Goal: Transaction & Acquisition: Book appointment/travel/reservation

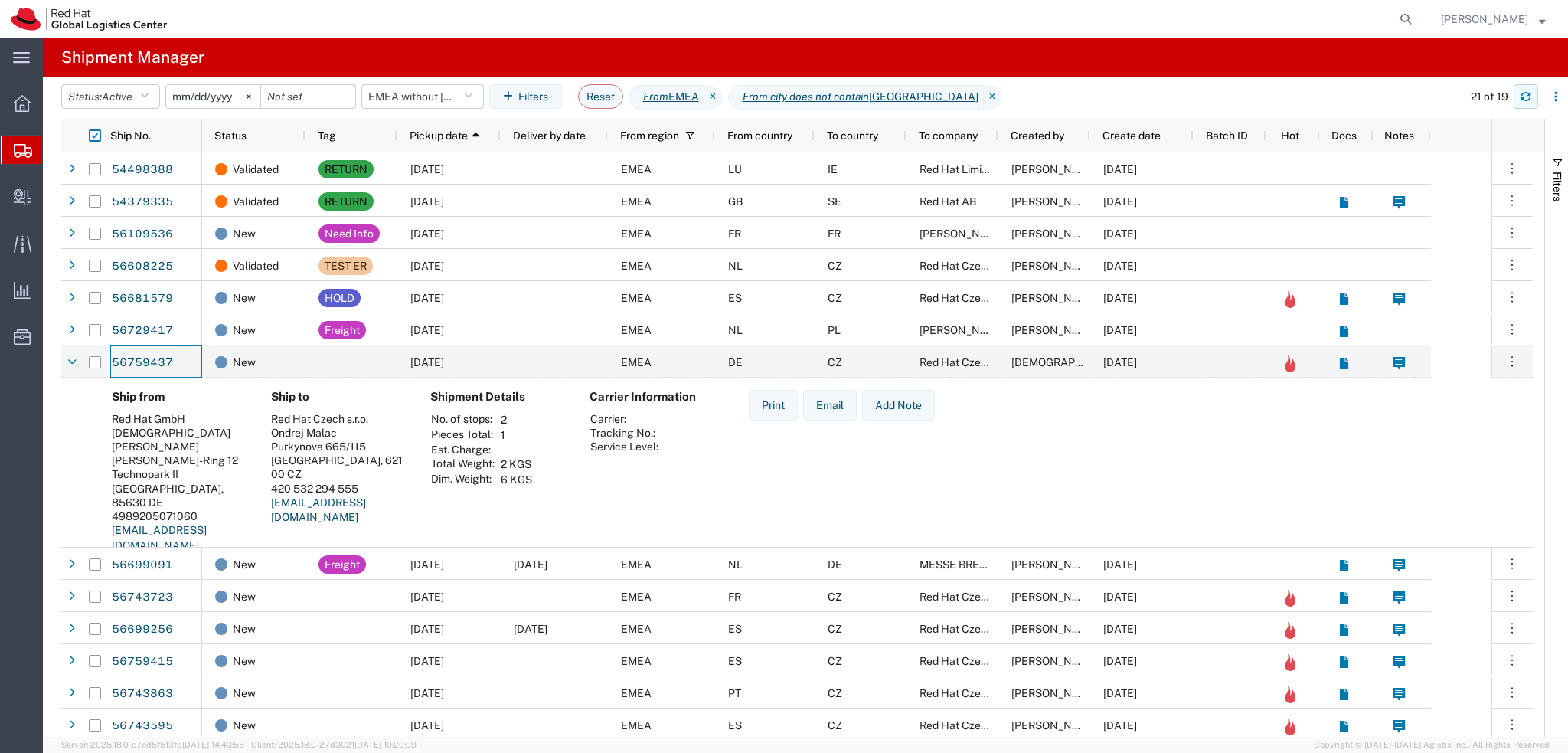
click at [1523, 96] on icon "button" at bounding box center [1526, 96] width 11 height 11
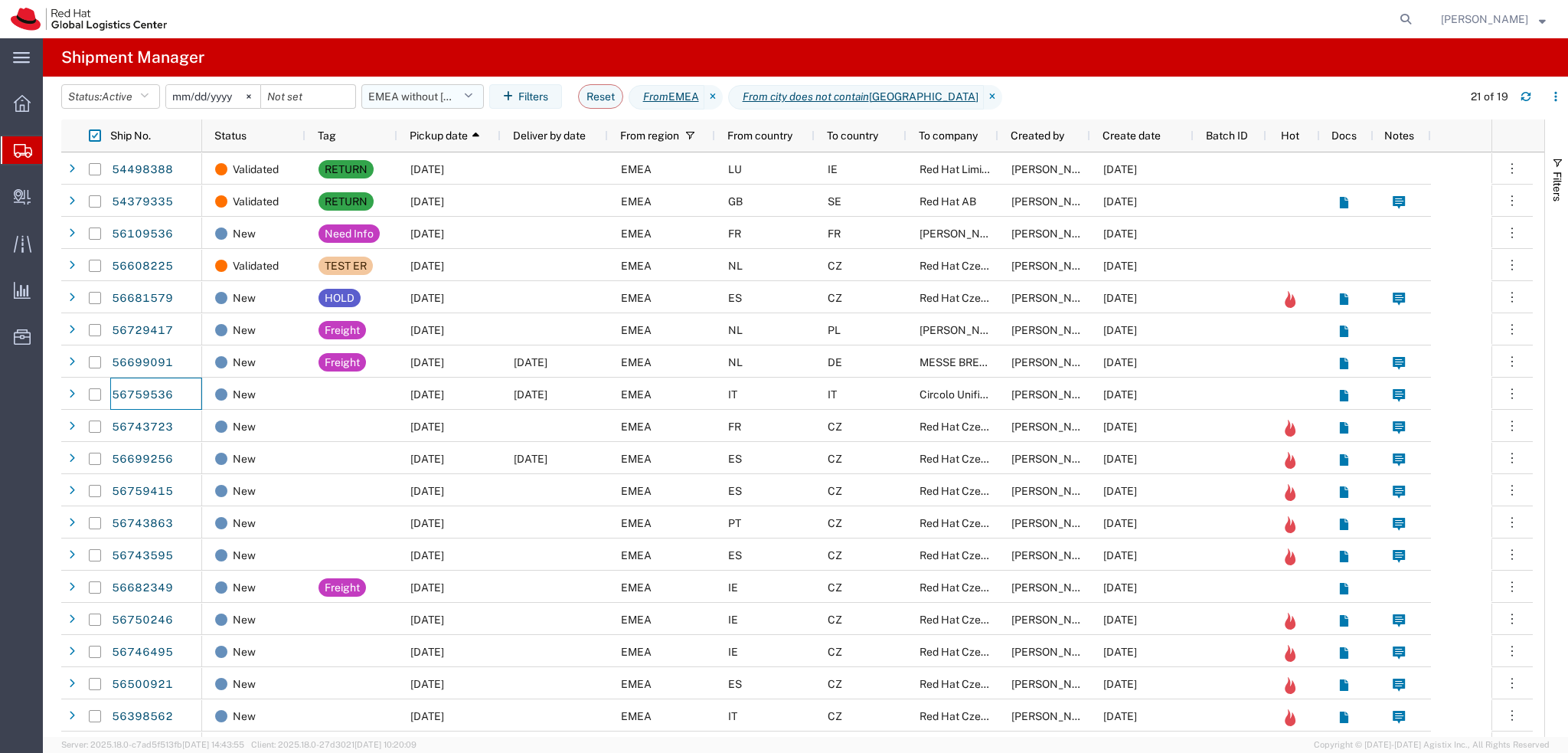
click at [453, 105] on button "EMEA without Brno" at bounding box center [422, 96] width 123 height 25
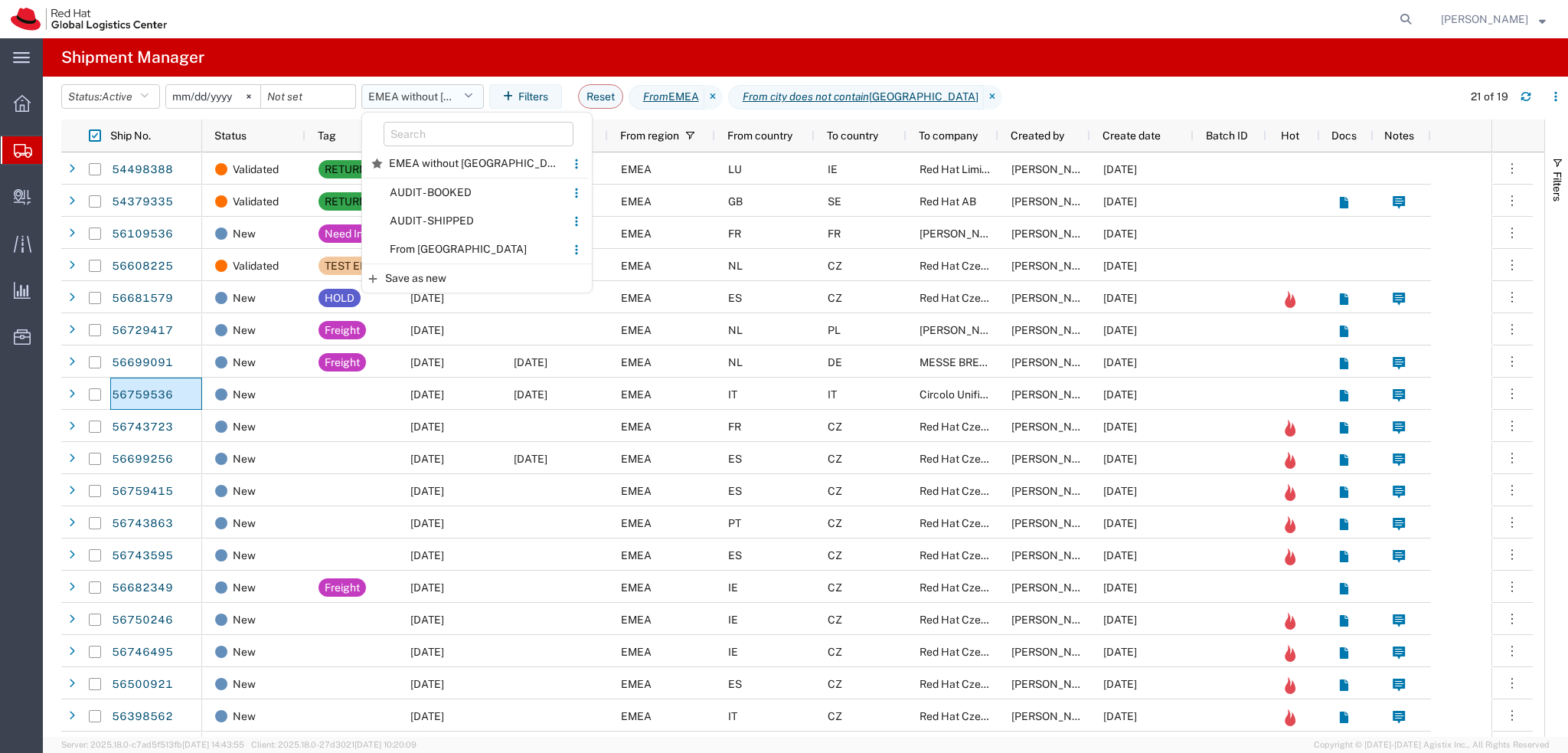
click at [420, 97] on button "EMEA without Brno" at bounding box center [422, 96] width 123 height 25
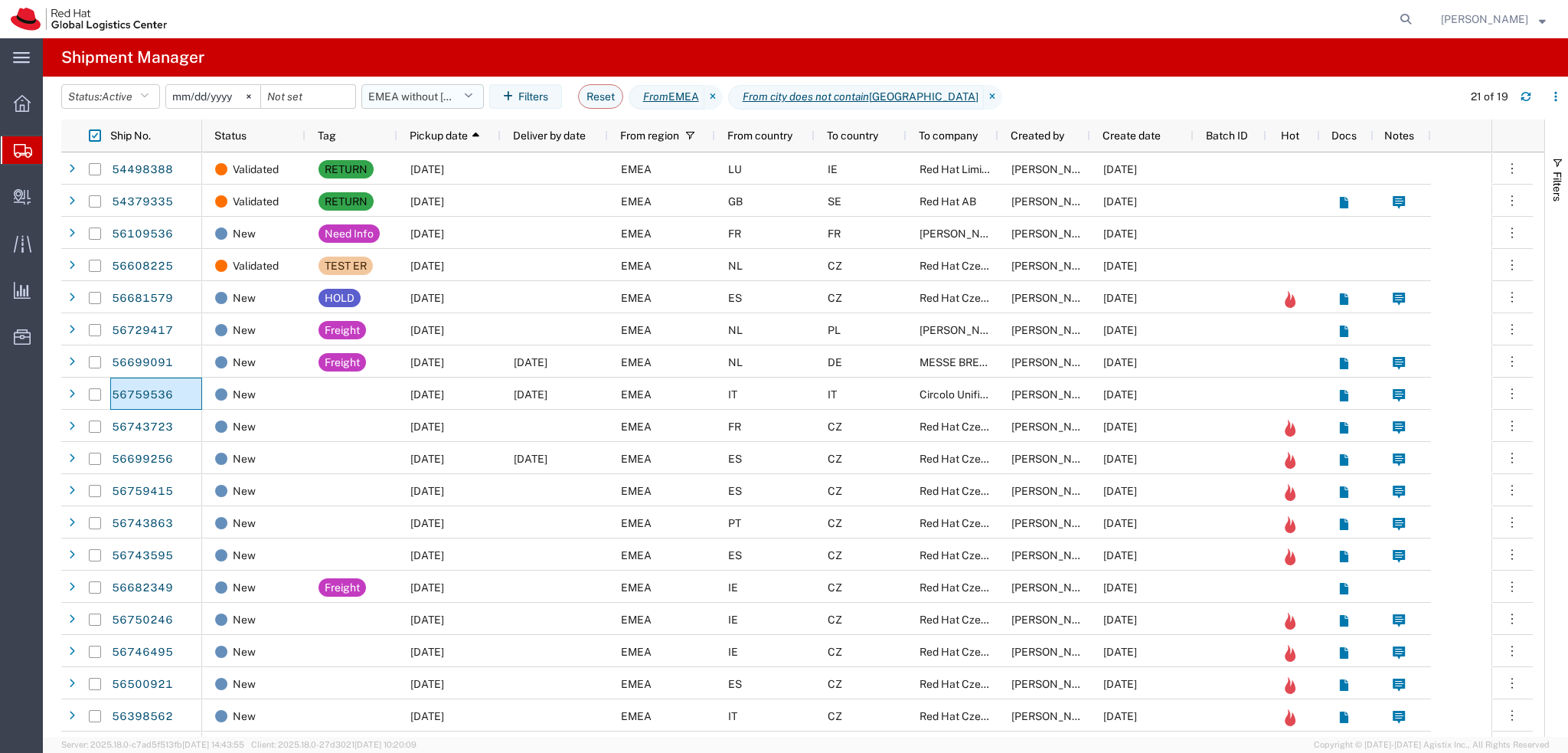
click at [452, 96] on button "EMEA without Brno" at bounding box center [422, 96] width 123 height 25
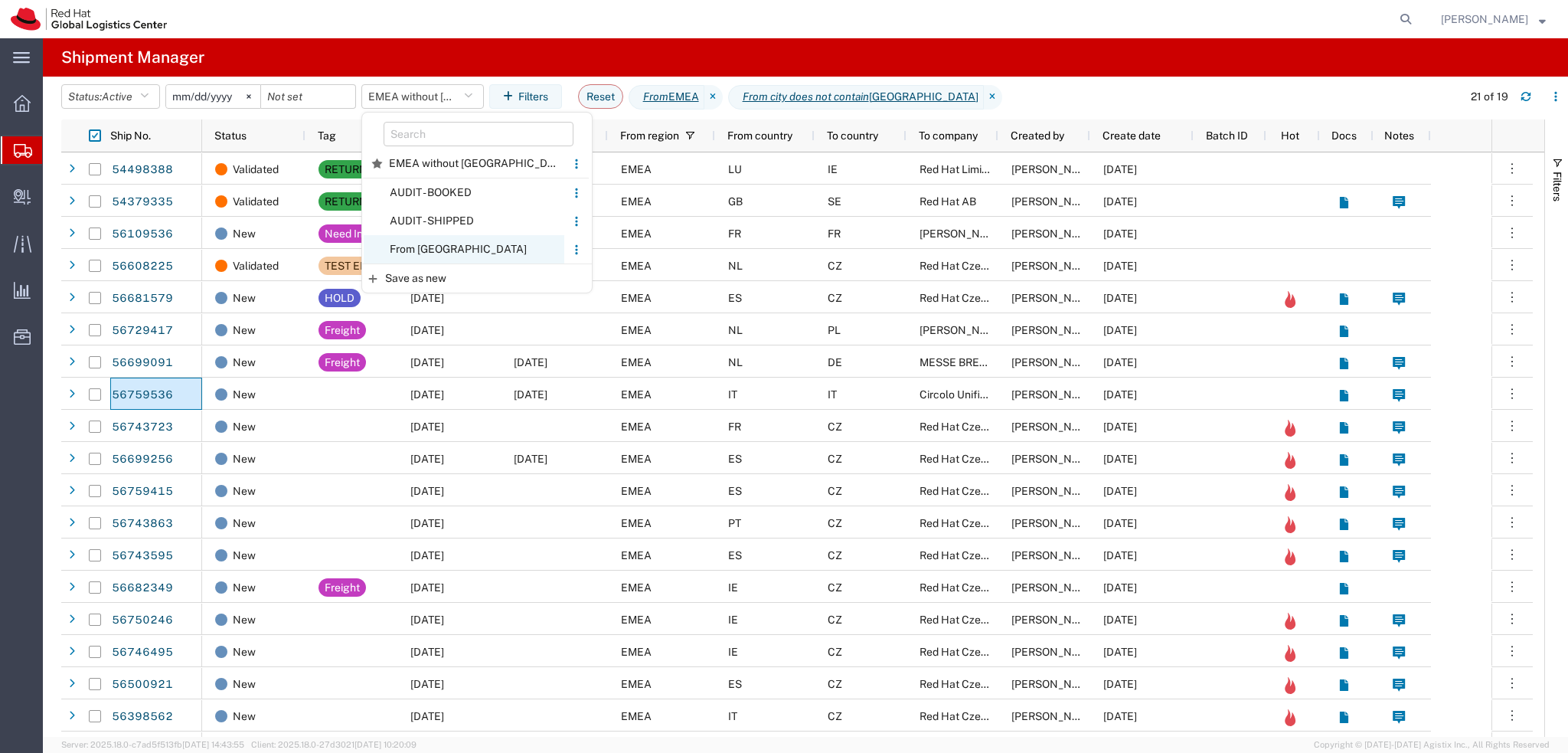
click at [467, 244] on span "From CZ" at bounding box center [464, 249] width 201 height 28
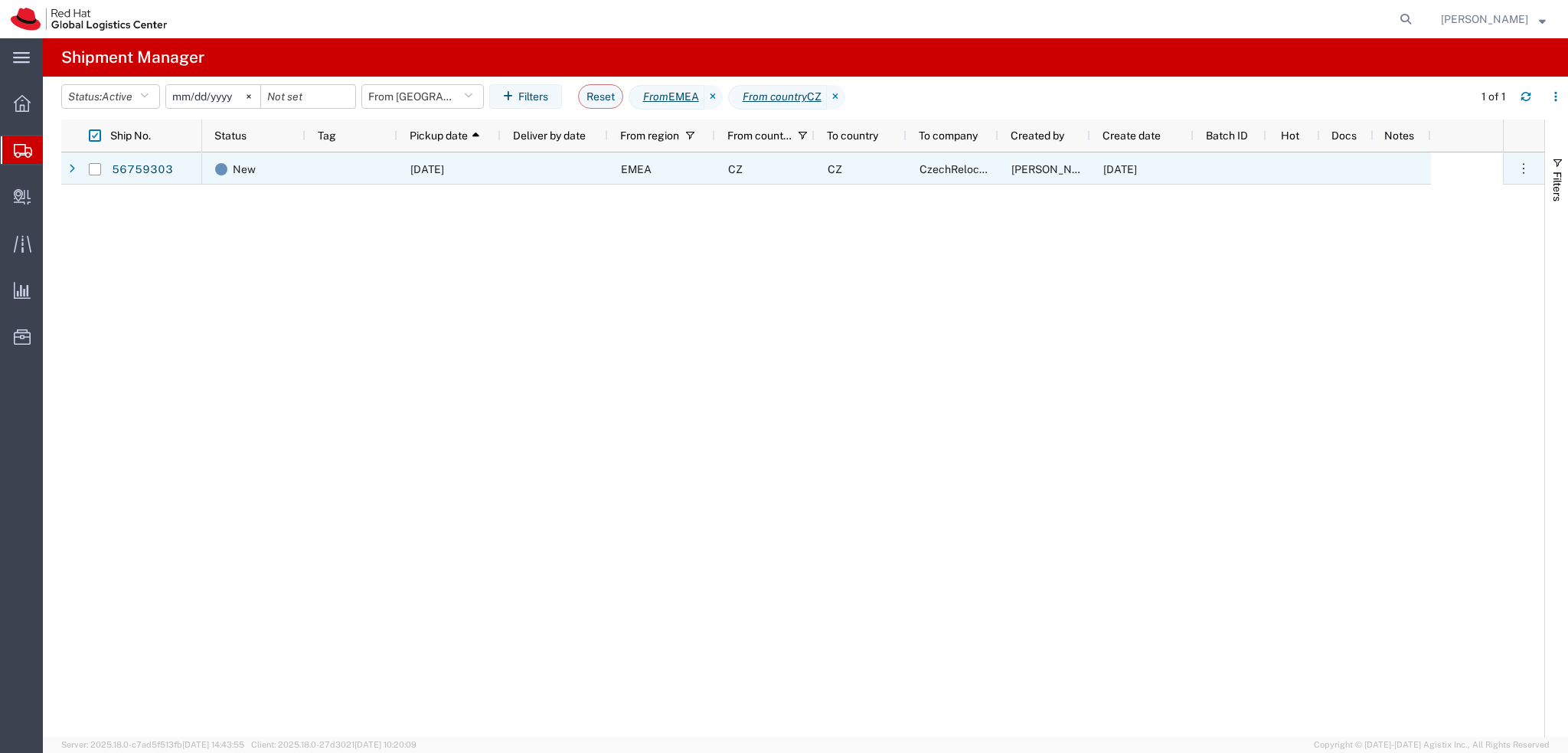
drag, startPoint x: 158, startPoint y: 168, endPoint x: 184, endPoint y: 155, distance: 28.1
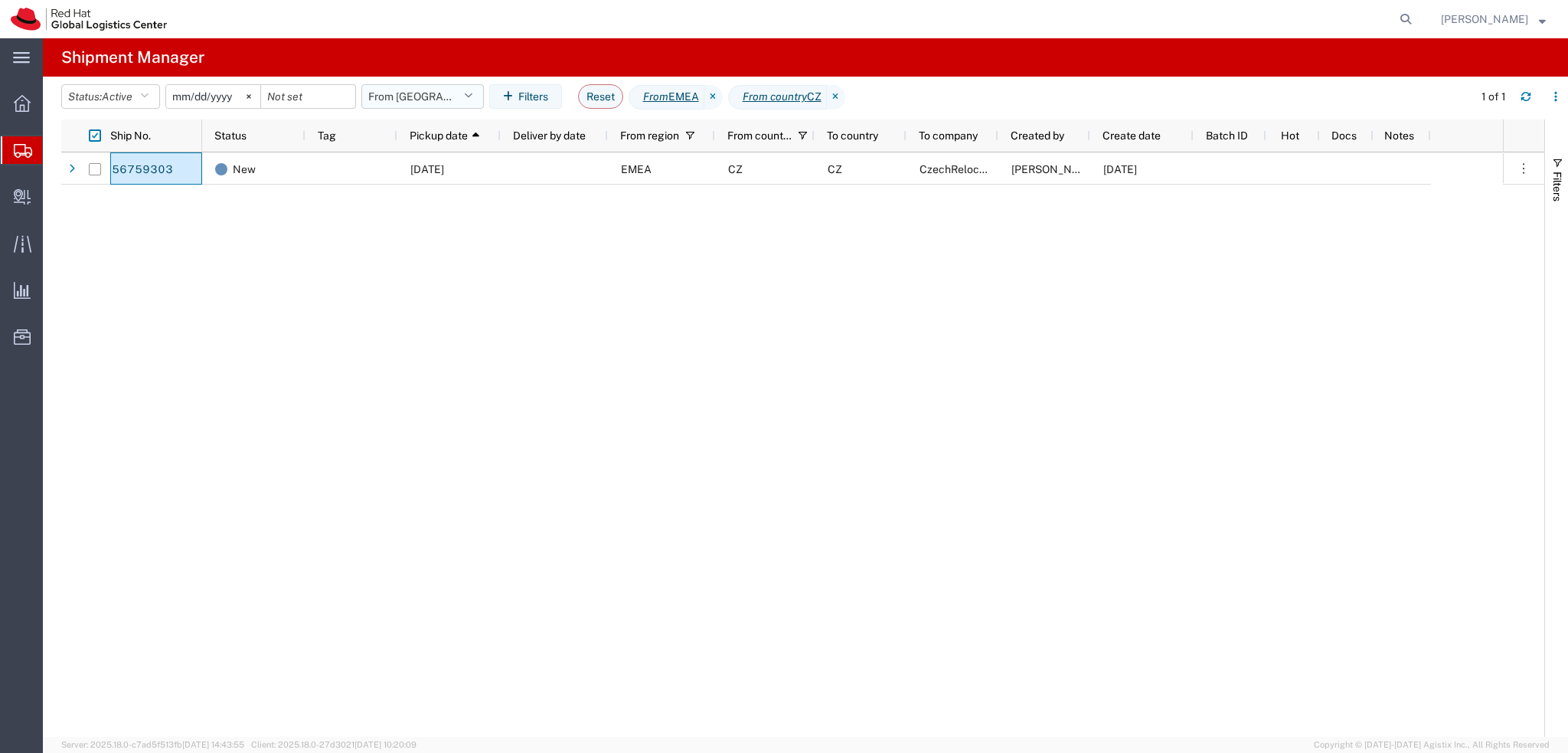
click at [414, 105] on button "From CZ" at bounding box center [422, 96] width 123 height 25
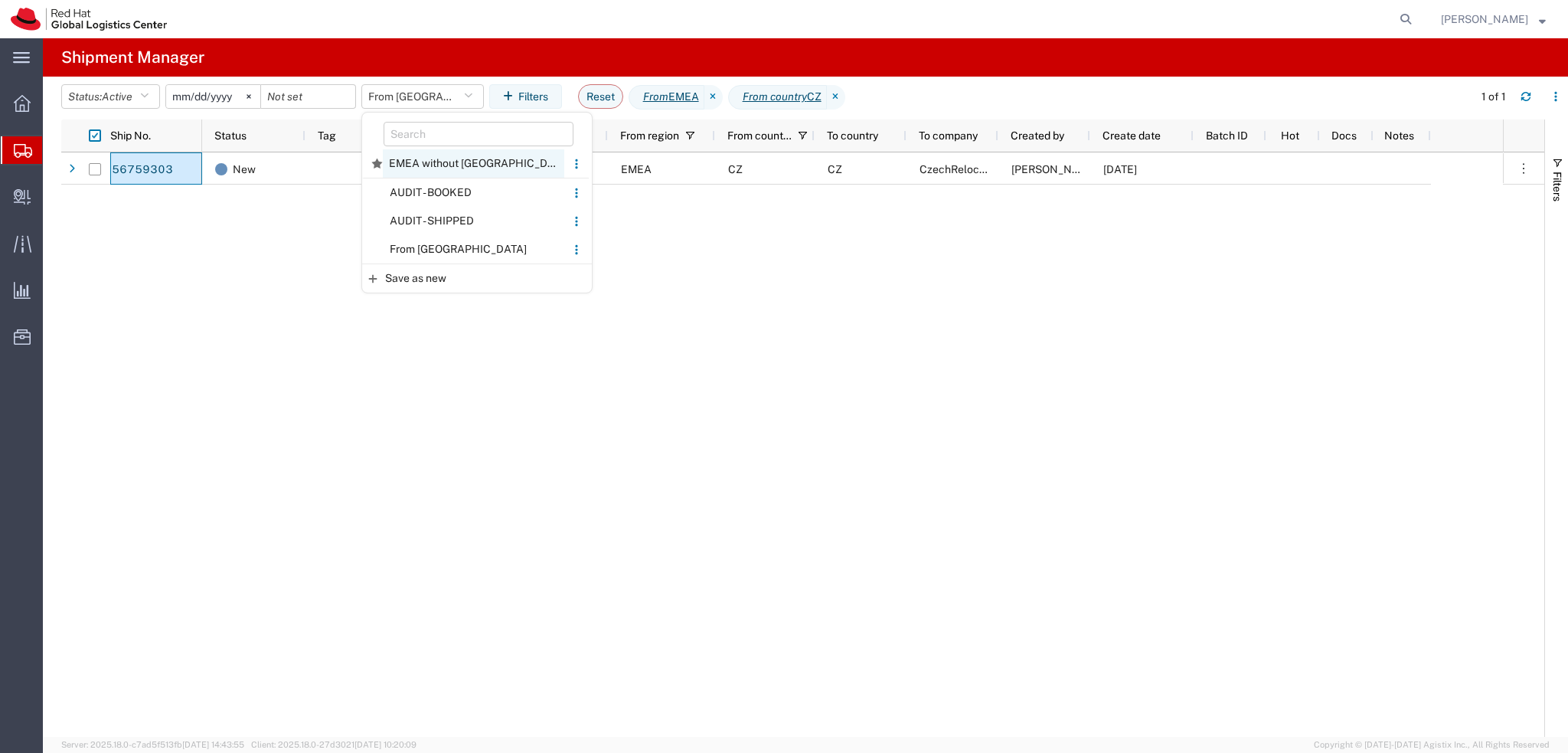
click at [429, 167] on span "EMEA without Brno" at bounding box center [473, 163] width 181 height 28
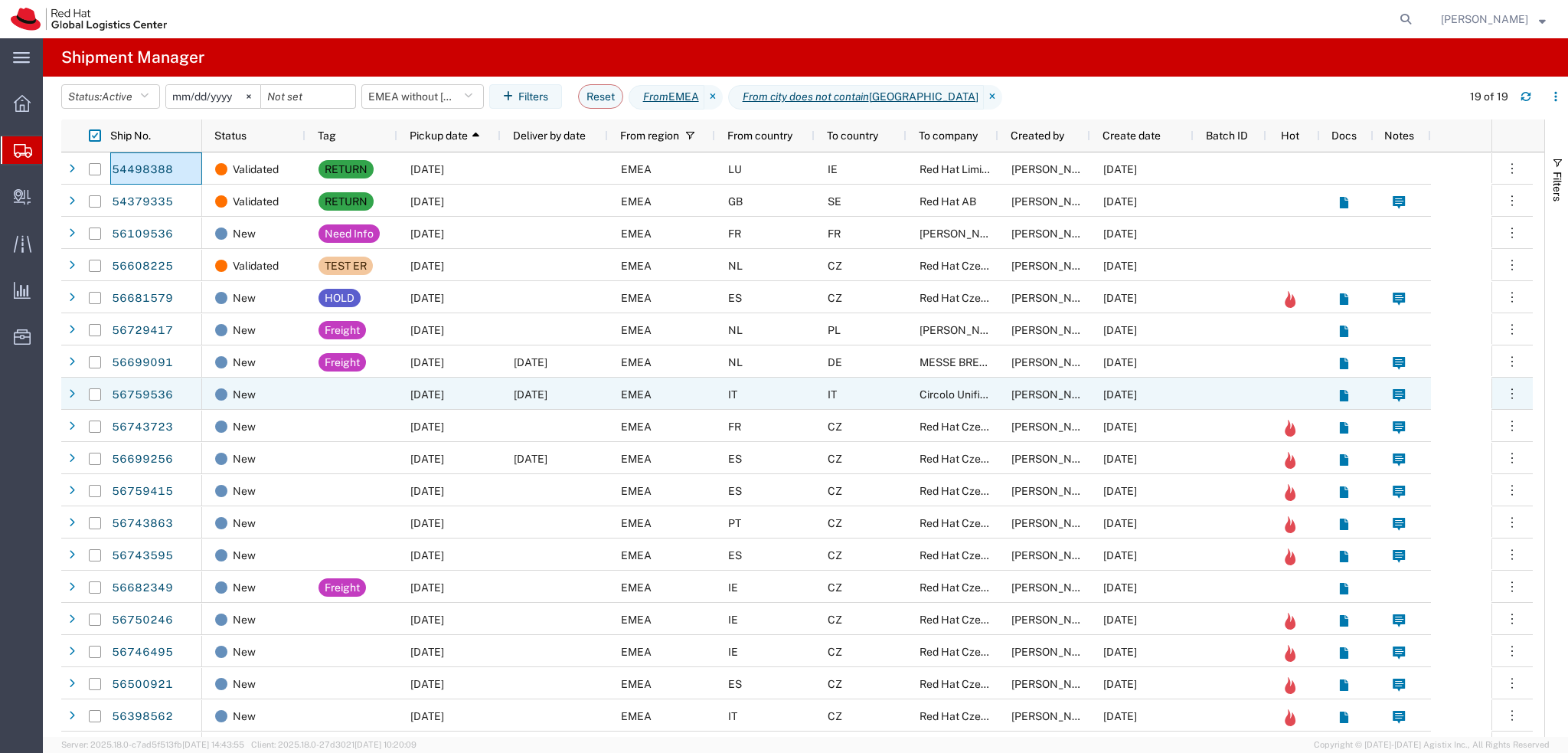
click at [444, 394] on span "[DATE]" at bounding box center [427, 394] width 34 height 12
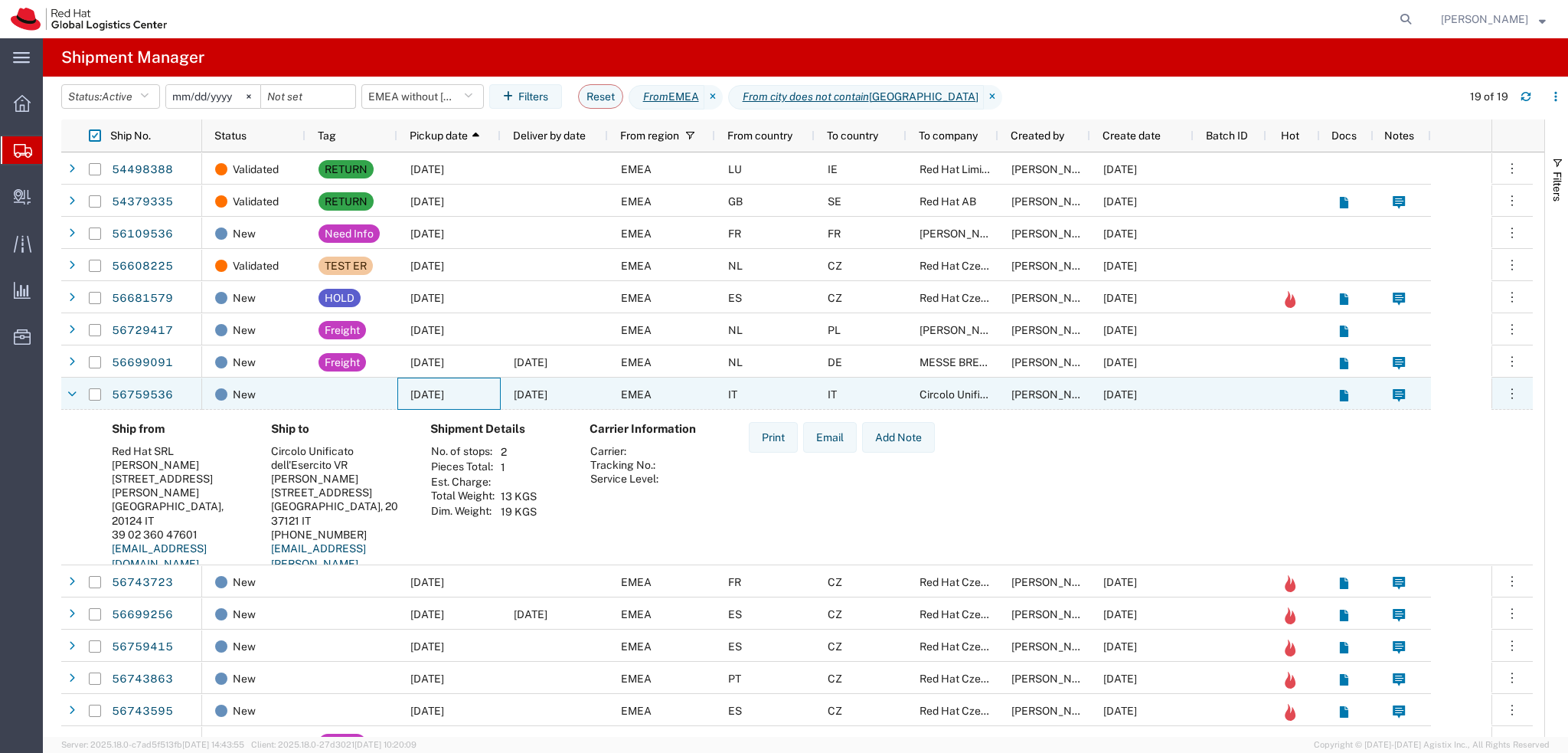
click at [327, 399] on div at bounding box center [351, 393] width 92 height 32
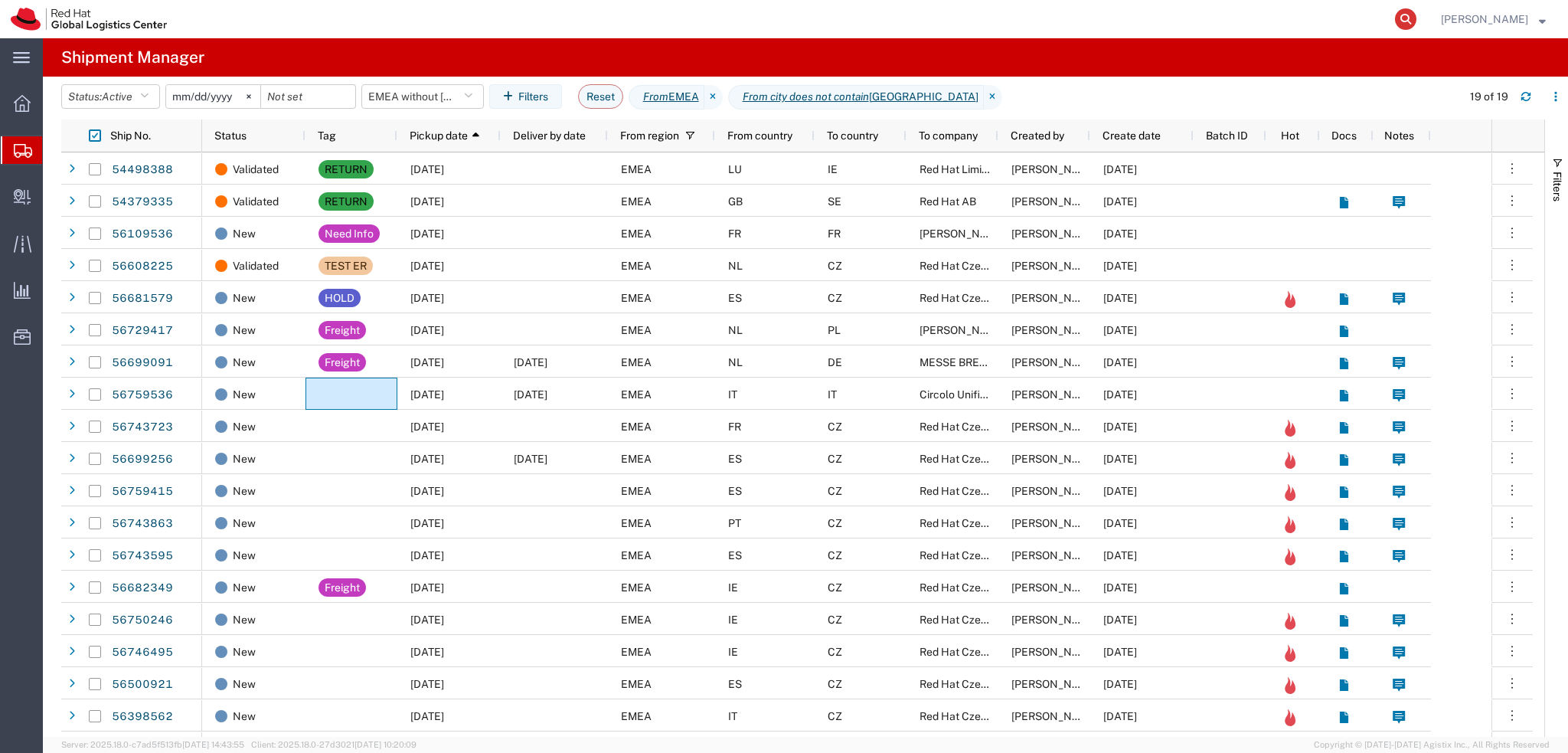
click at [1416, 19] on icon at bounding box center [1405, 18] width 21 height 21
click at [1327, 15] on input "search" at bounding box center [1162, 19] width 466 height 37
paste input "56397043"
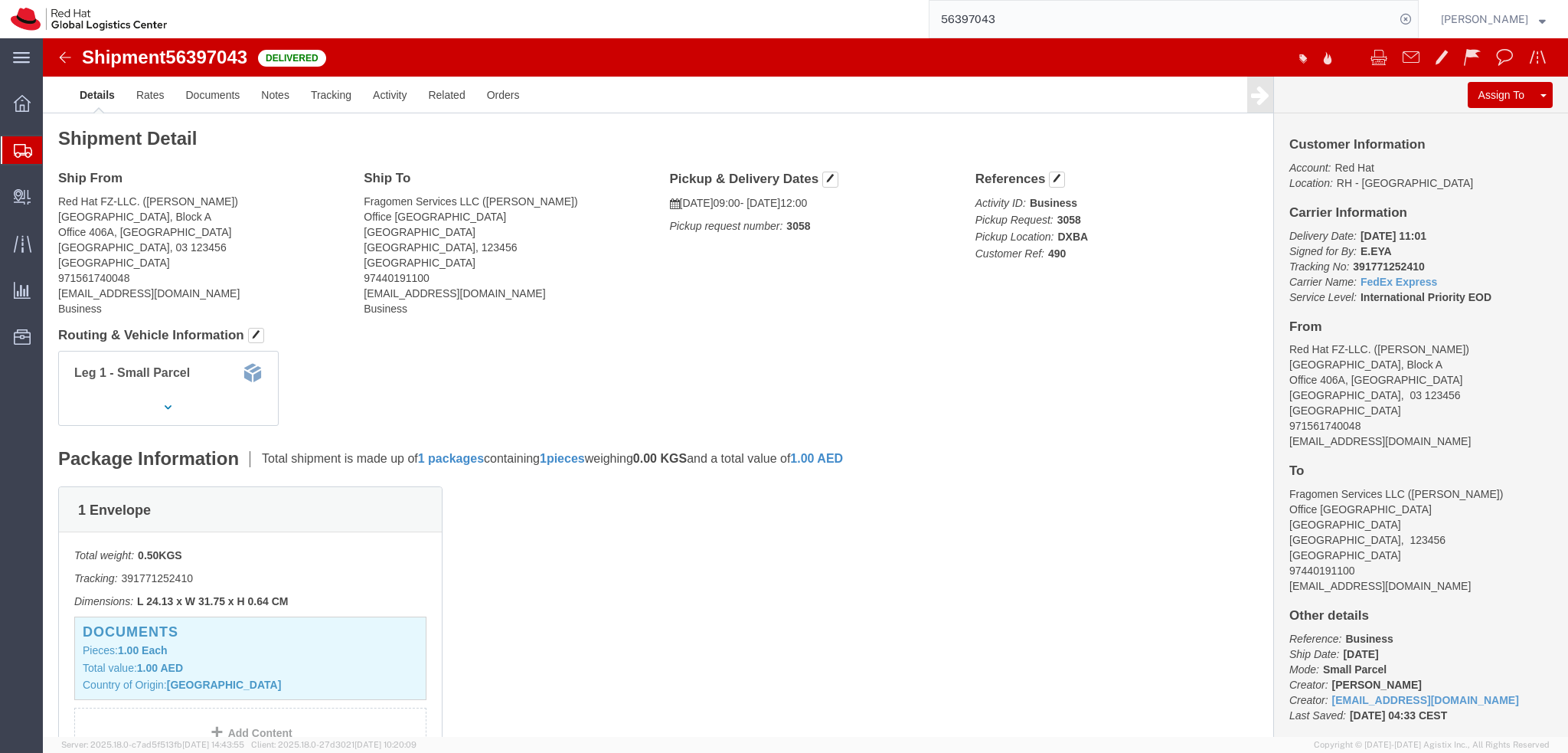
click b "391771252410"
copy b "391771252410"
click img
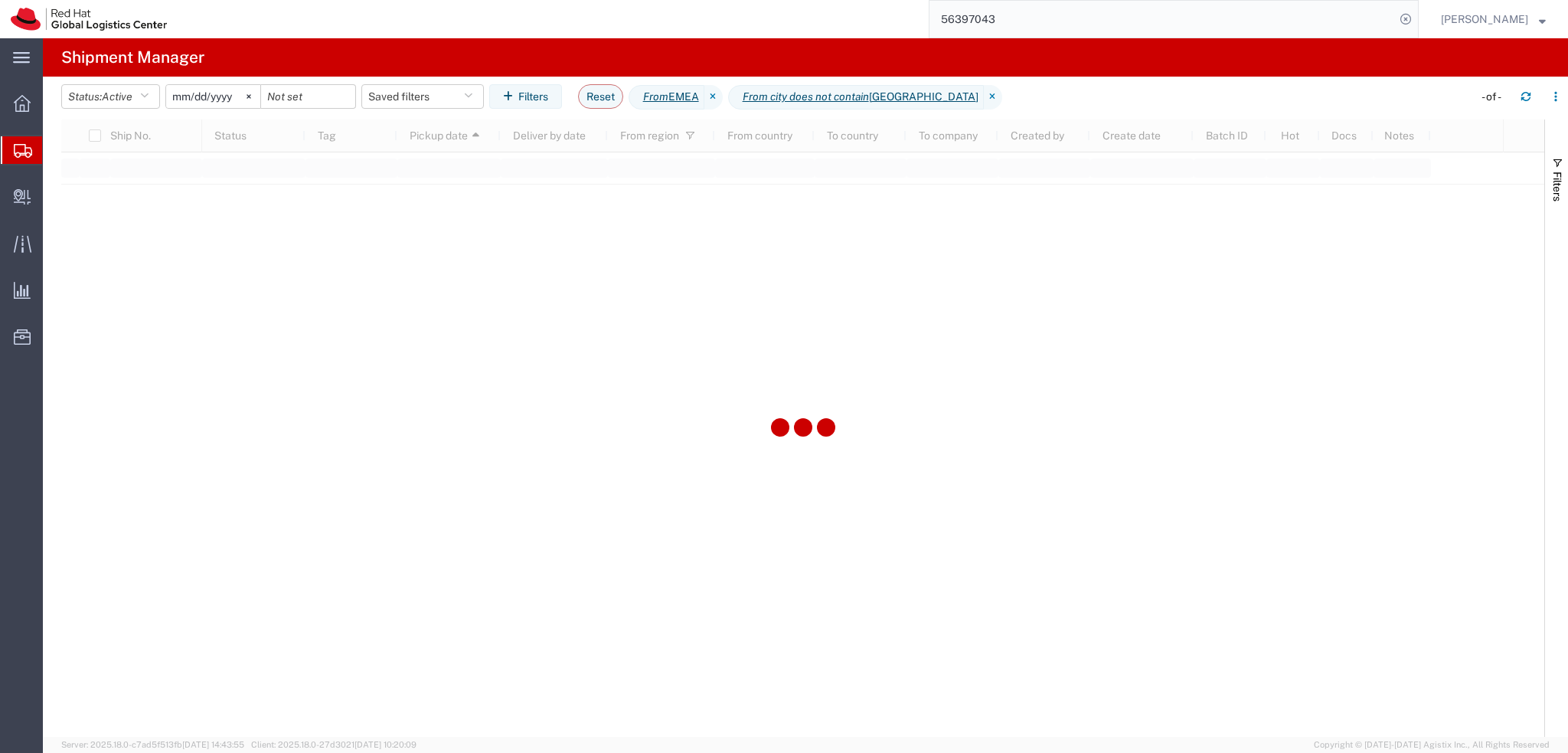
click at [1042, 18] on input "56397043" at bounding box center [1162, 19] width 466 height 37
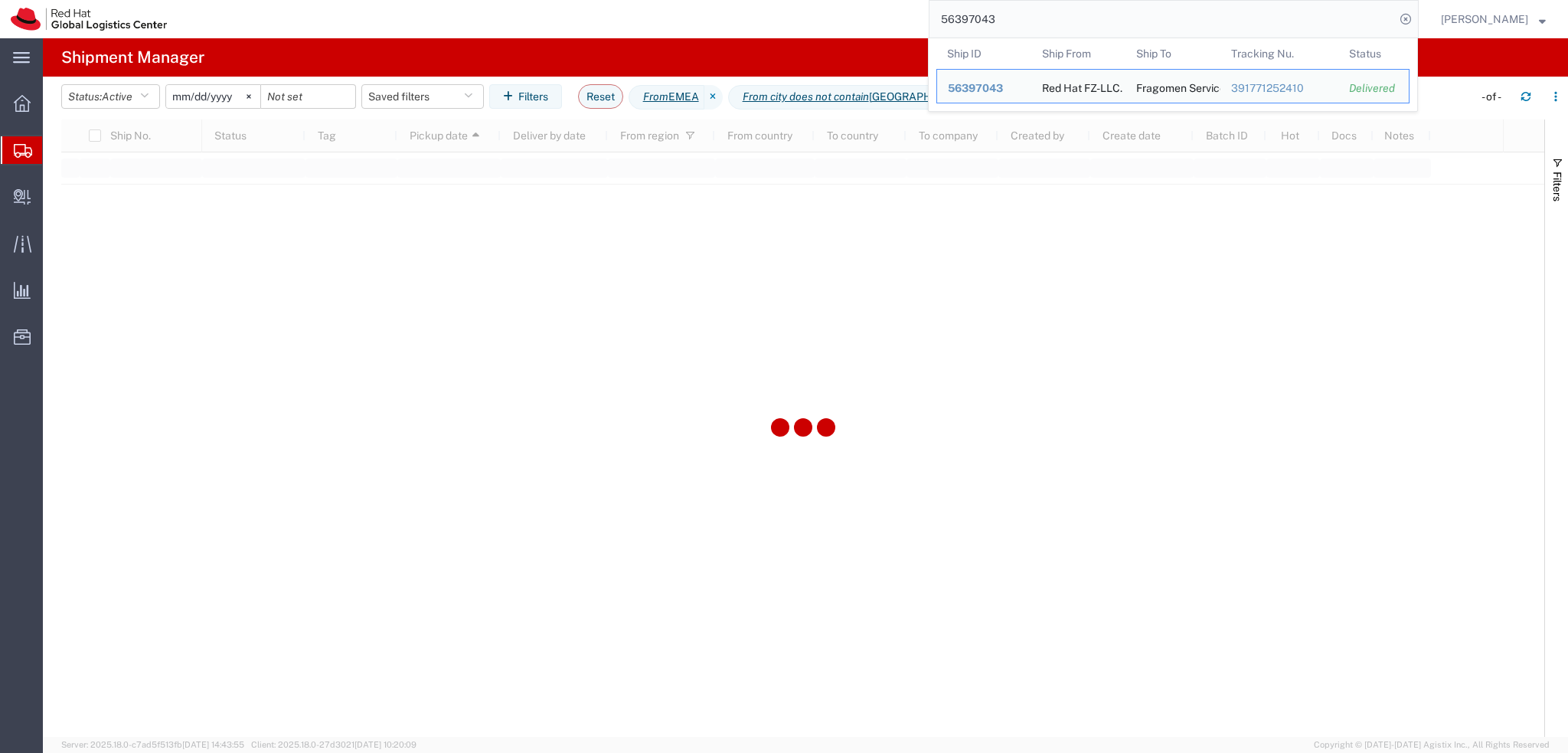
click at [1042, 18] on input "56397043" at bounding box center [1162, 19] width 466 height 37
paste input "701868"
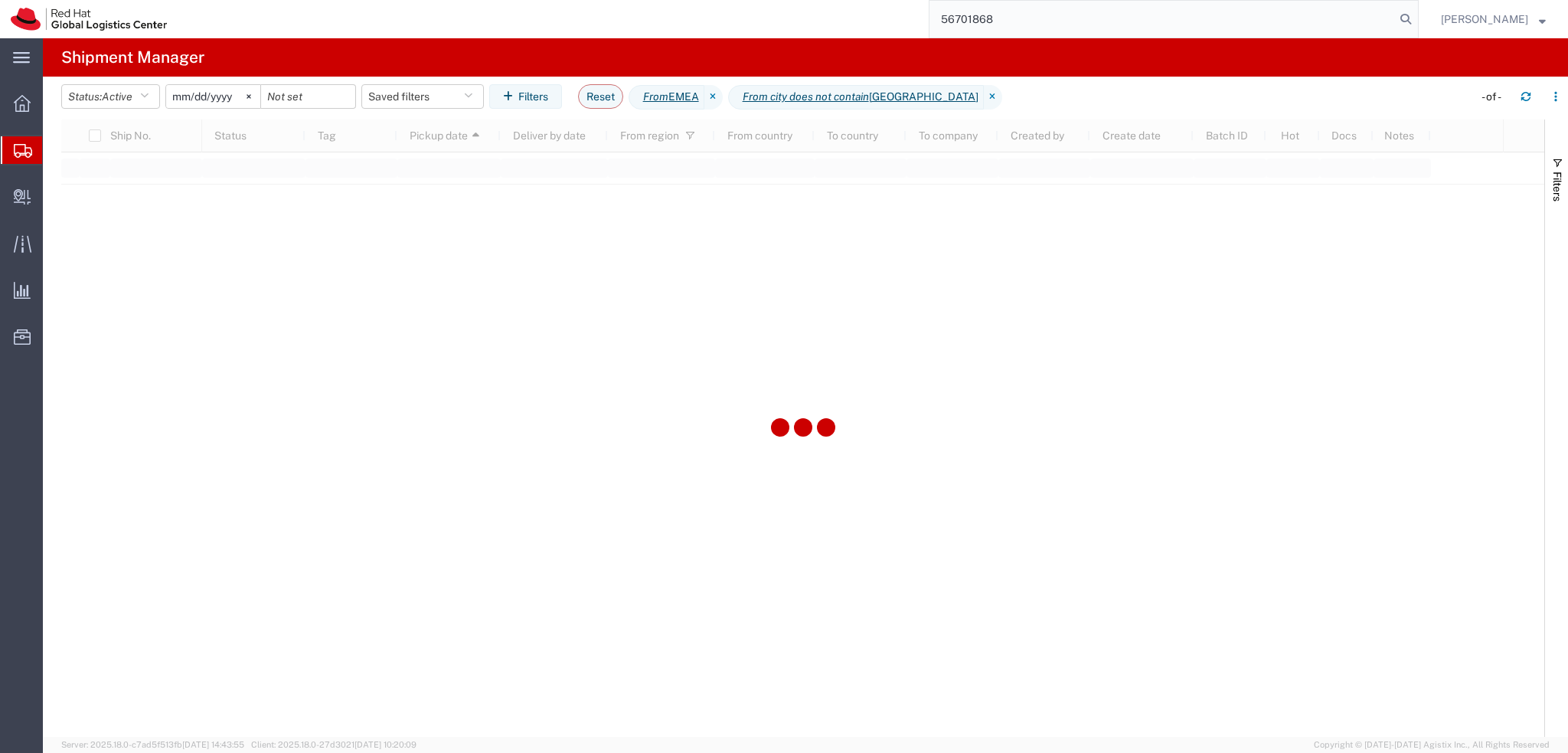
type input "56701868"
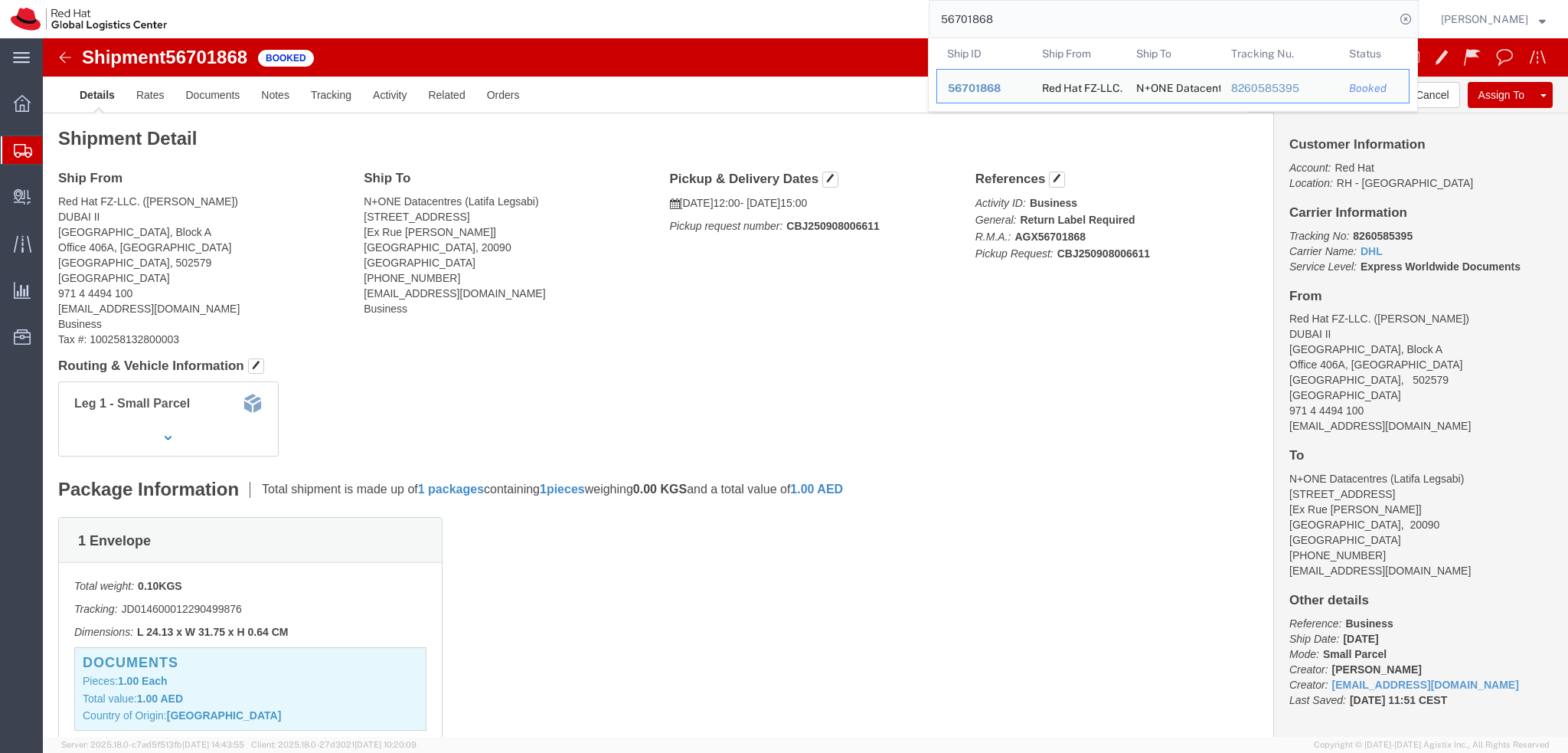
click address "N+ONE Datacentres (Latifa Legsabi) 2 Rue Lakrari Hmida [Ex Rue Celli] Casablanc…"
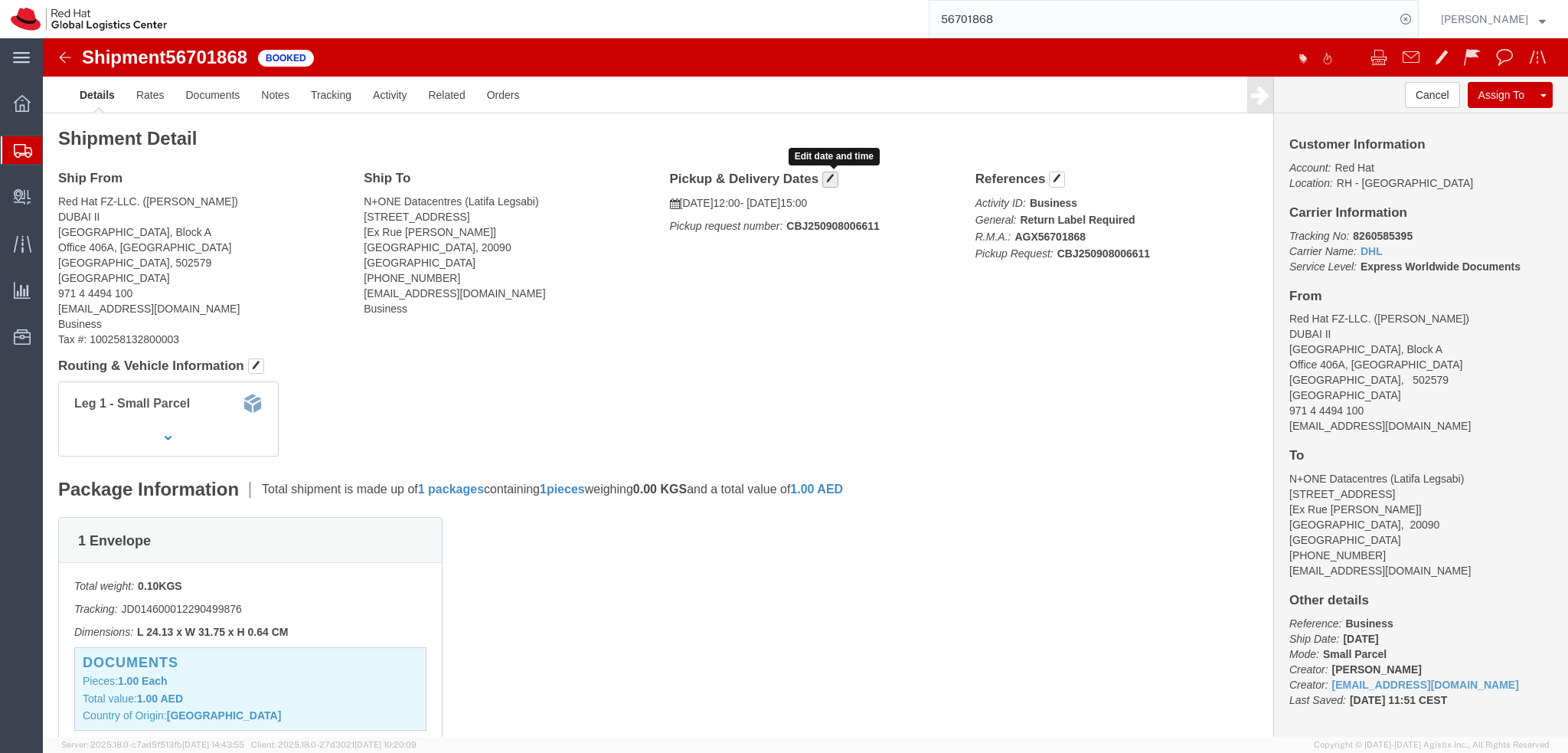
click button "button"
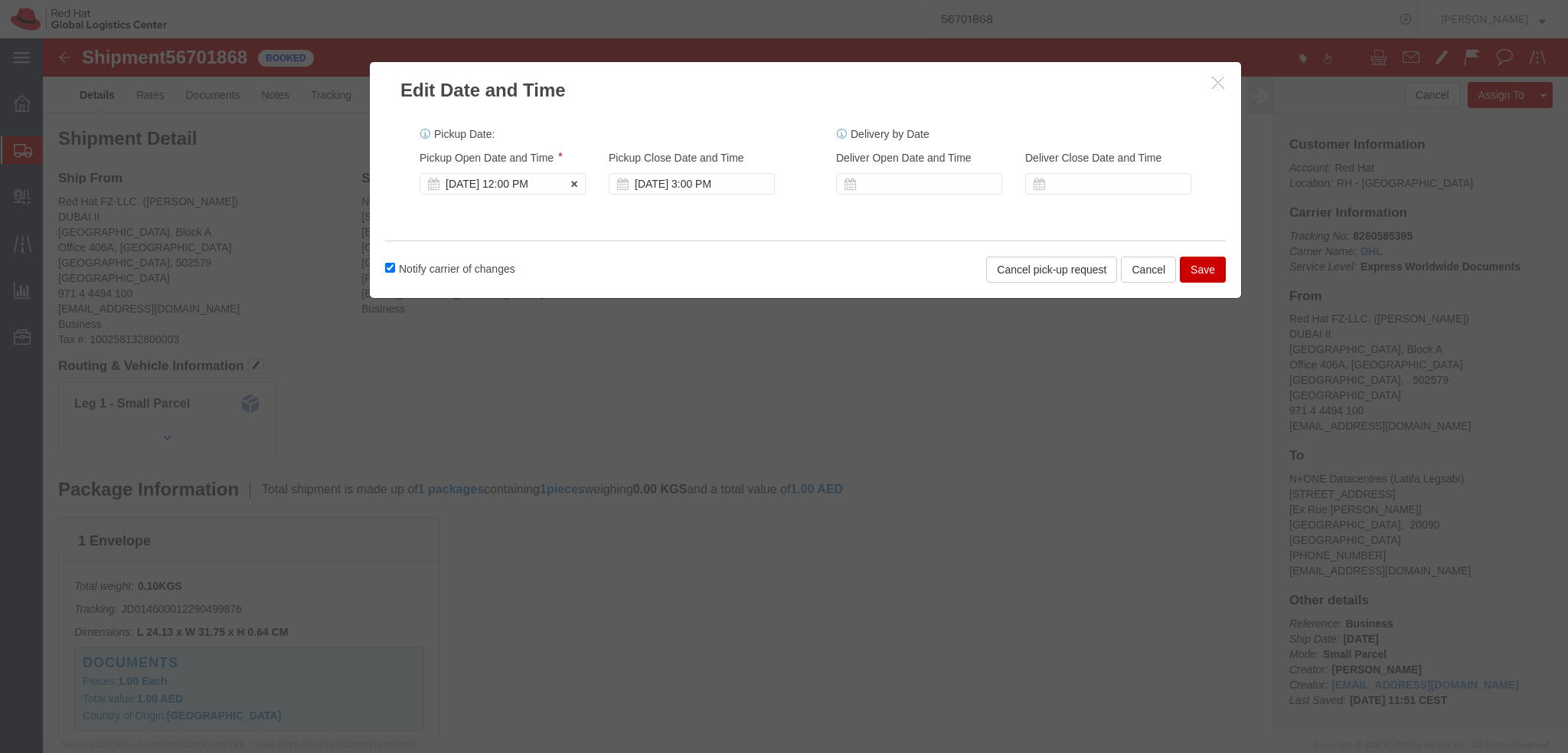
click div "Sep 08 2025 12:00 PM"
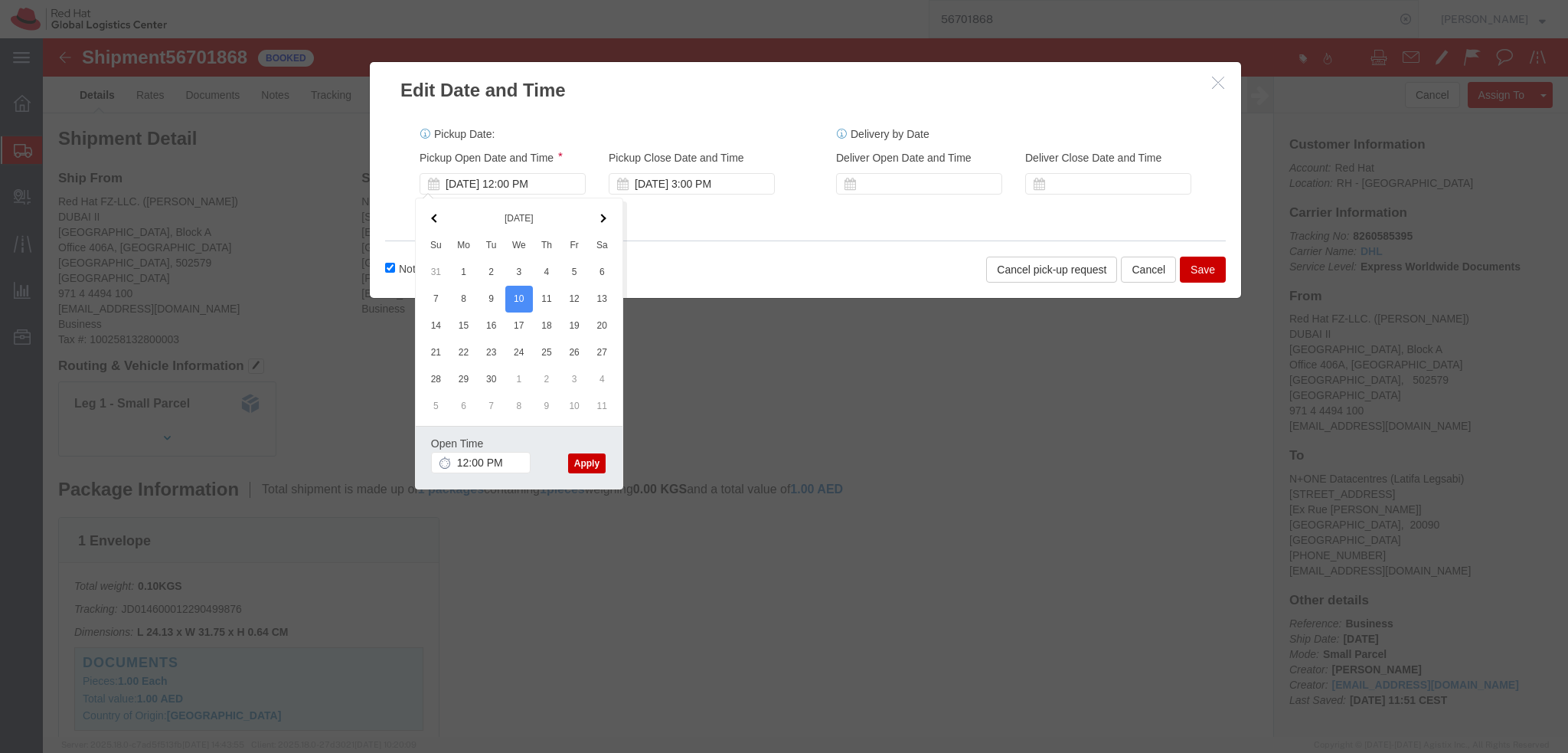
click button "Apply"
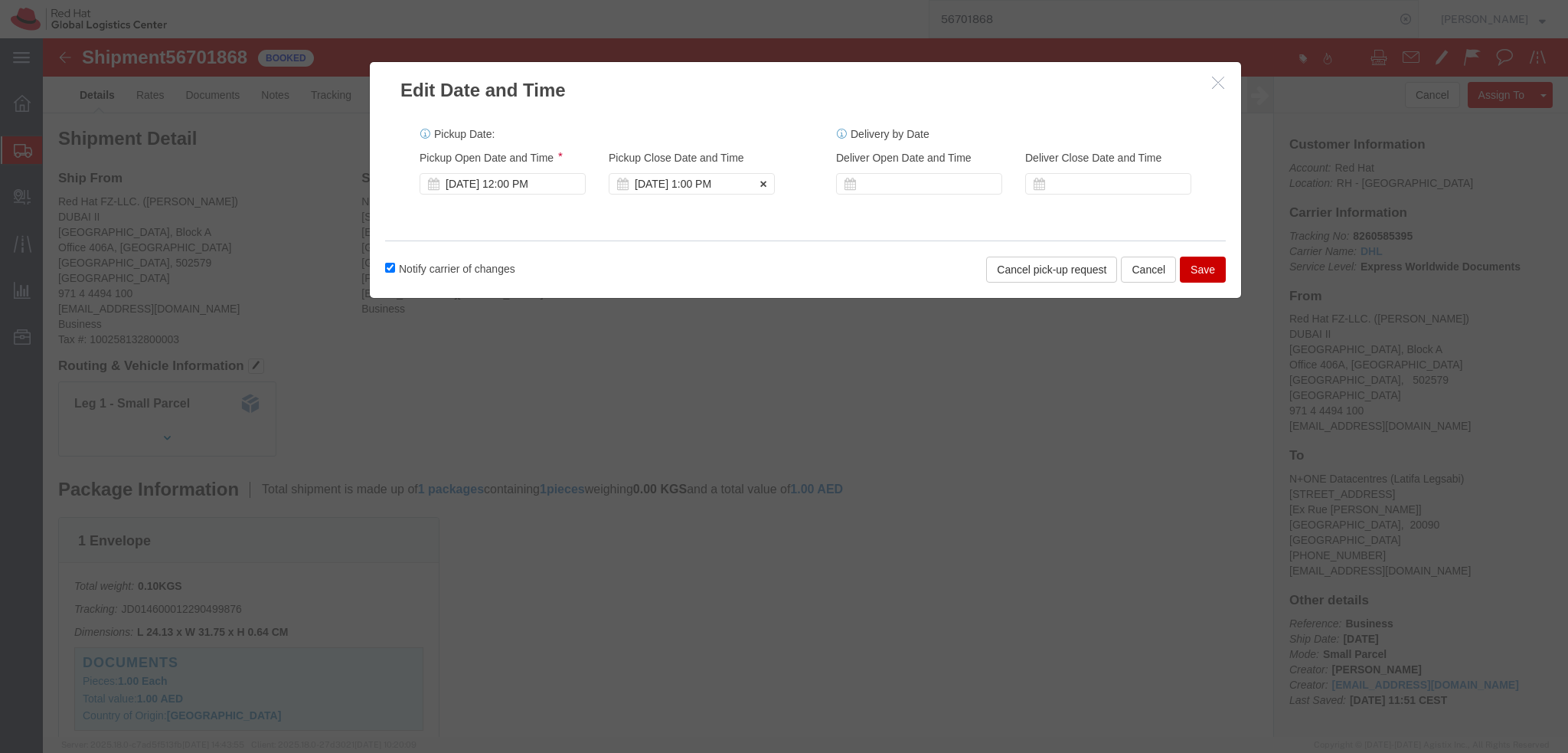
click div "Sep 10 2025 1:00 PM"
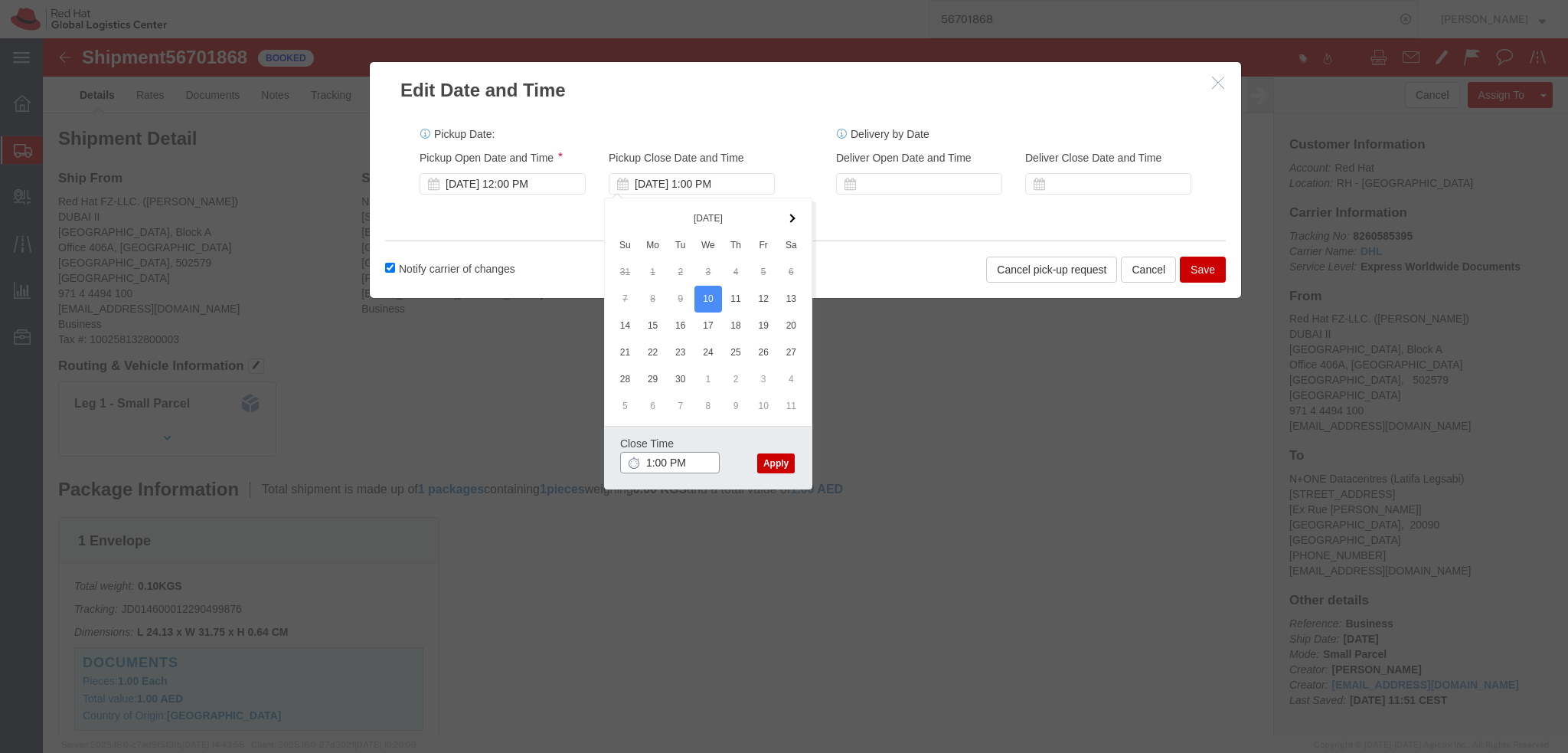
type input "3:00 PM"
click button "Apply"
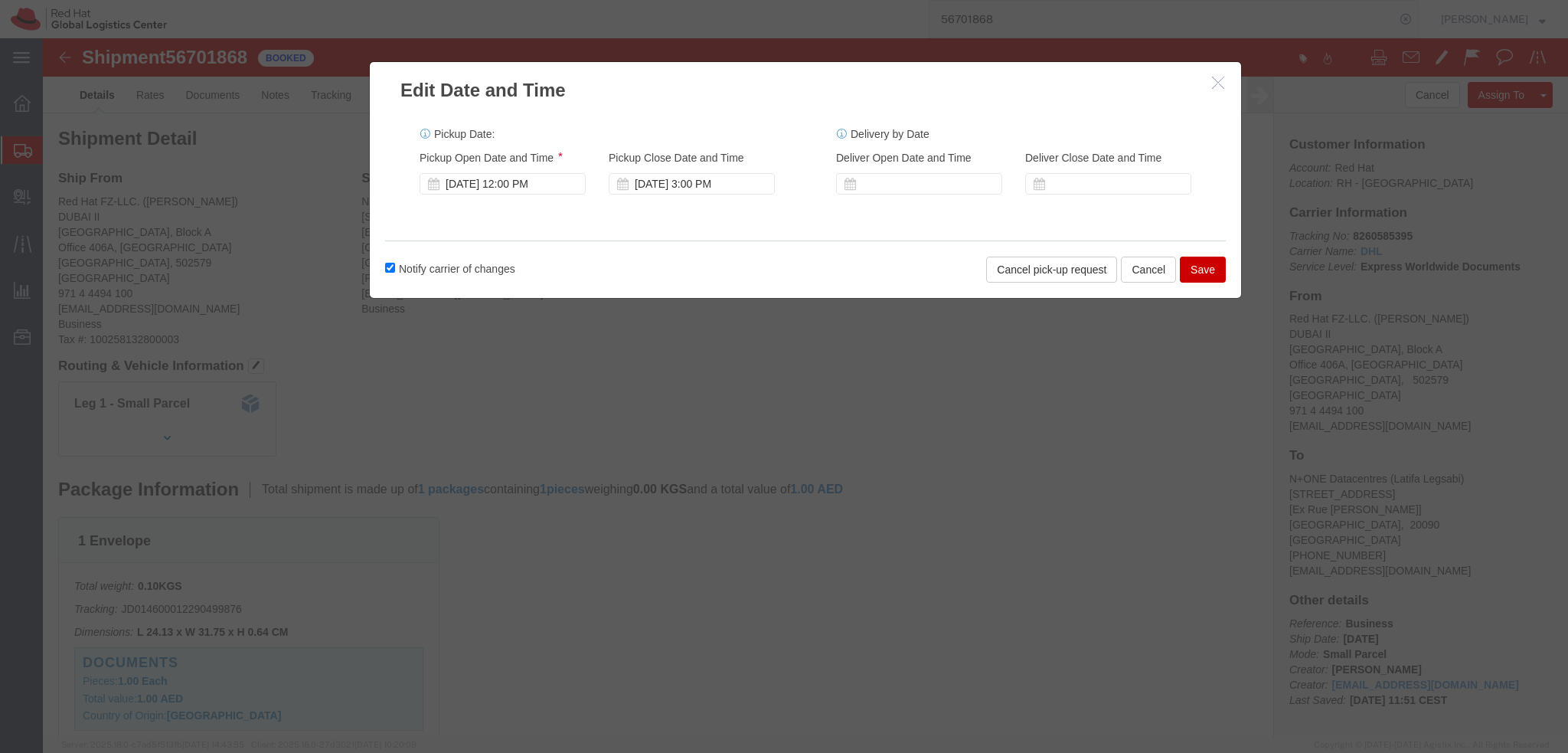
click button "Save"
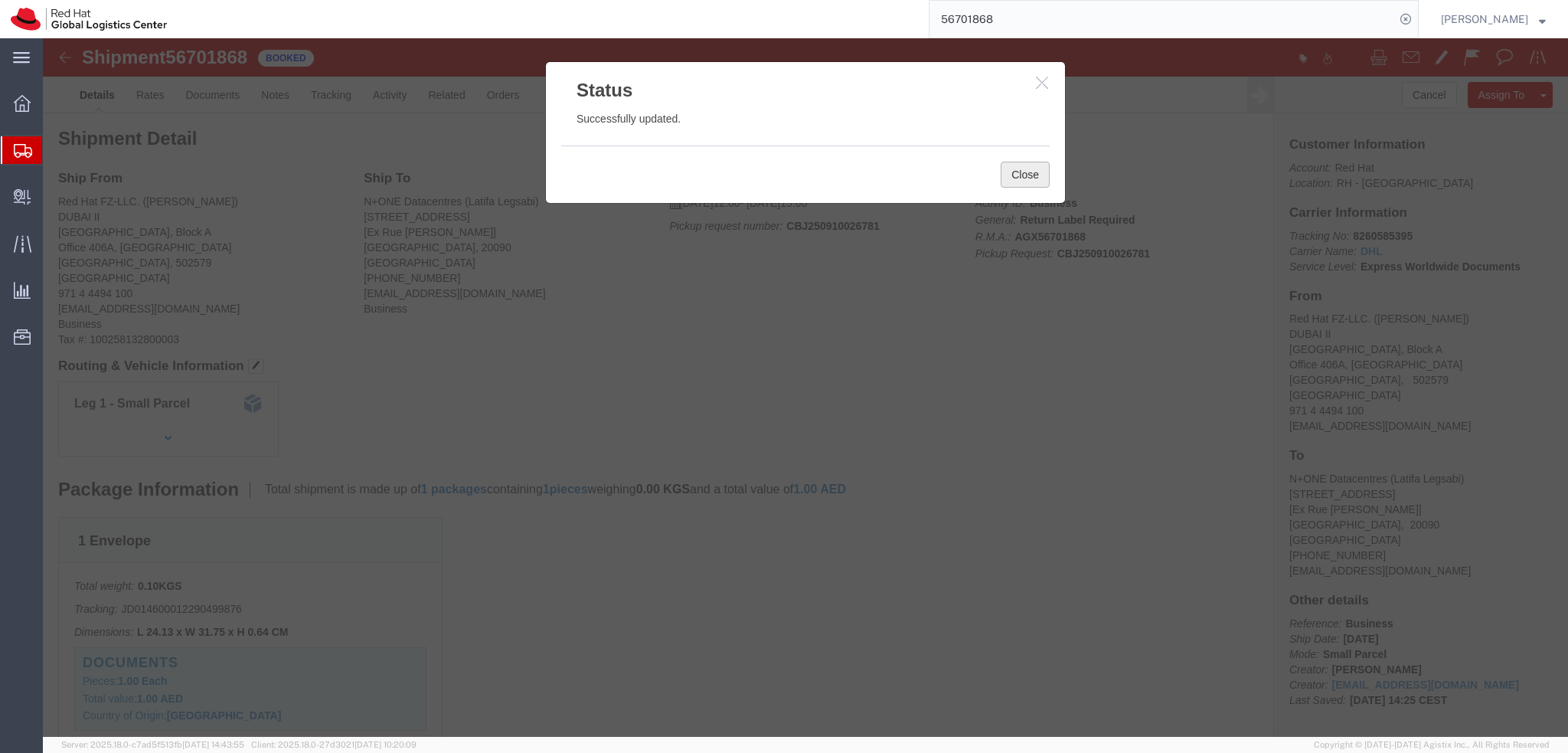
click button "Close"
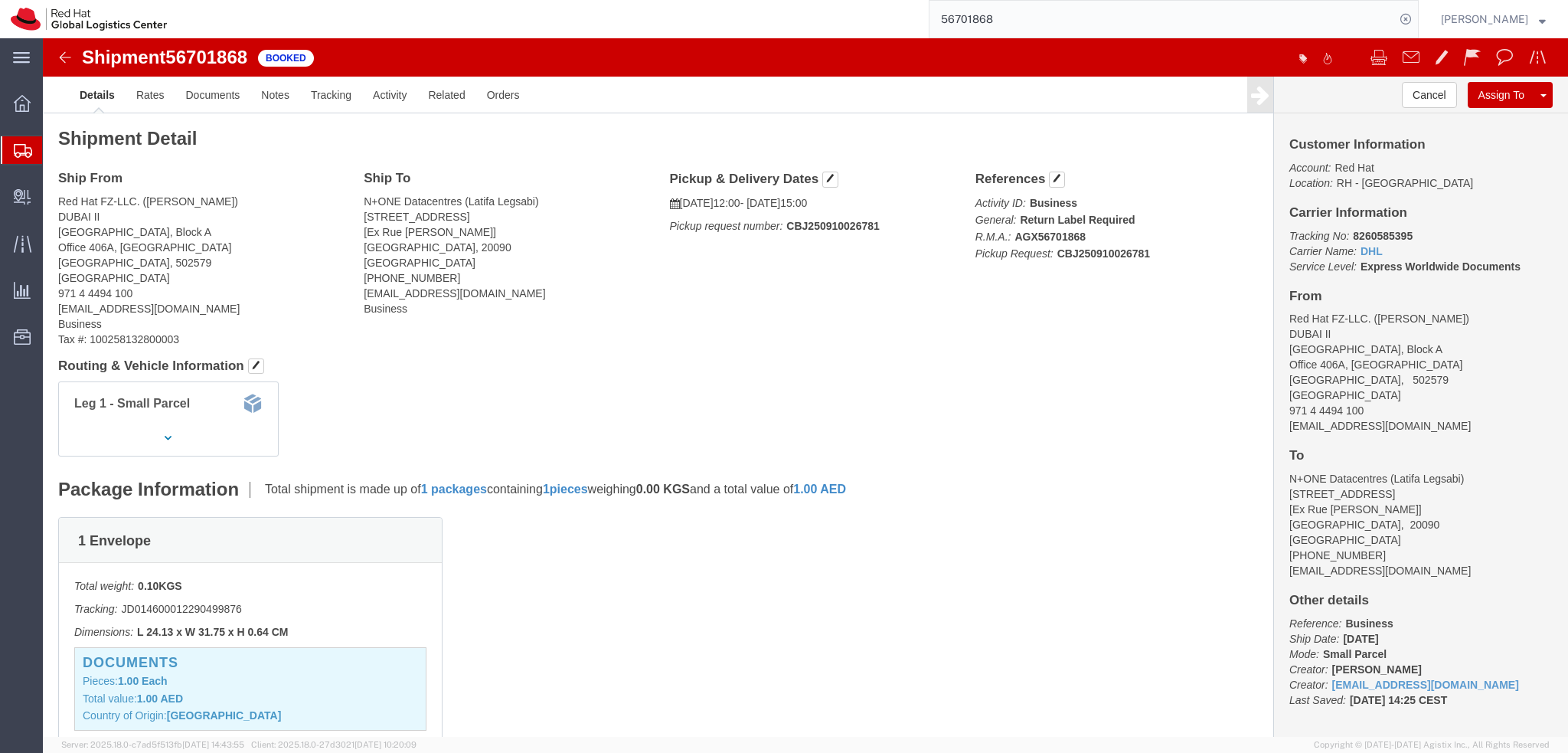
click img
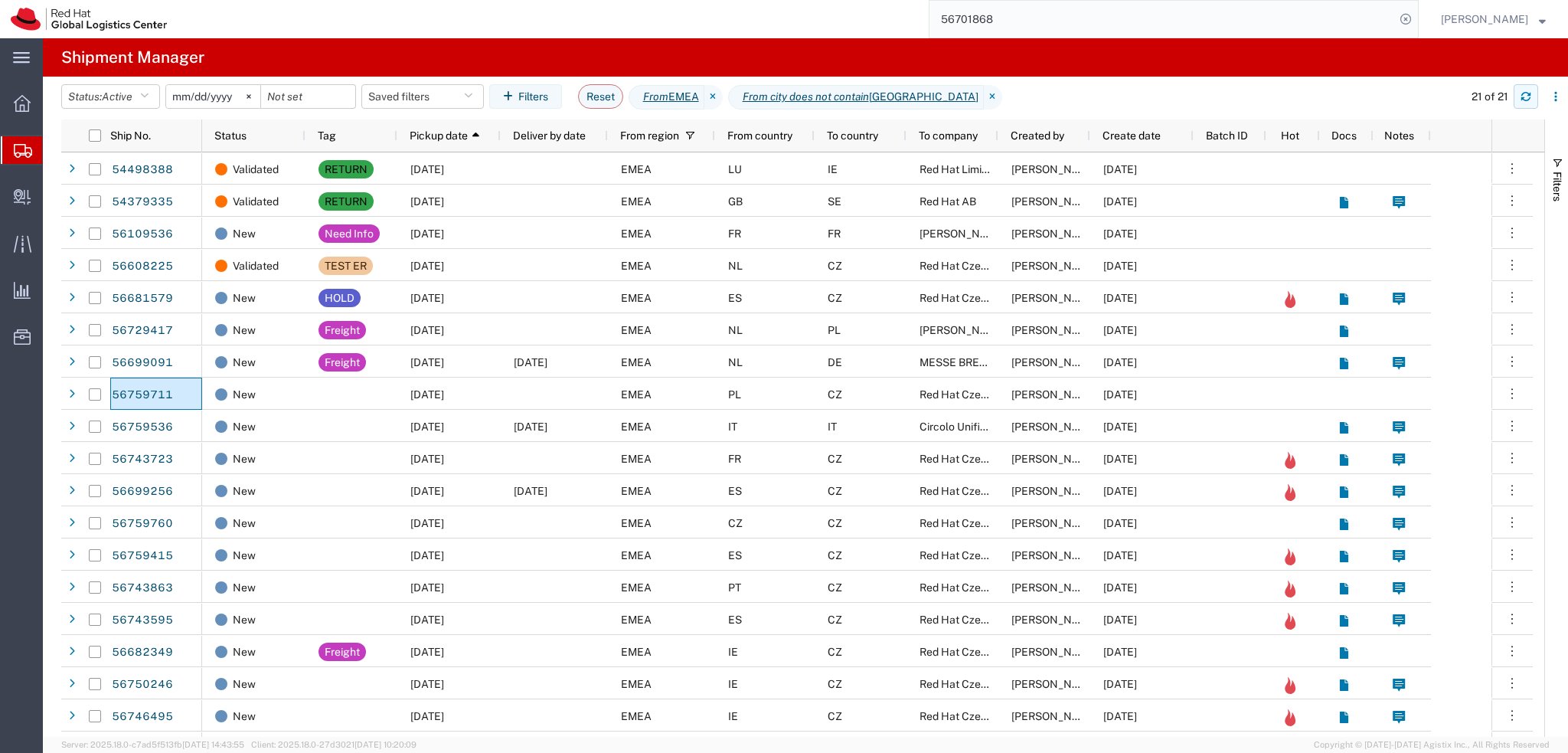
click at [1531, 95] on icon "button" at bounding box center [1525, 94] width 9 height 4
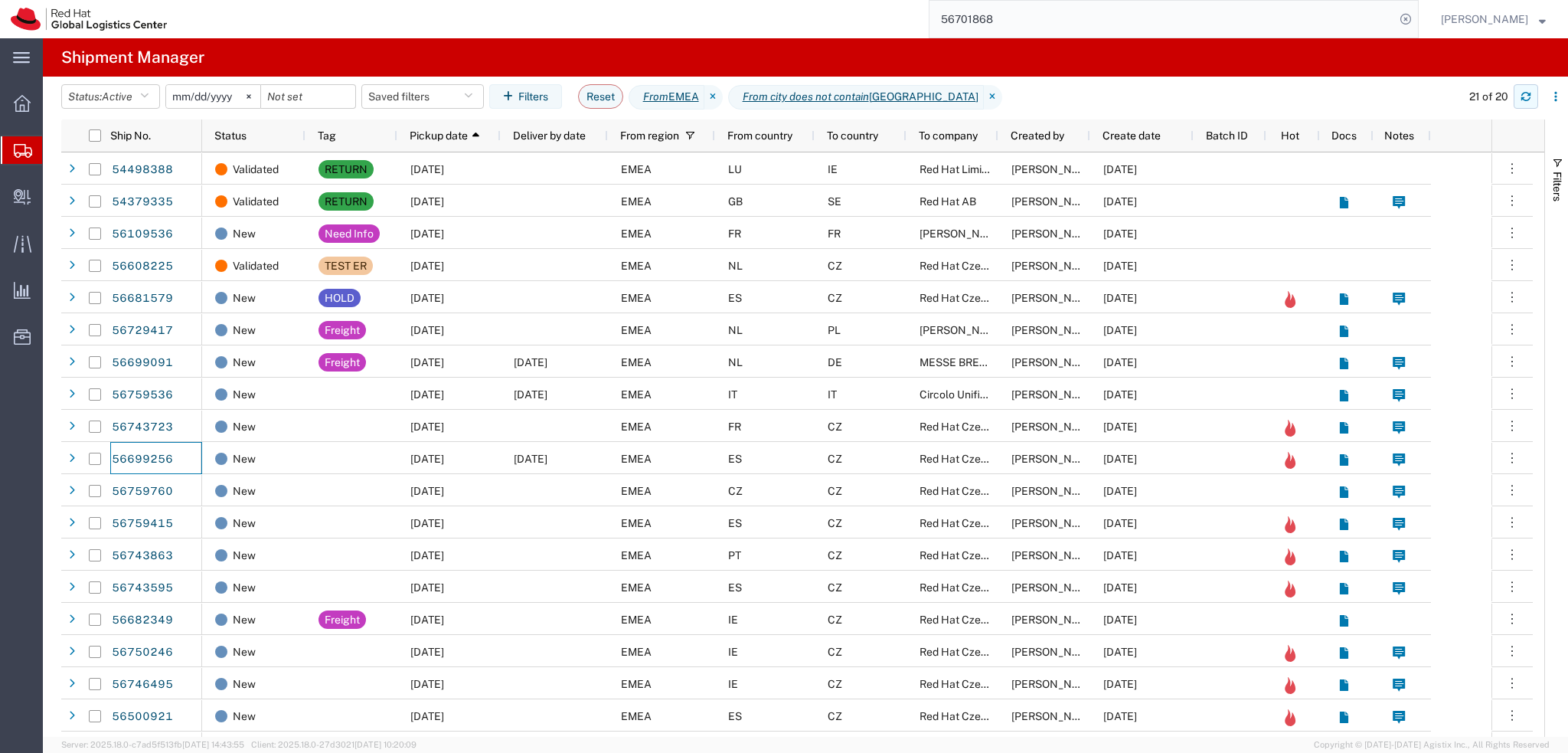
click at [1528, 94] on icon "button" at bounding box center [1525, 94] width 9 height 4
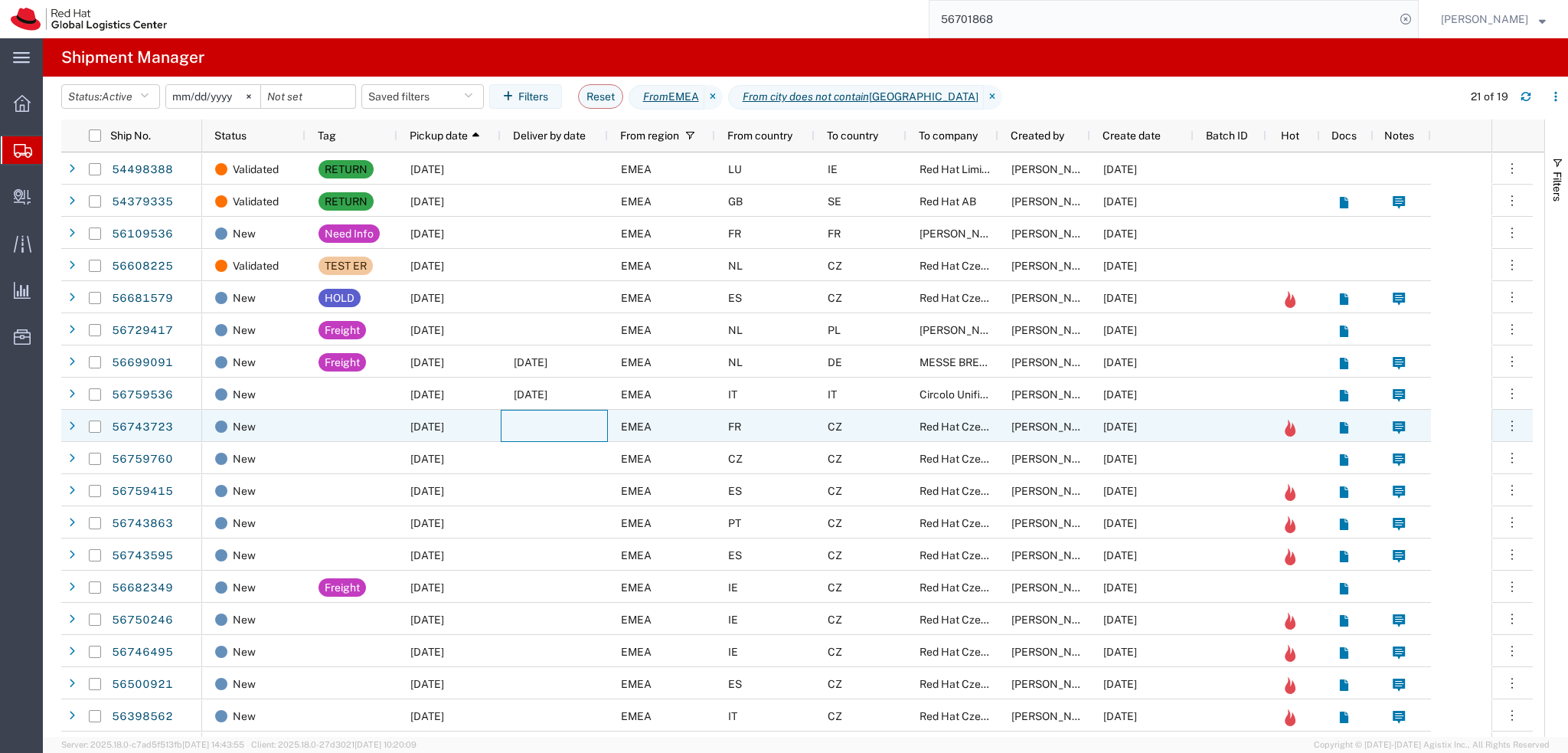
click at [583, 426] on div at bounding box center [554, 426] width 107 height 32
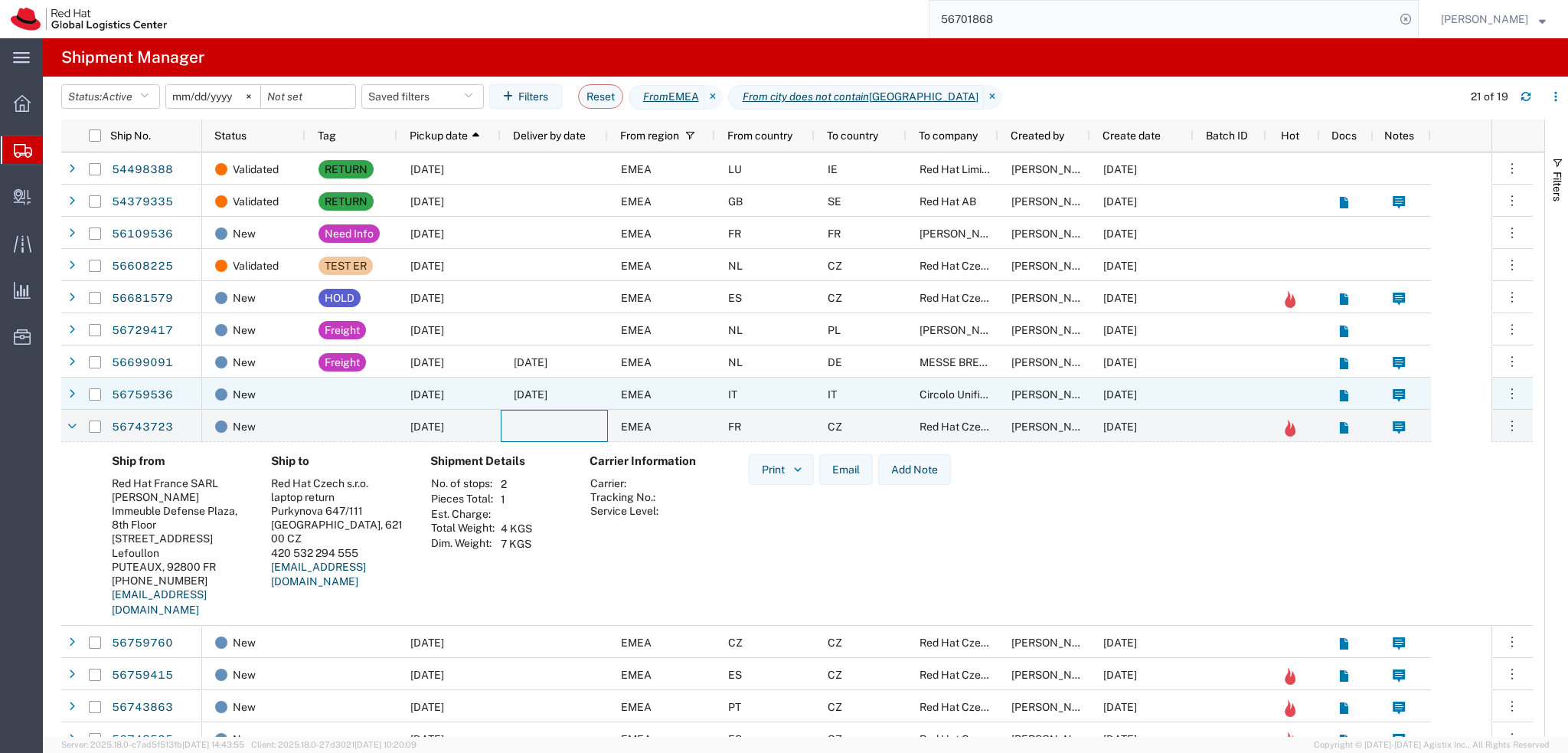
click at [315, 397] on div at bounding box center [351, 393] width 92 height 32
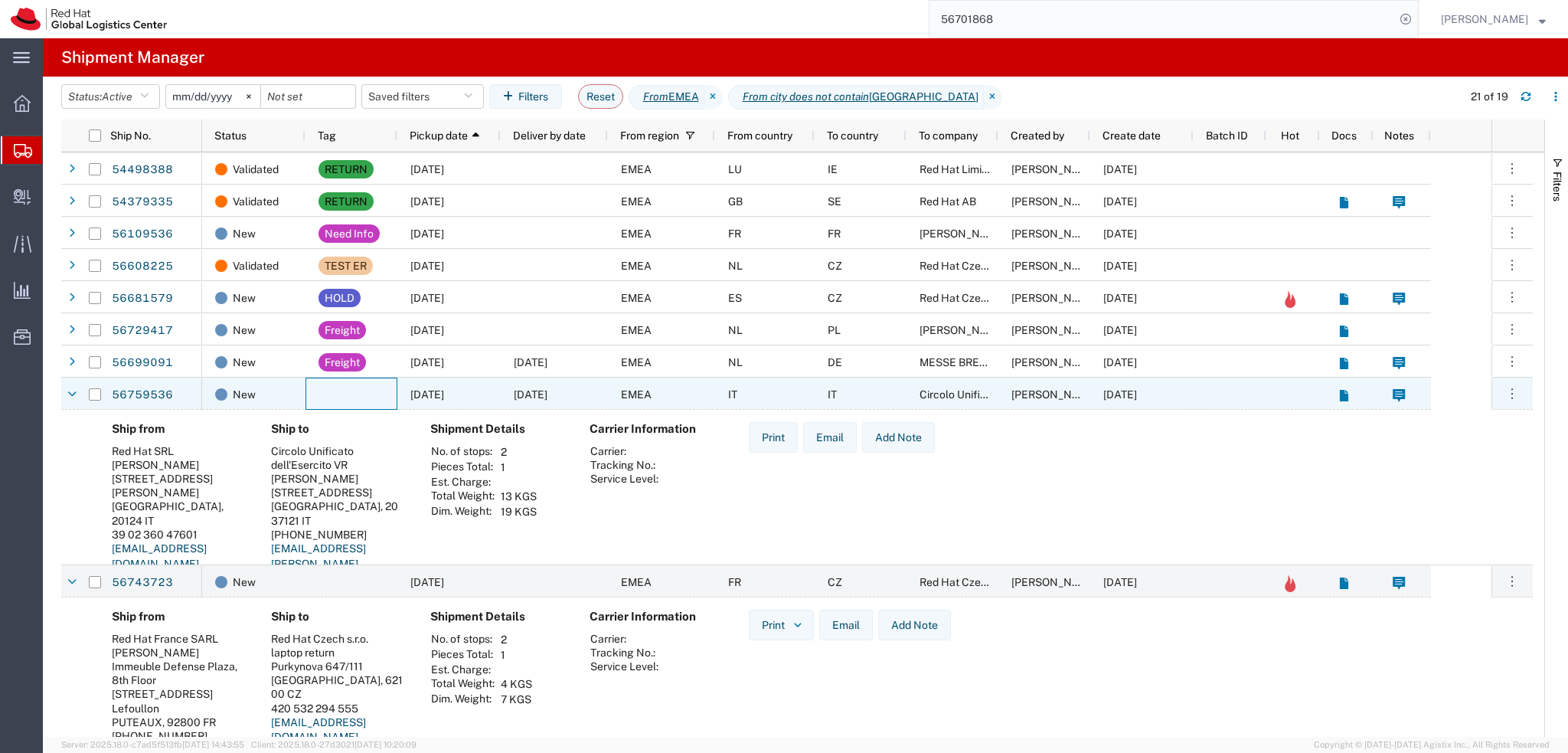
click at [352, 392] on div at bounding box center [351, 393] width 92 height 32
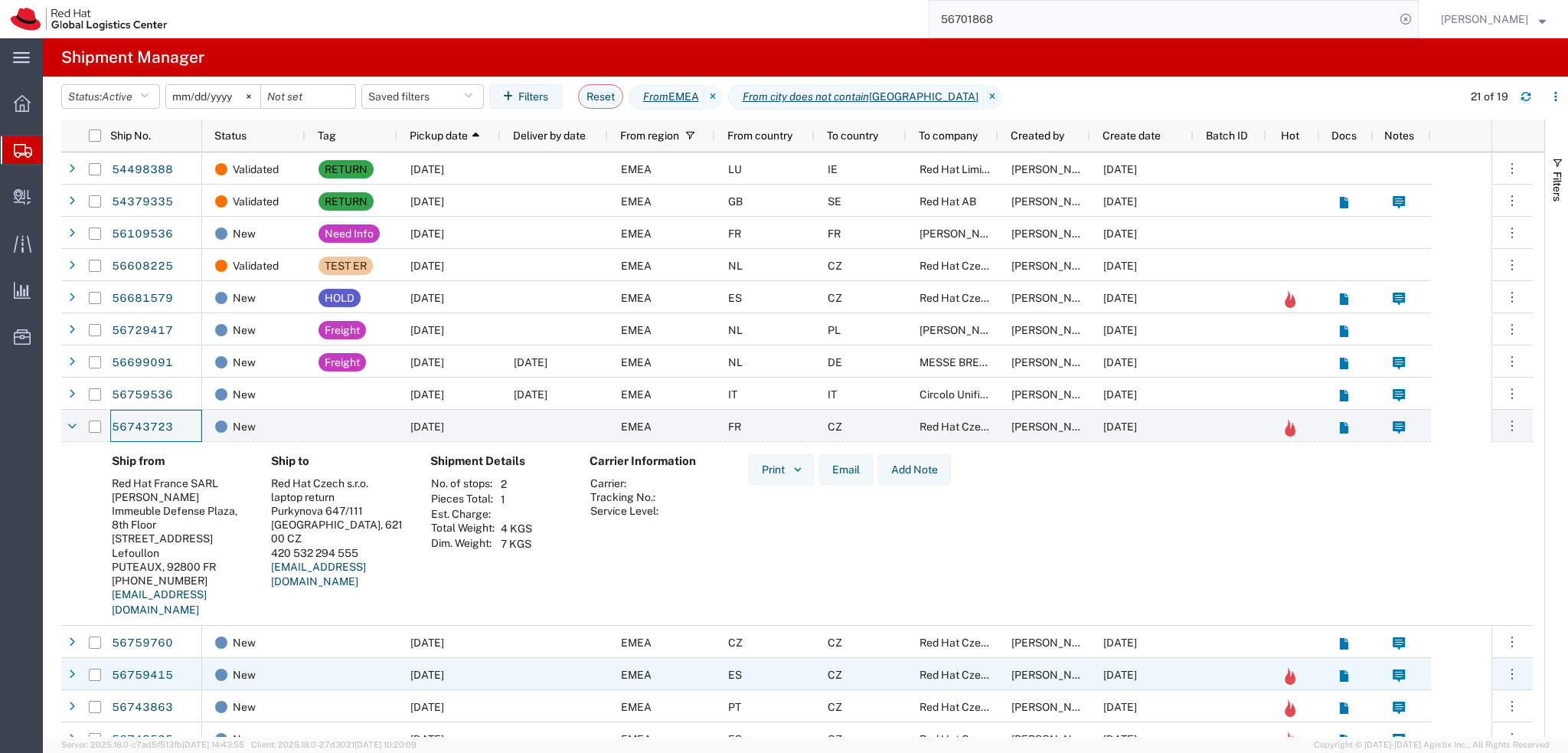
click at [773, 670] on div "ES" at bounding box center [765, 674] width 100 height 32
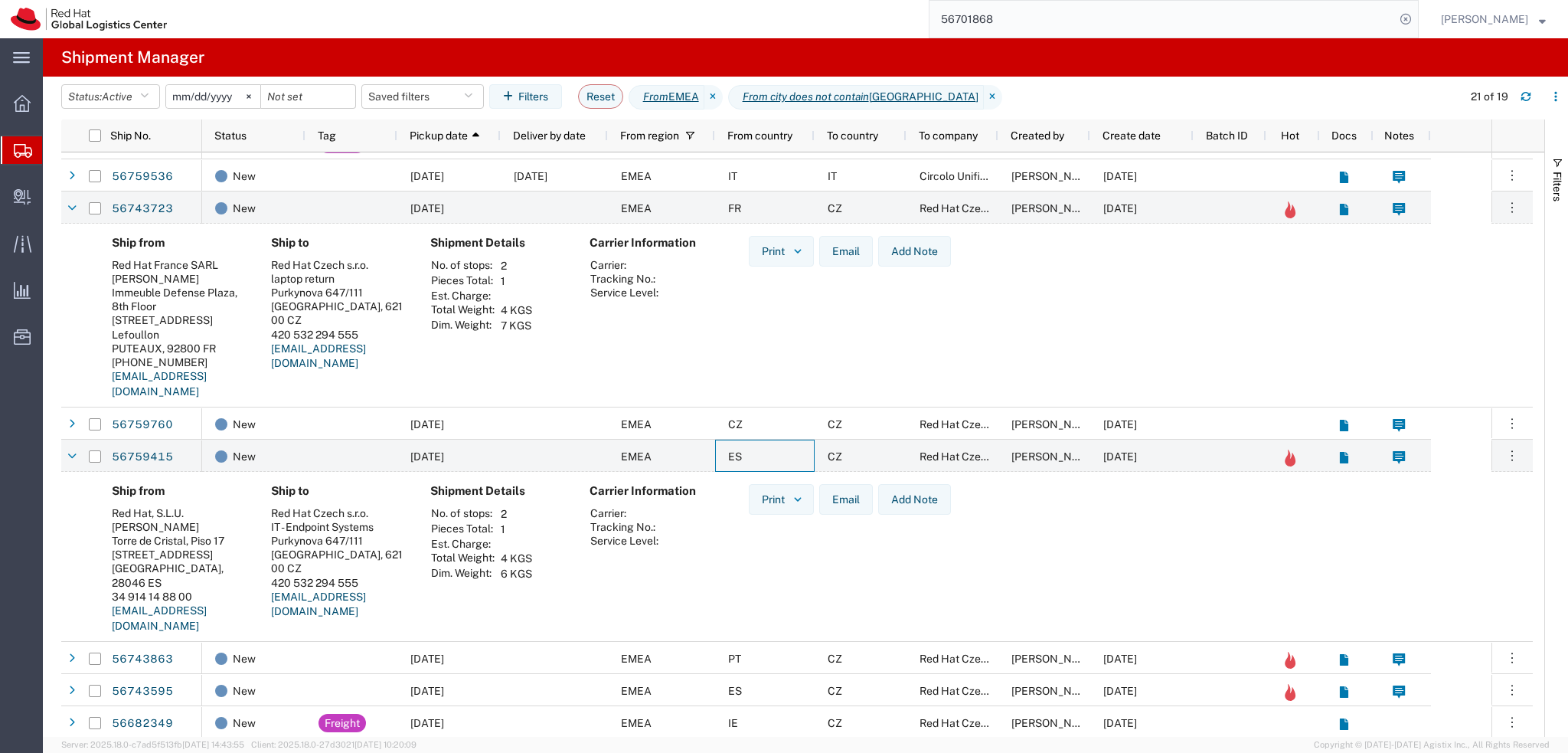
scroll to position [306, 0]
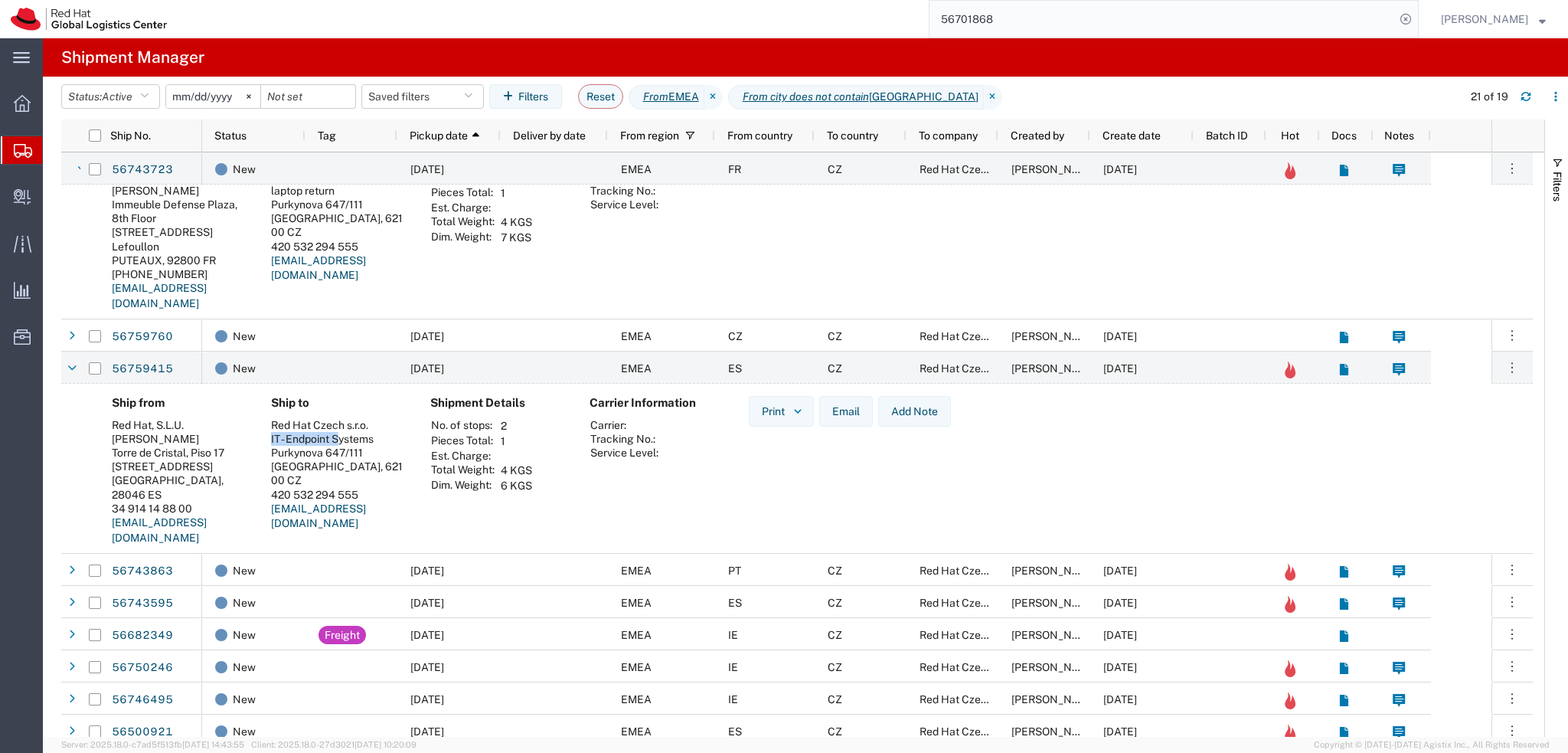
drag, startPoint x: 271, startPoint y: 437, endPoint x: 341, endPoint y: 437, distance: 70.4
click at [341, 437] on div "IT - Endpoint Systems" at bounding box center [338, 439] width 135 height 14
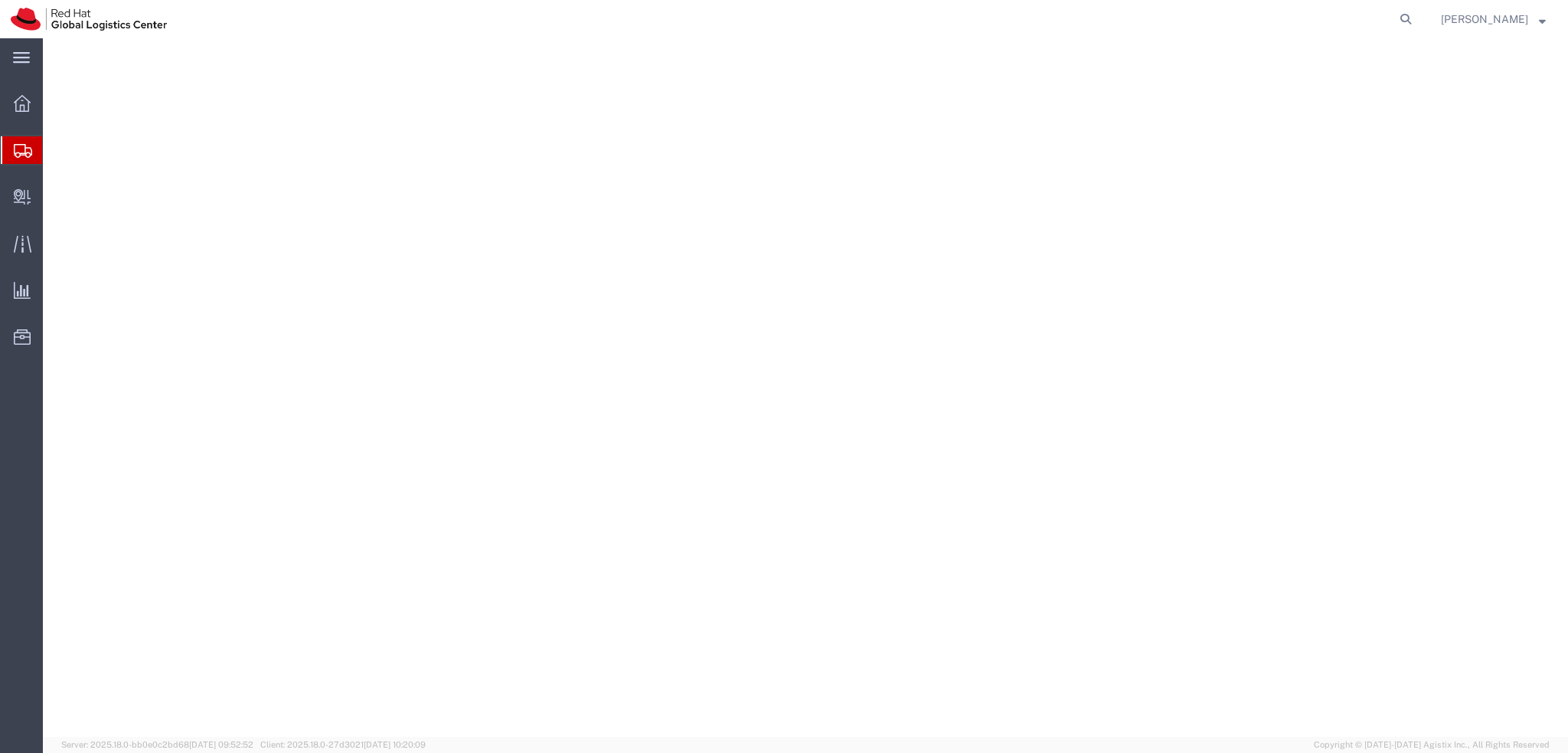
select select "37982"
select select
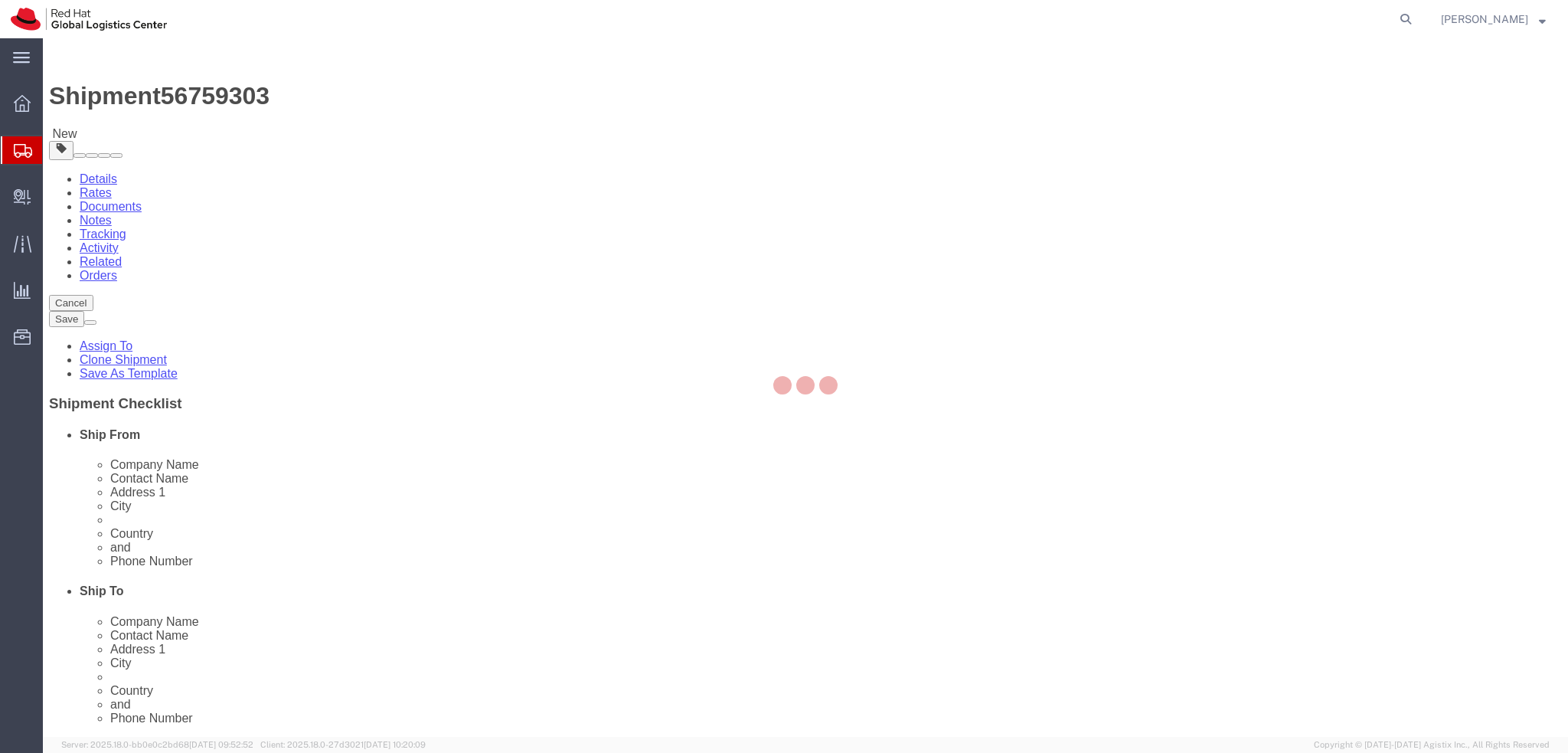
select select "38036"
select select
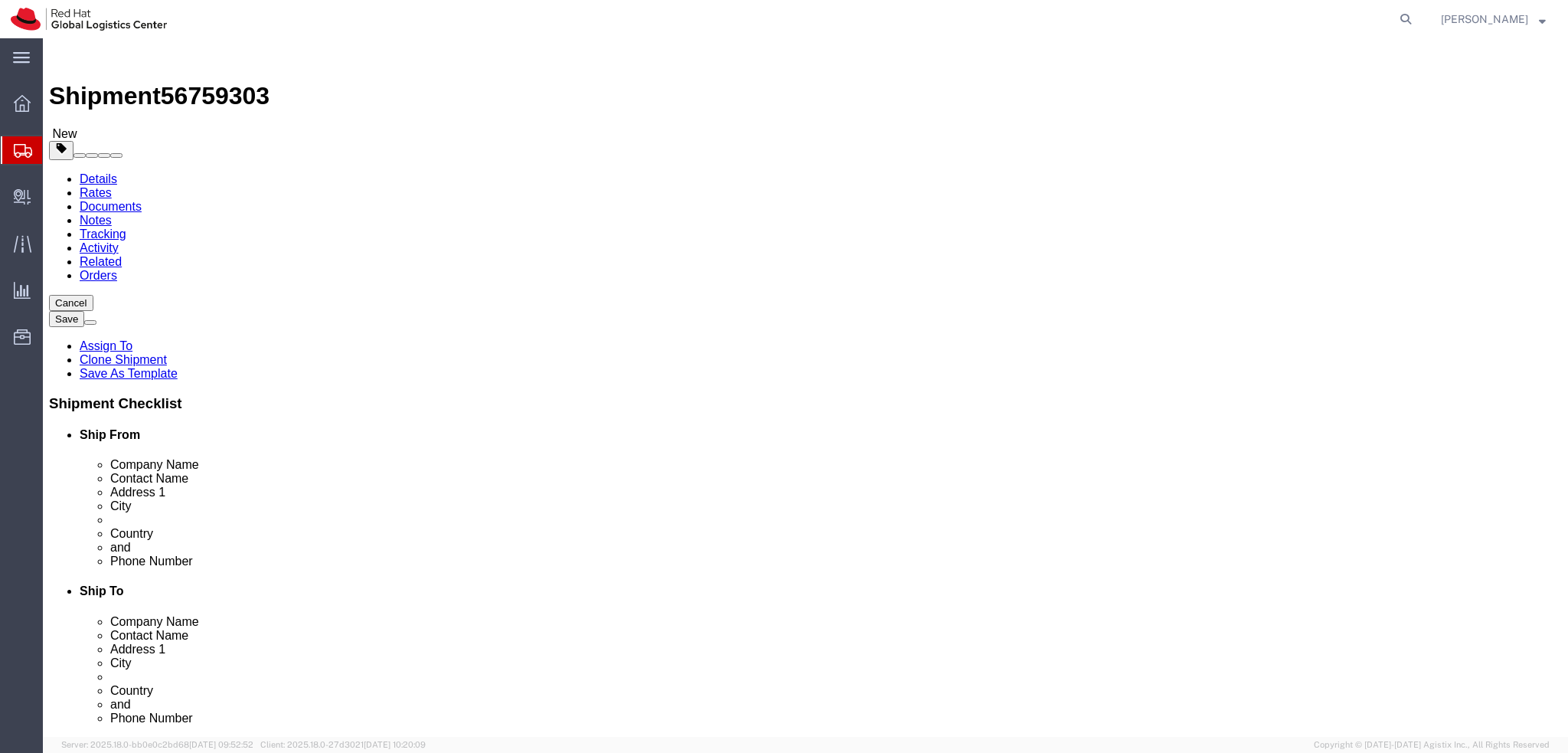
click icon
click dd "1.00 CZK"
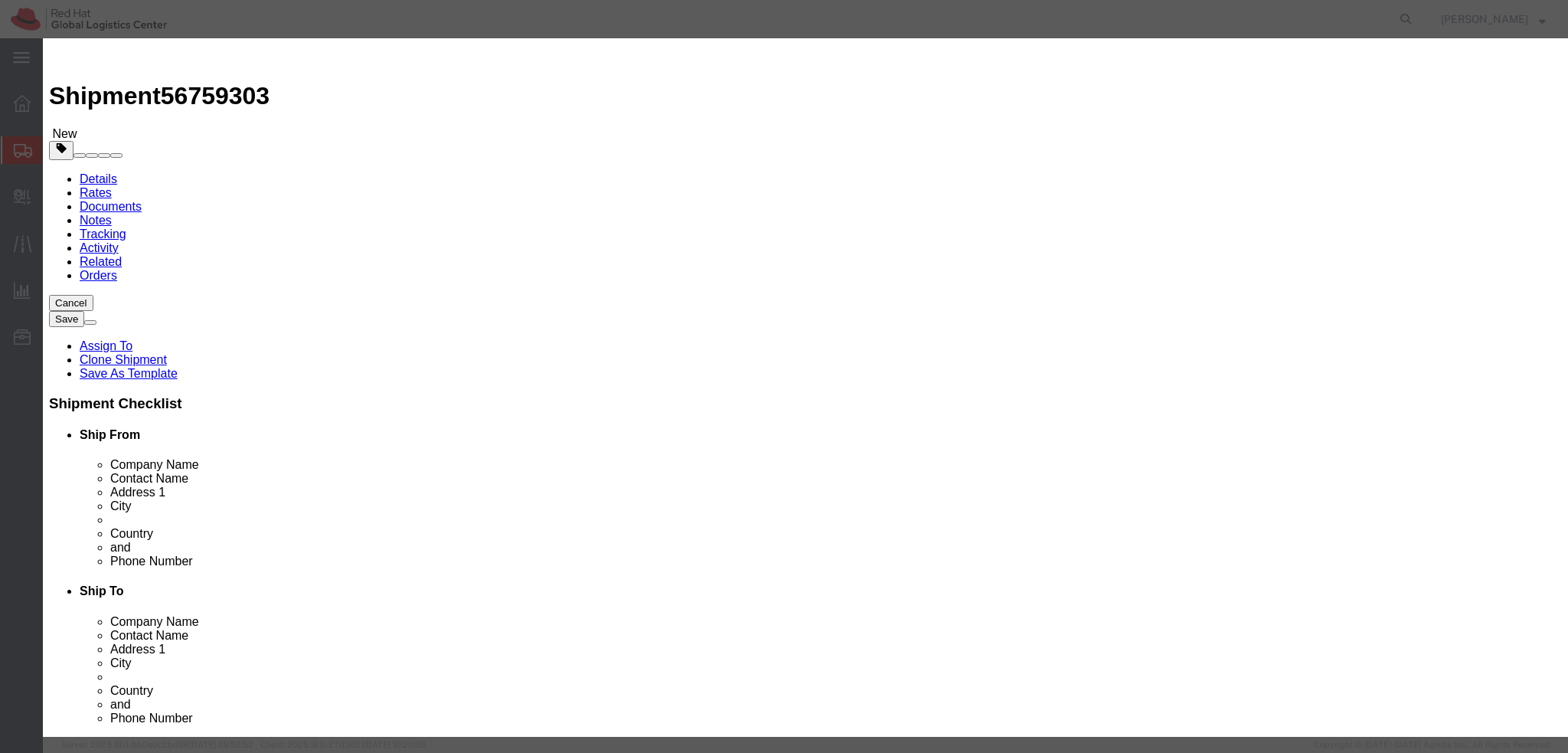
click textarea
type textarea "Documents"
click button "Save & Close"
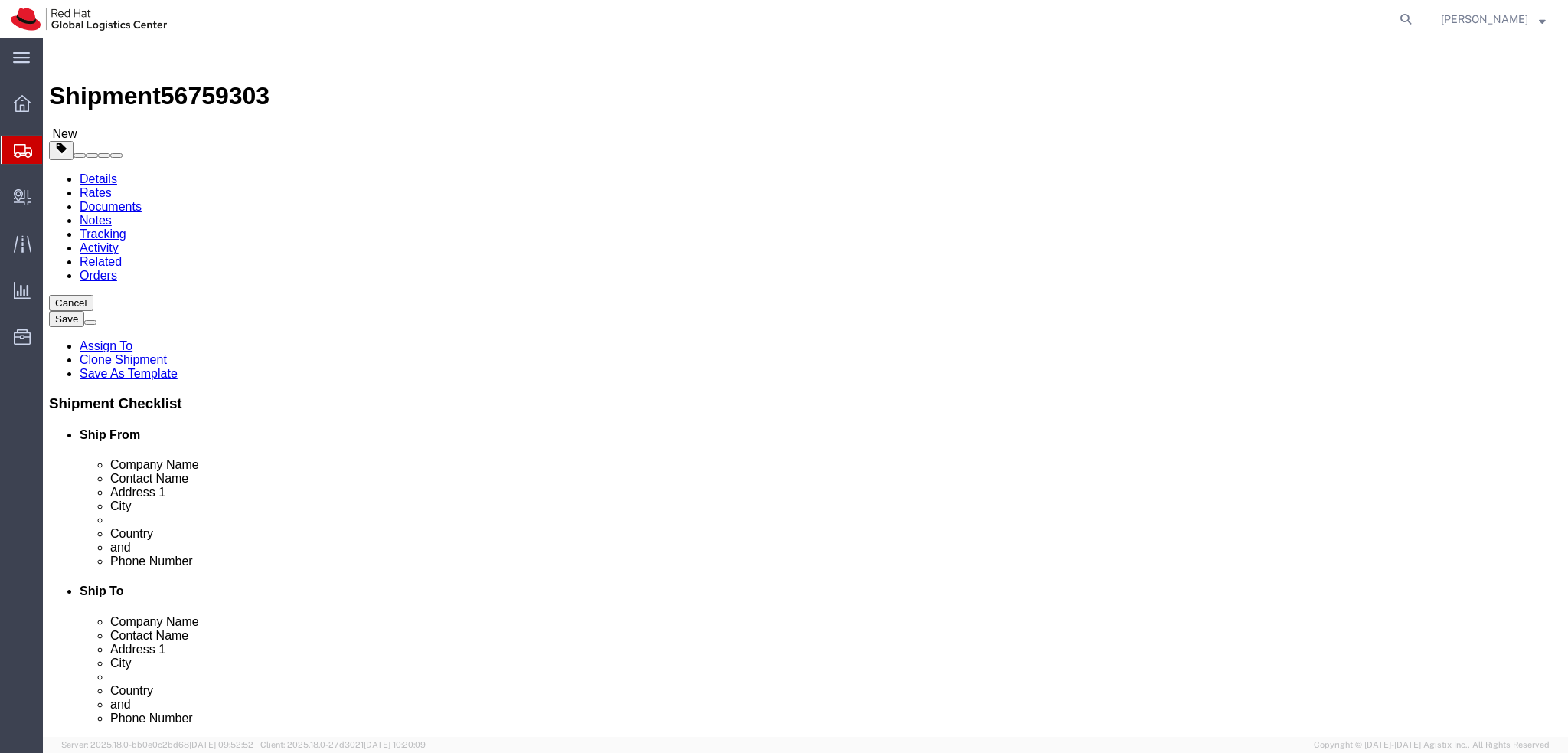
click icon
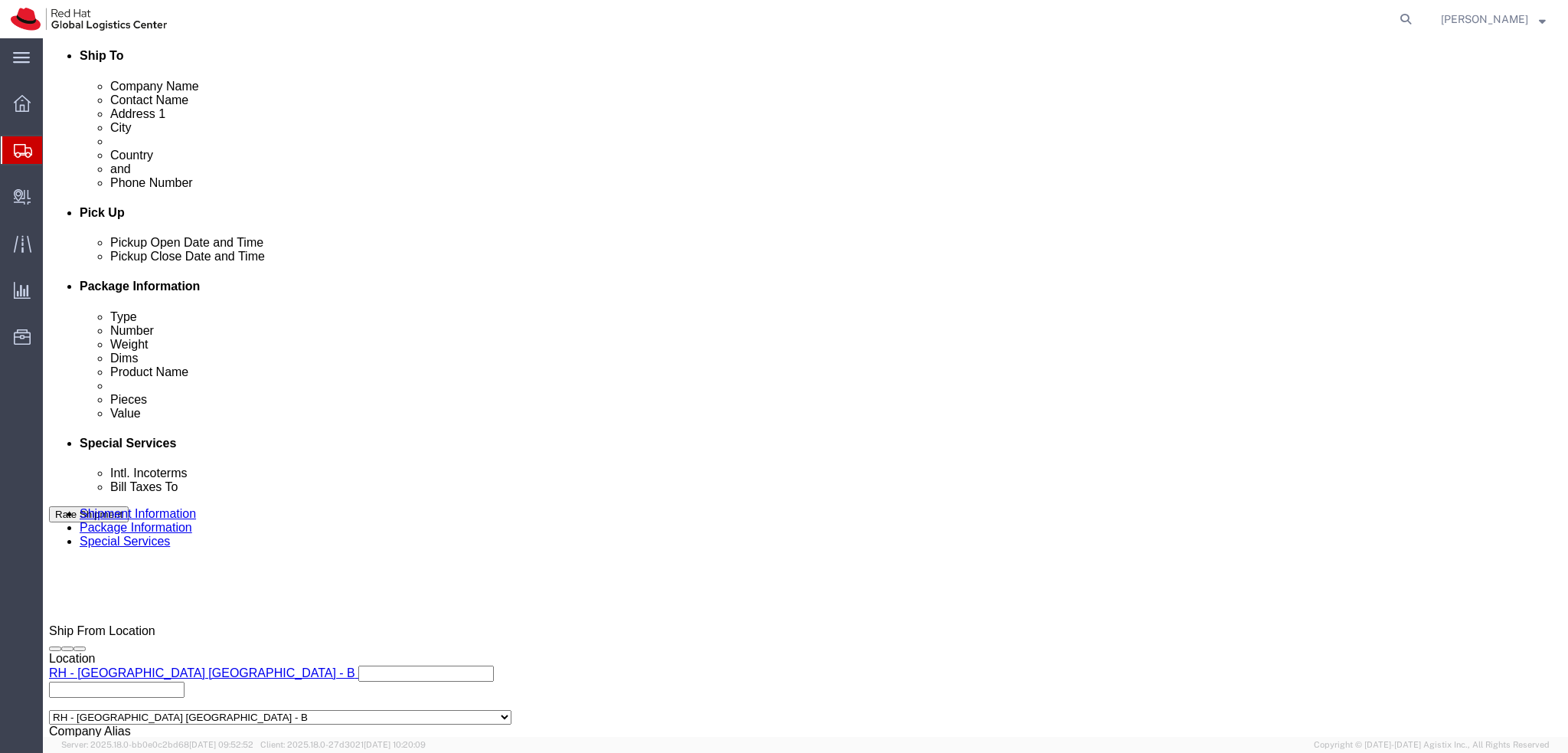
scroll to position [536, 0]
click button "Rate Shipment"
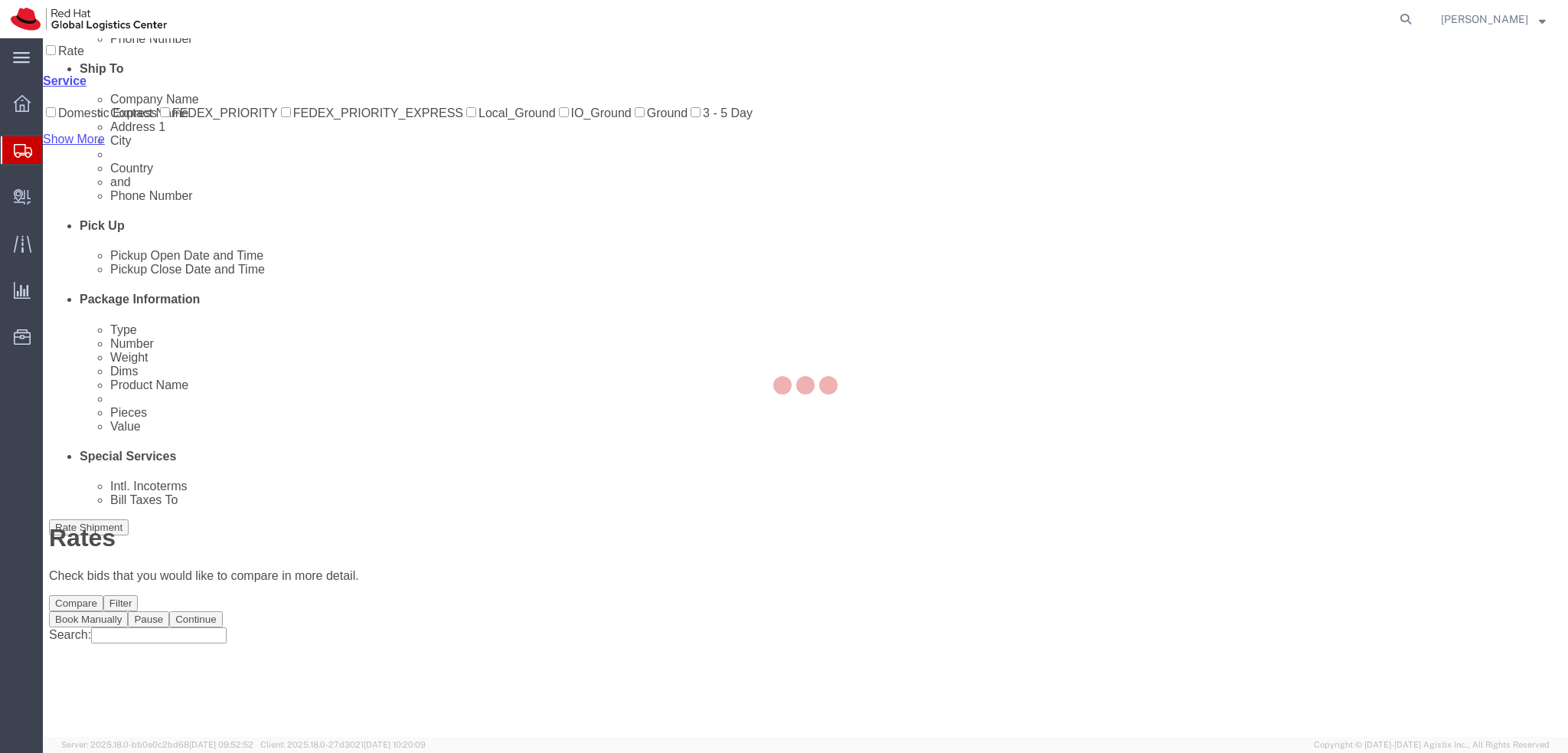
scroll to position [0, 0]
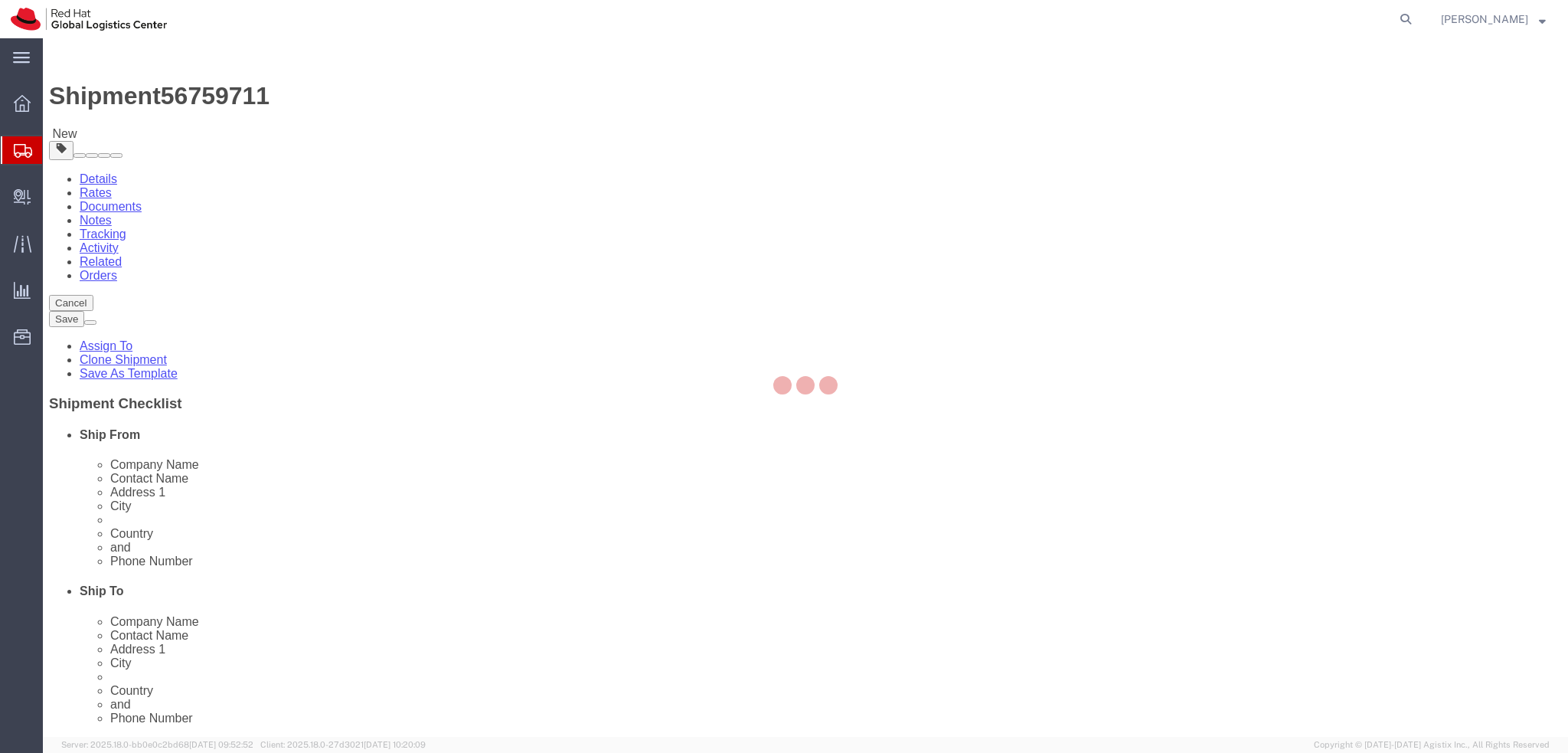
select select
select select "38036"
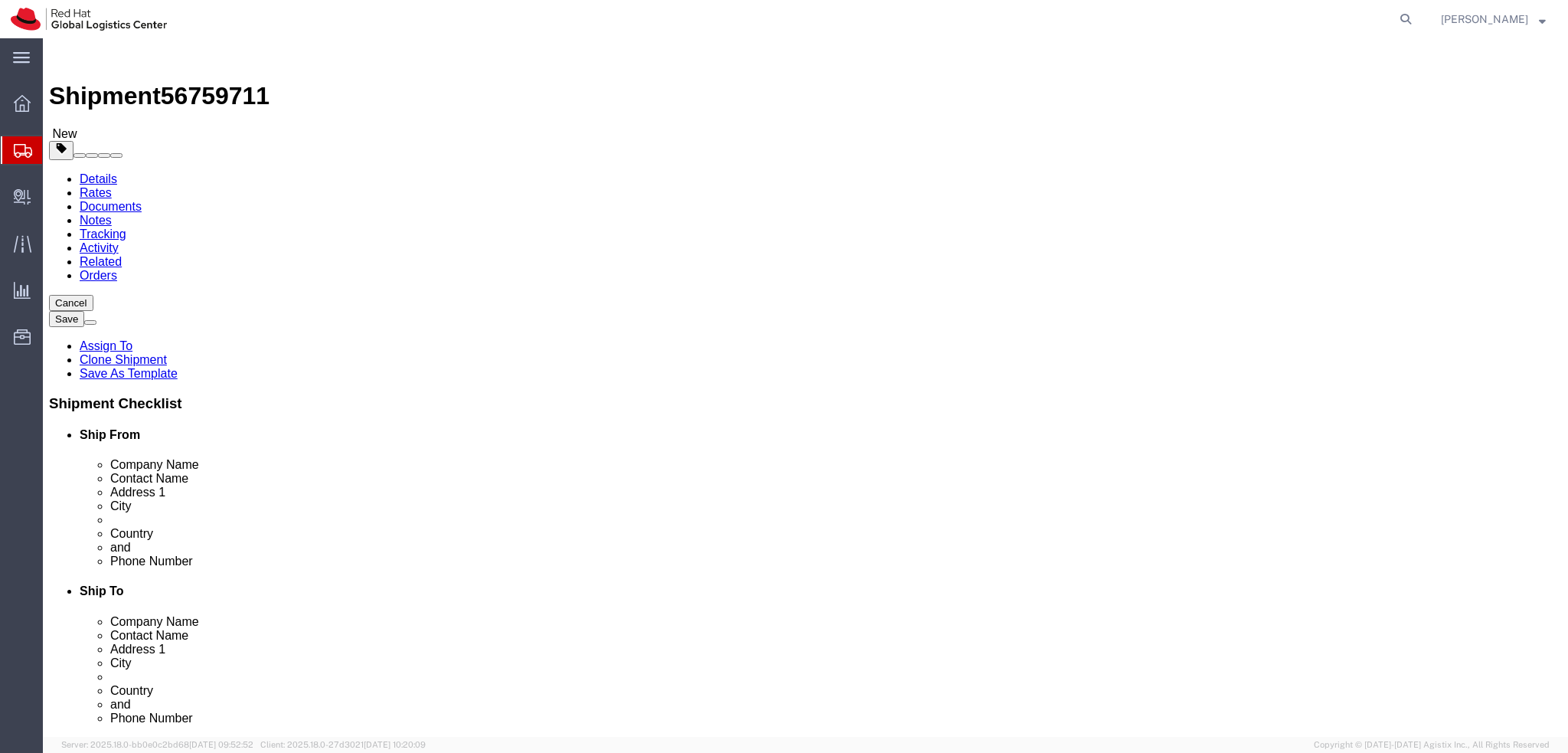
drag, startPoint x: 392, startPoint y: 317, endPoint x: 129, endPoint y: 313, distance: 263.4
click div "Contact Name [PERSON_NAME]"
drag, startPoint x: 309, startPoint y: 295, endPoint x: 139, endPoint y: 304, distance: 170.2
click div "Location My Profile Location RH - Amsterdam - MSO RH - Amsterdam Data Center RH…"
paste input "[PERSON_NAME]"
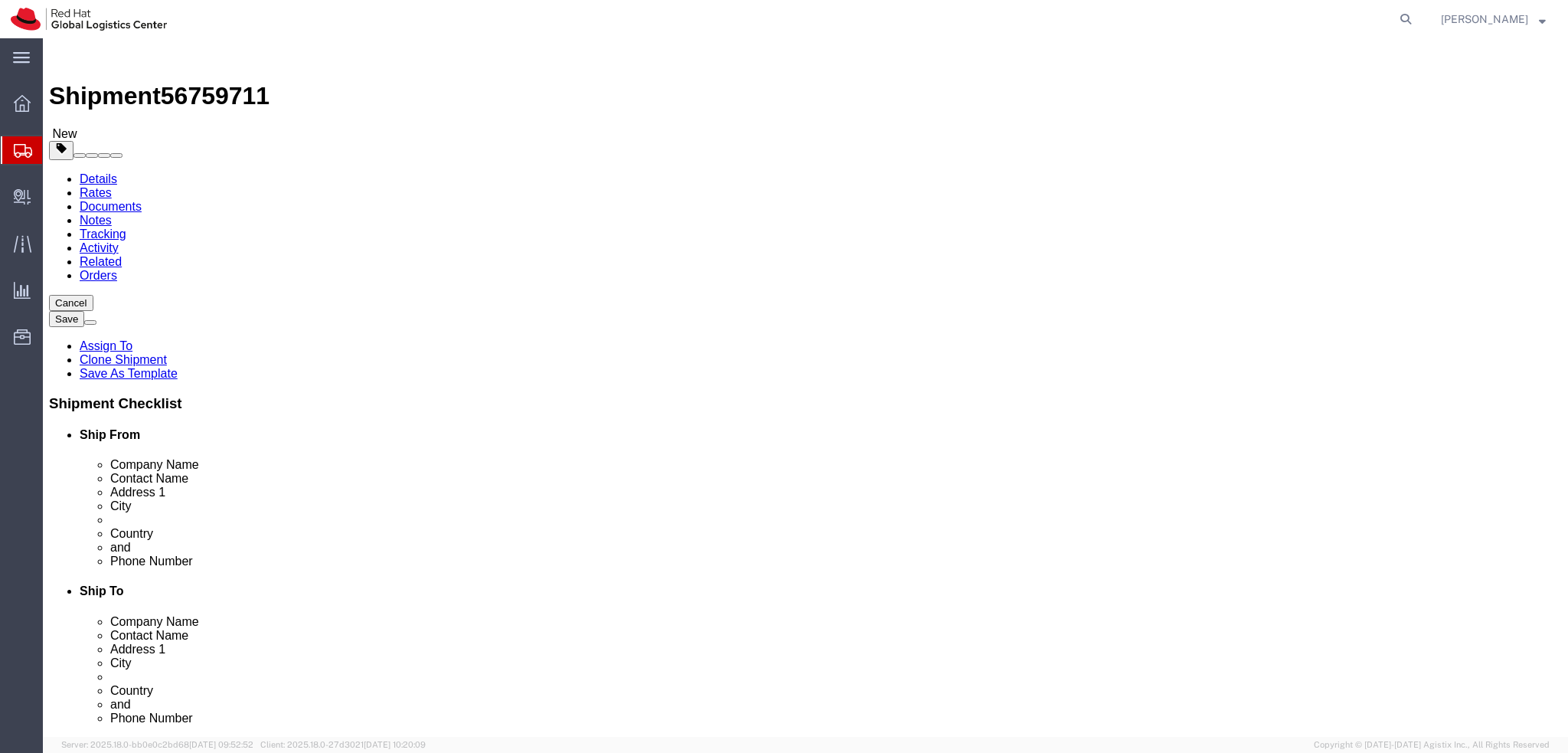
type input "[PERSON_NAME]"
click icon
click dd "1.00 PLN"
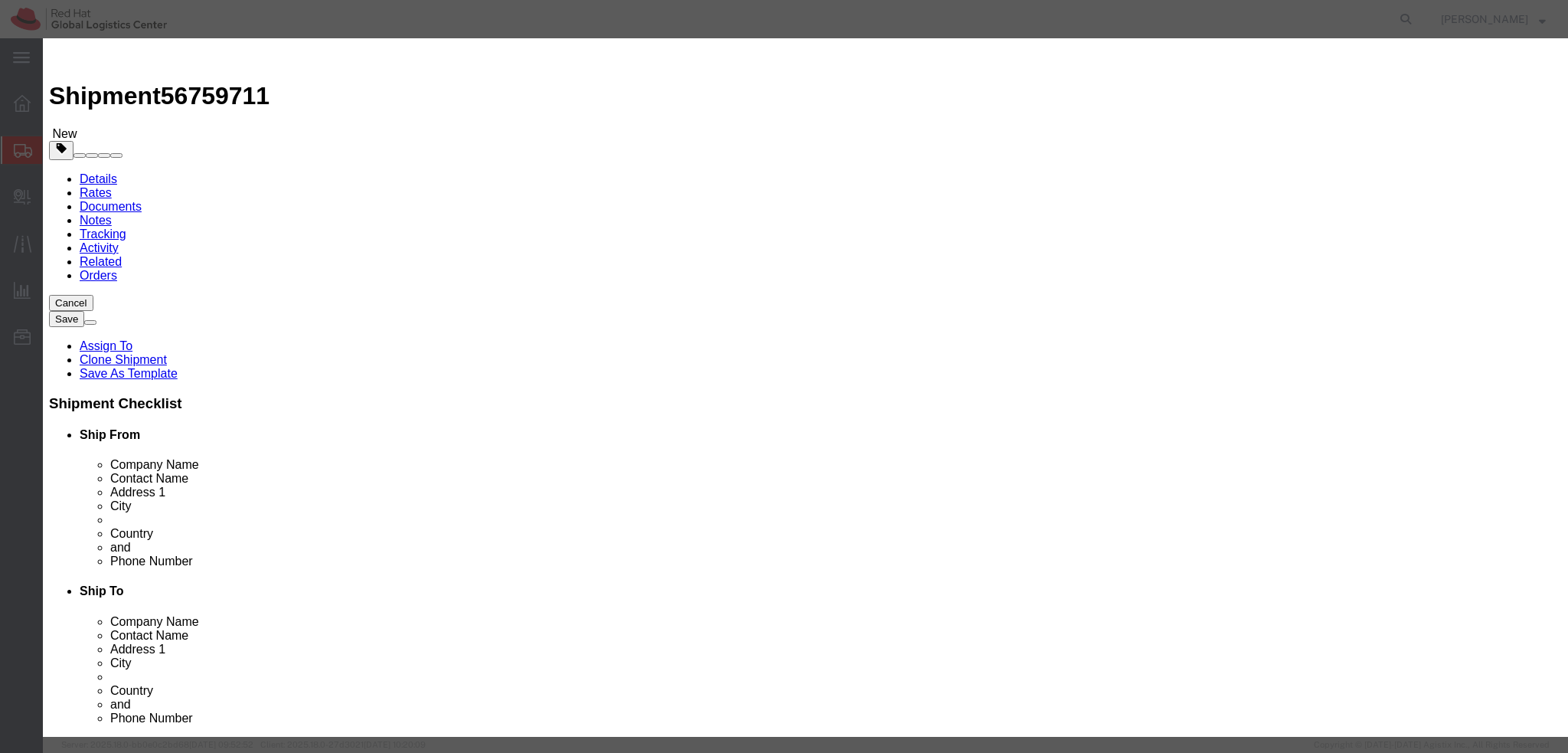
click textarea
type textarea "Documents"
click button "Save & Close"
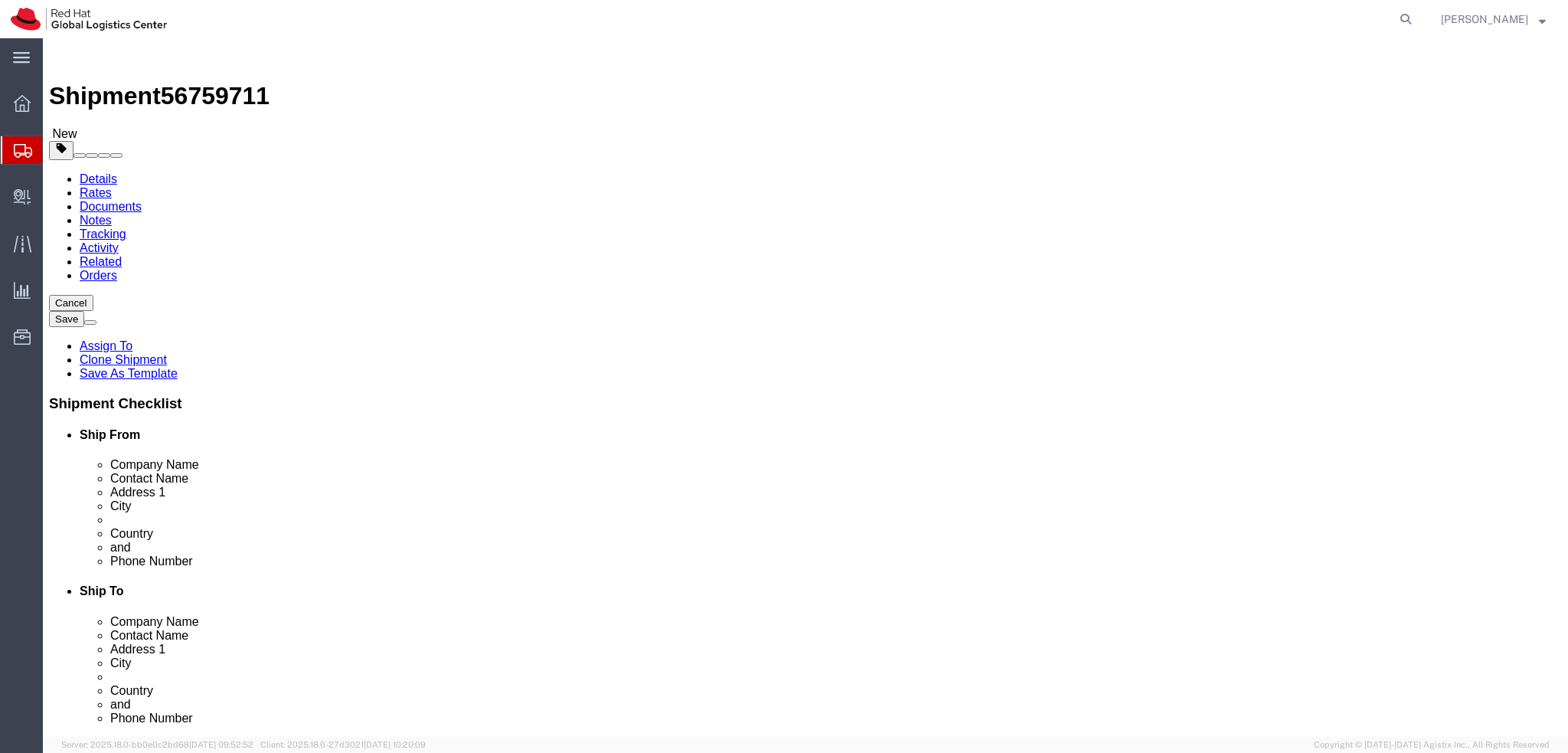
click icon
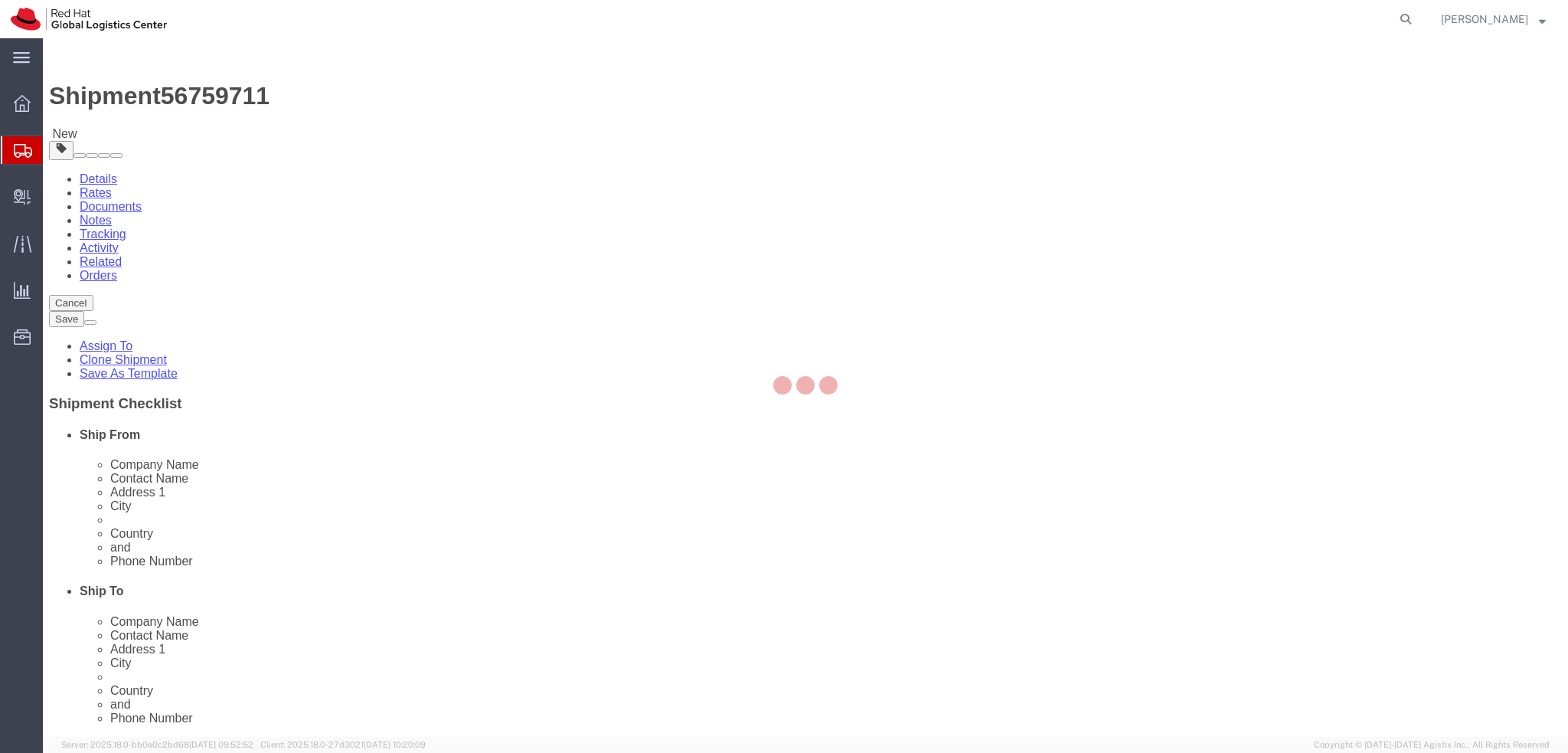
select select "COSTCENTER"
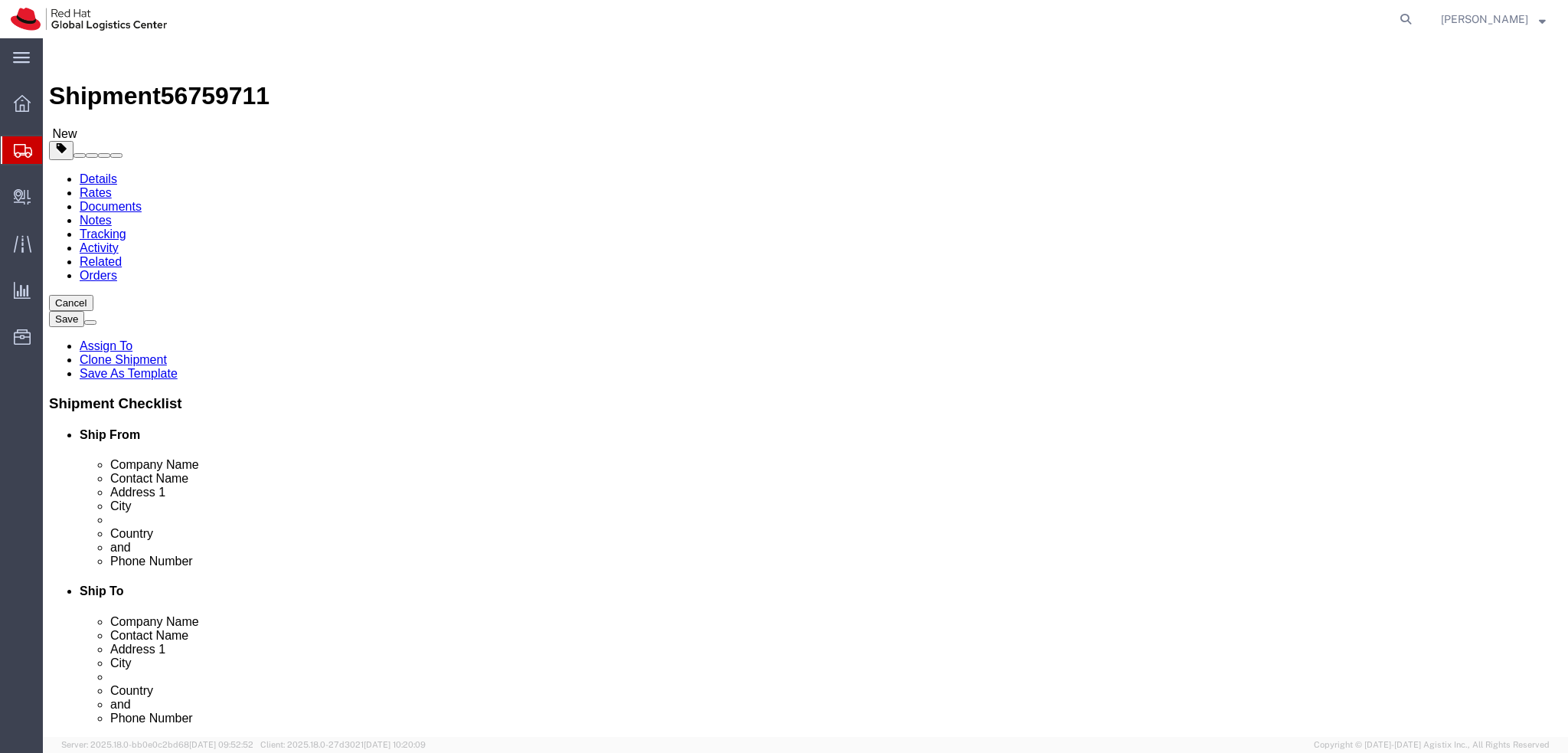
scroll to position [459, 0]
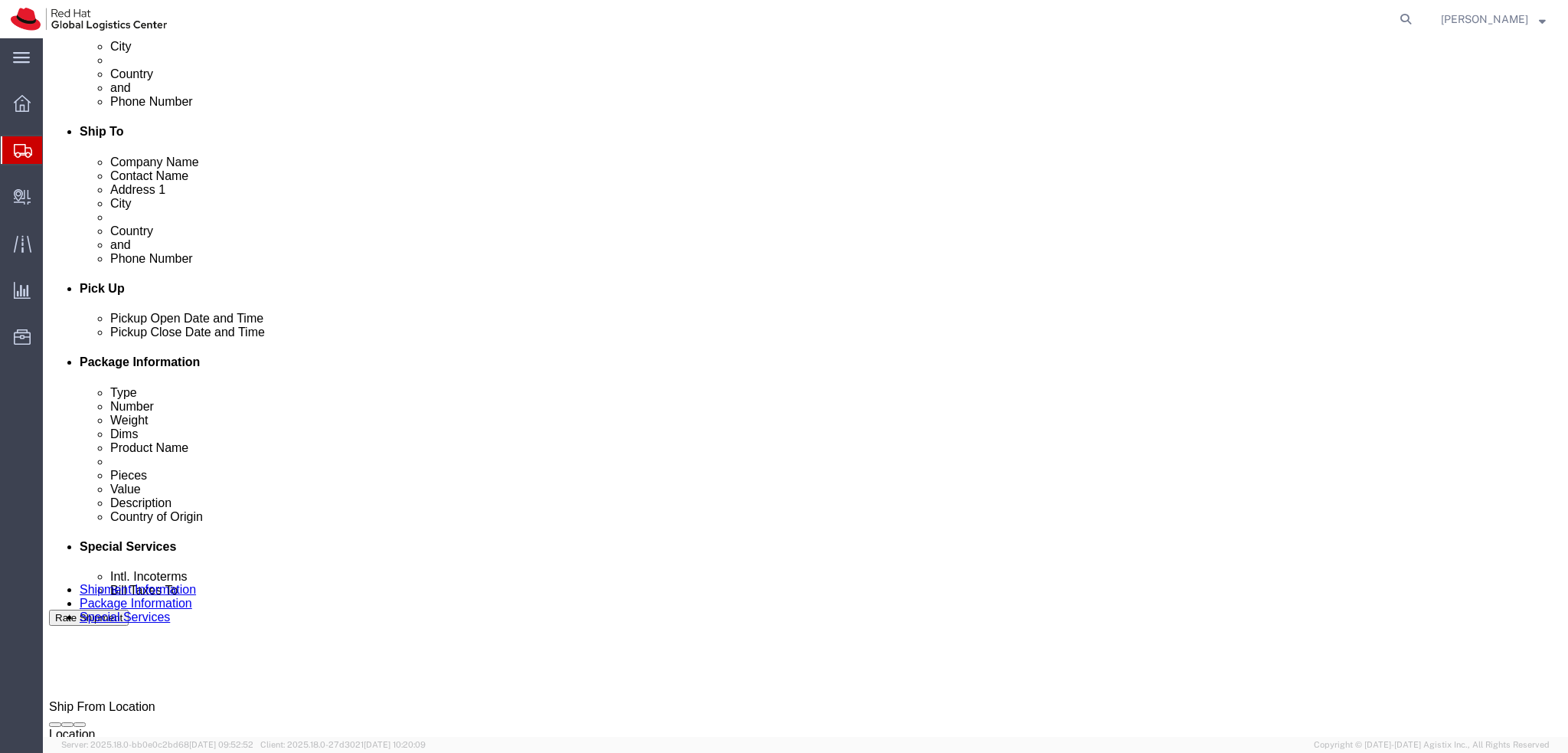
click button "Rate Shipment"
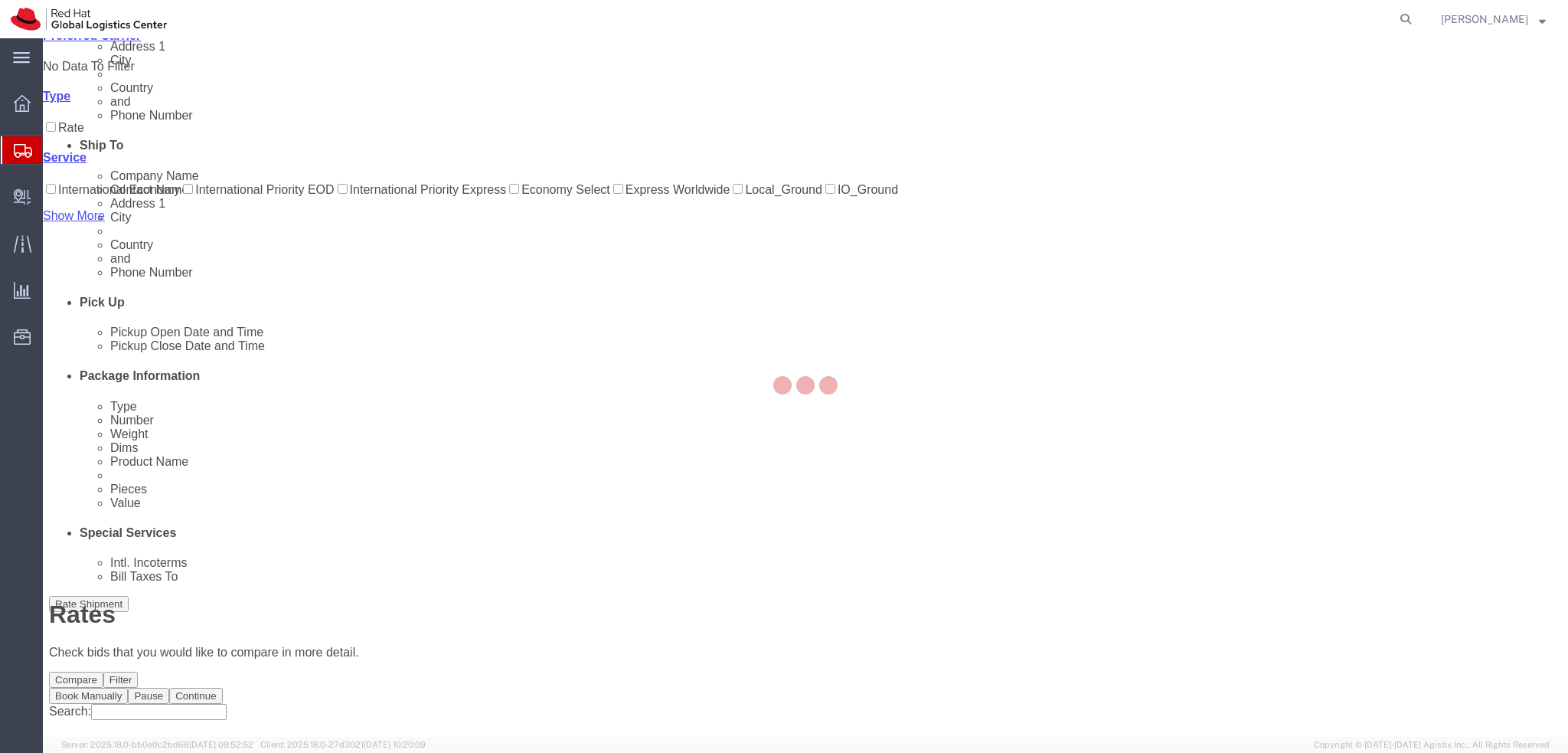
scroll to position [0, 0]
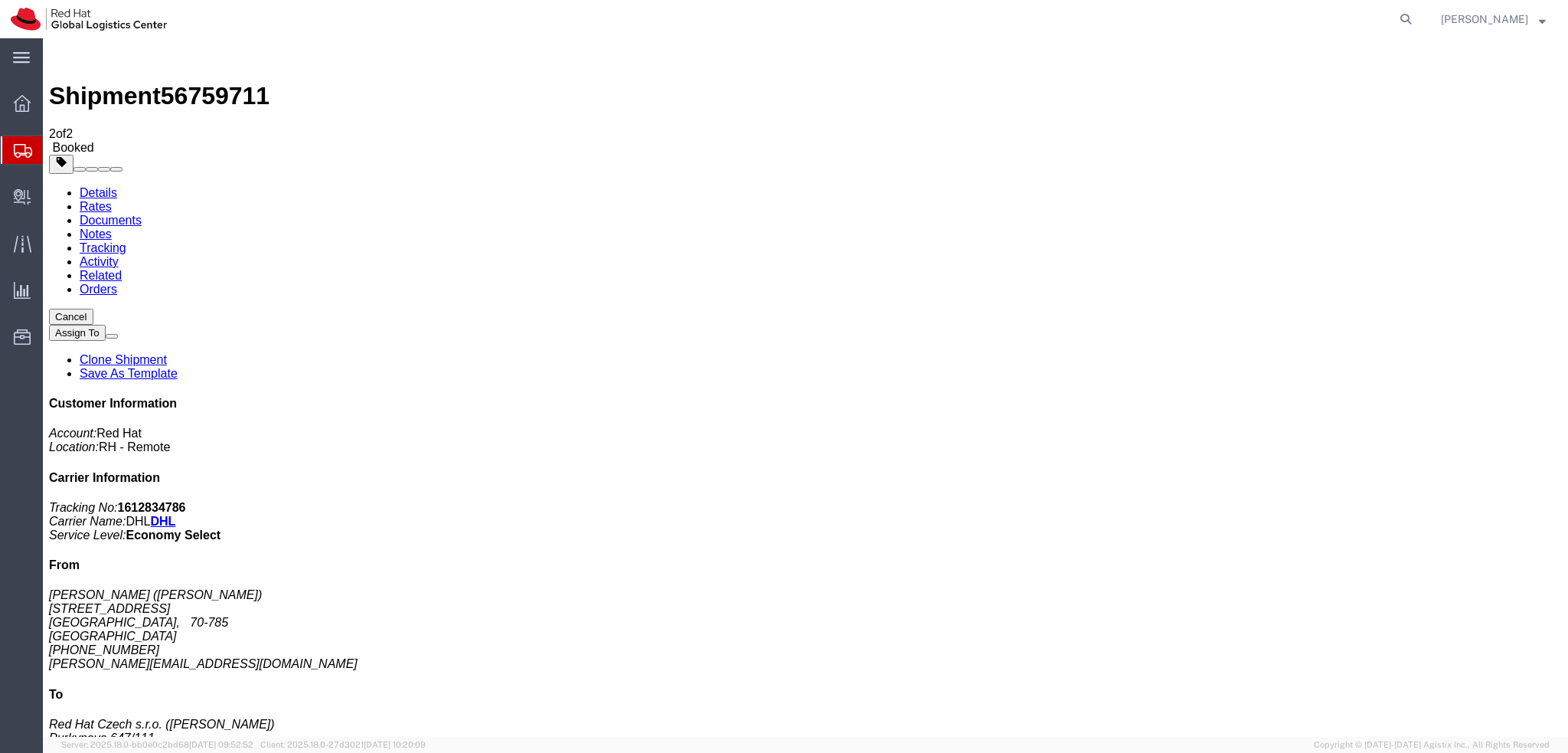
click at [83, 186] on link "Details" at bounding box center [99, 192] width 38 height 13
click address "Marcin Juszkiewicz (Marcin Juszkiewicz) Nałkowskiej 17/4 Szczecin, 70-785 Polan…"
copy div "mjuszkiewicz@redhat.com"
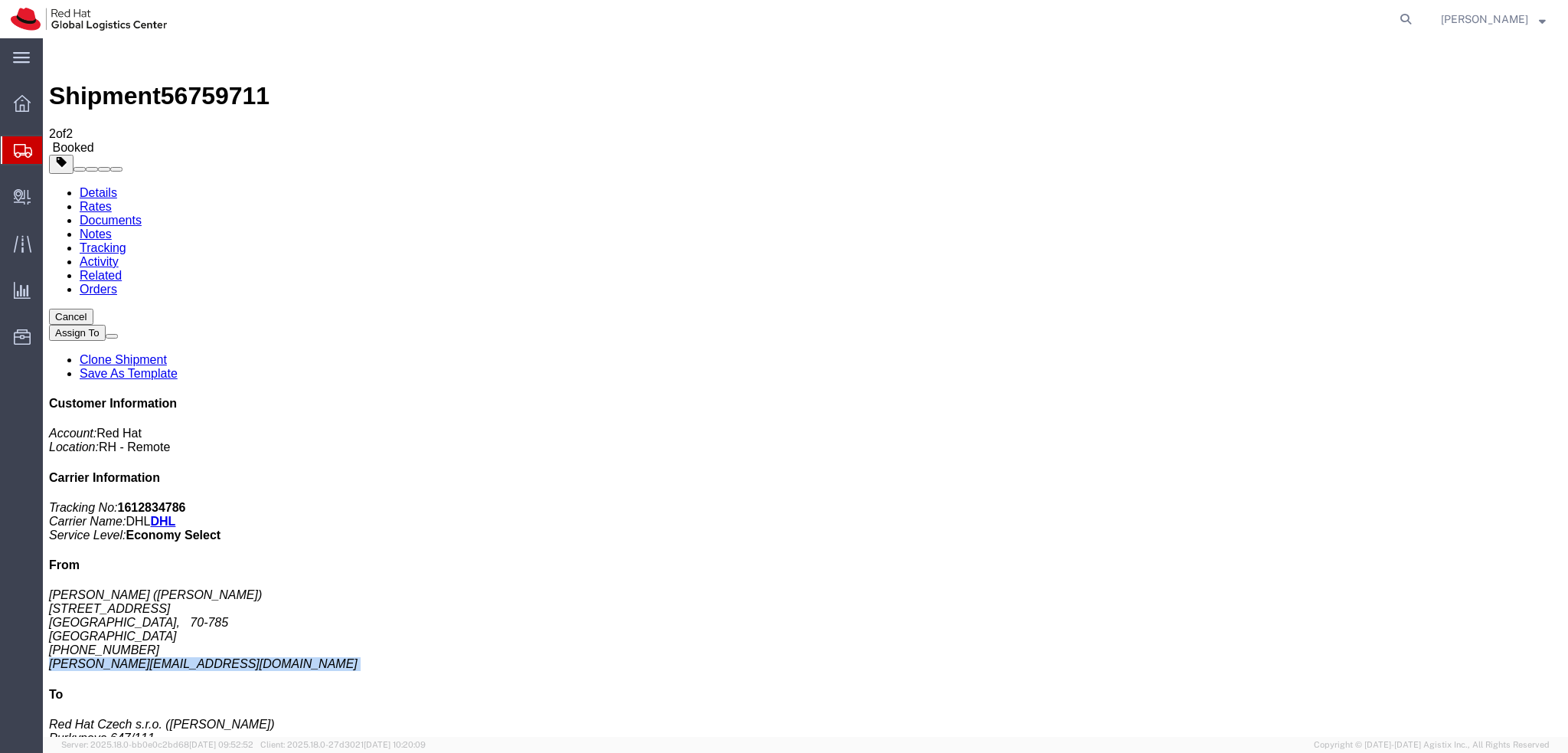
click link "Schedule pickup request"
click link "Documents"
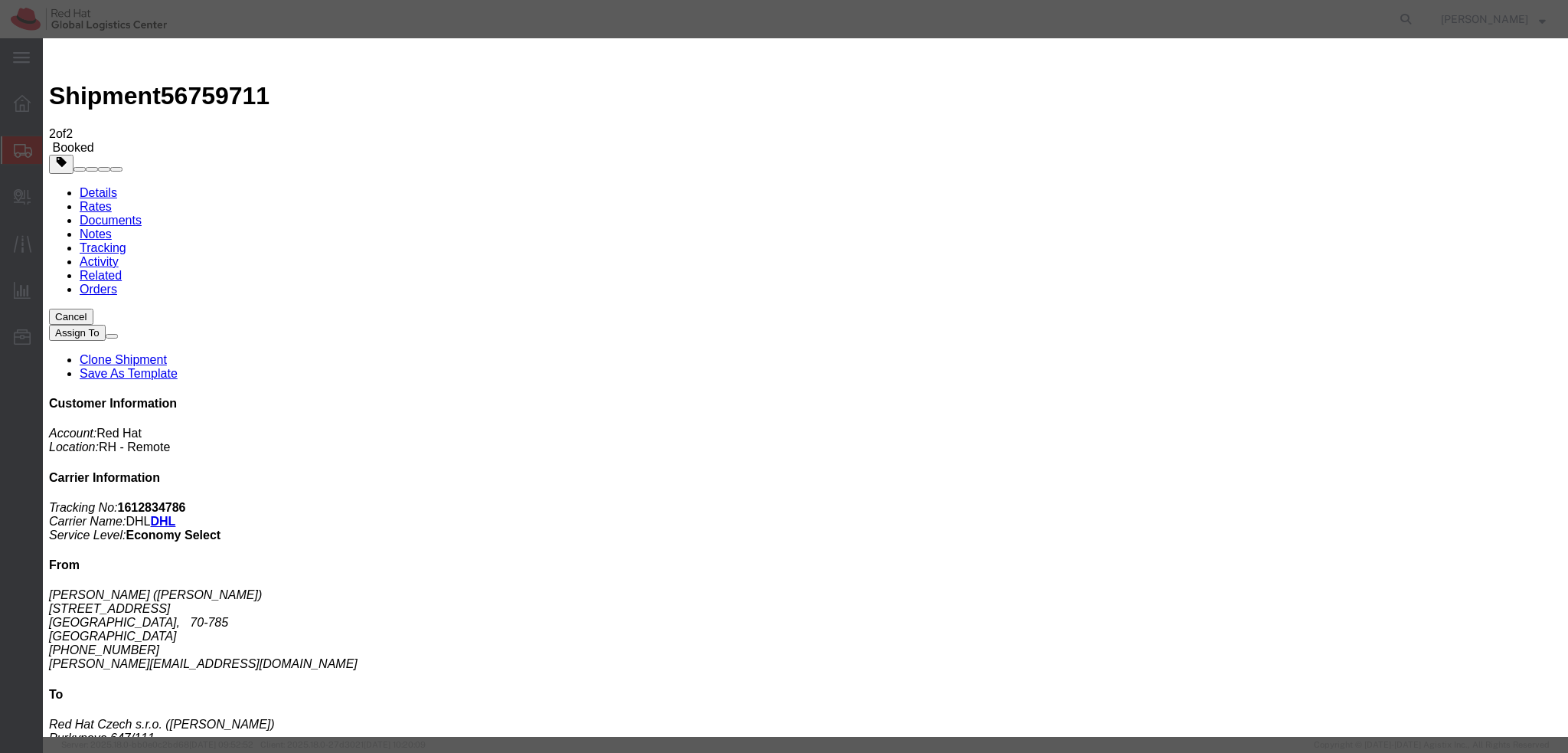
paste input "mjuszkiewicz@redhat.com"
type input "mjuszkiewicz@redhat.com"
paste textarea "Hi Ingrid, please find the label for your shipment to Brno attached to this ema…"
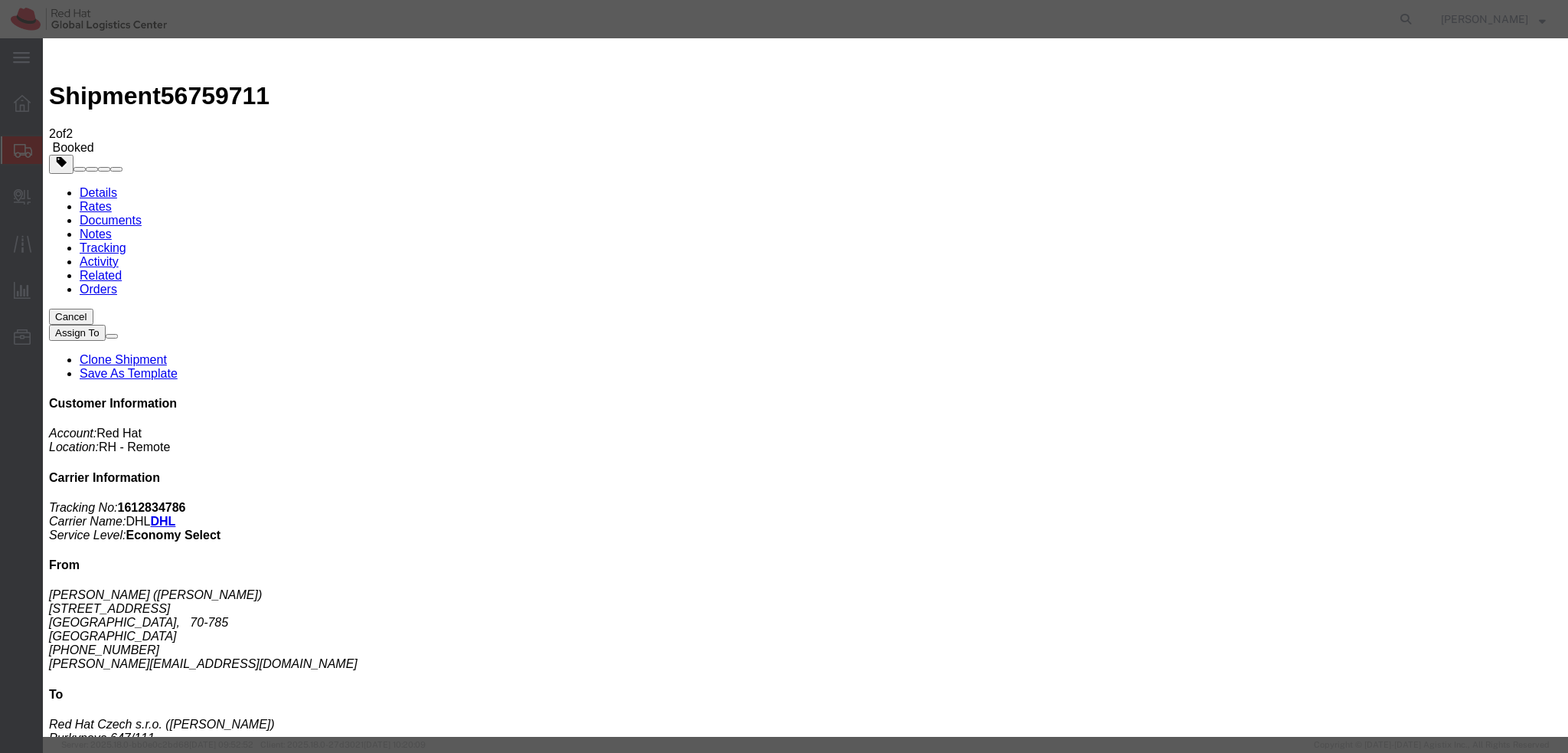
scroll to position [11, 0]
drag, startPoint x: 635, startPoint y: 351, endPoint x: 960, endPoint y: 352, distance: 324.6
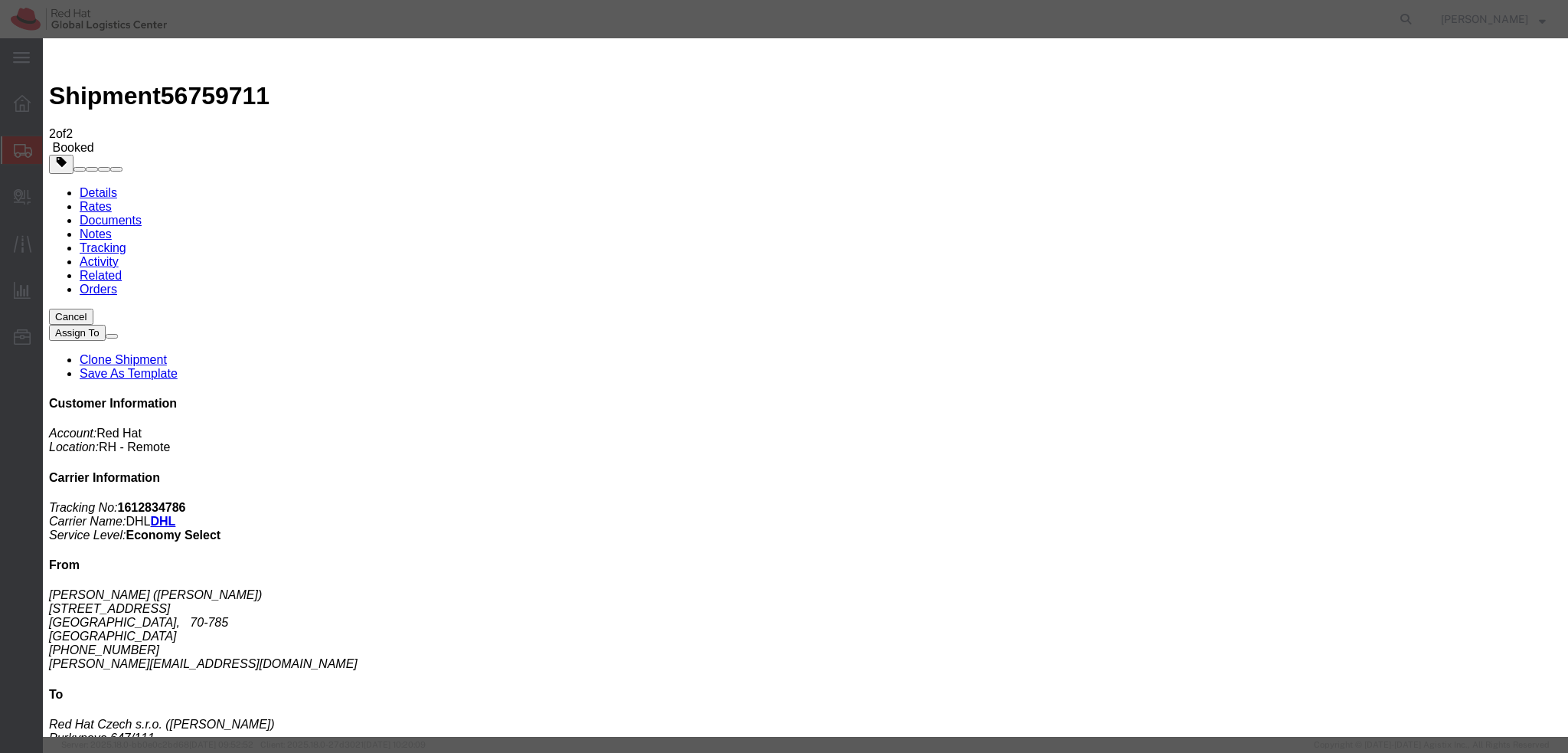
type textarea "Hi , please find the label for your shipment to Brno attached to this email. Pl…"
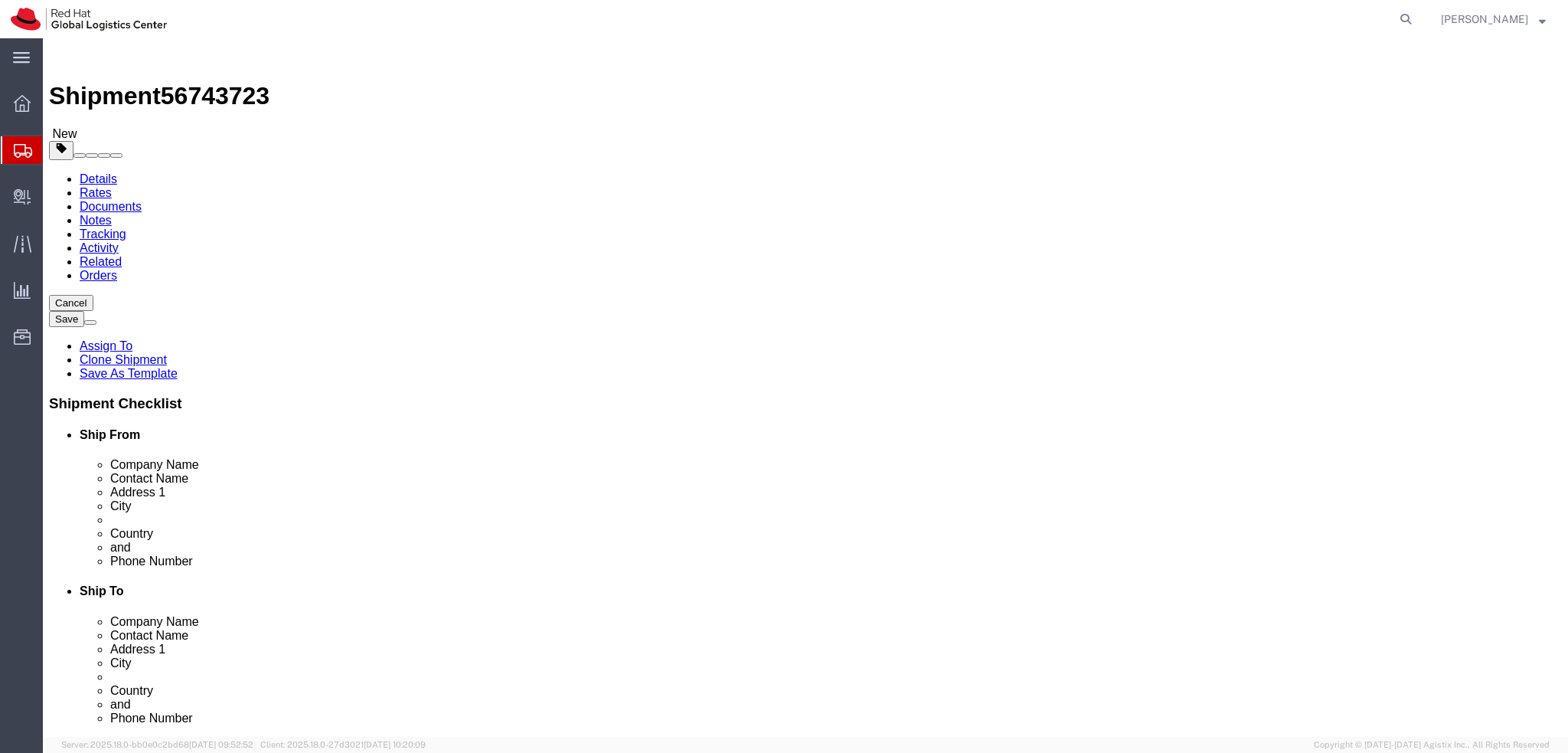
select select "38010"
select select "38036"
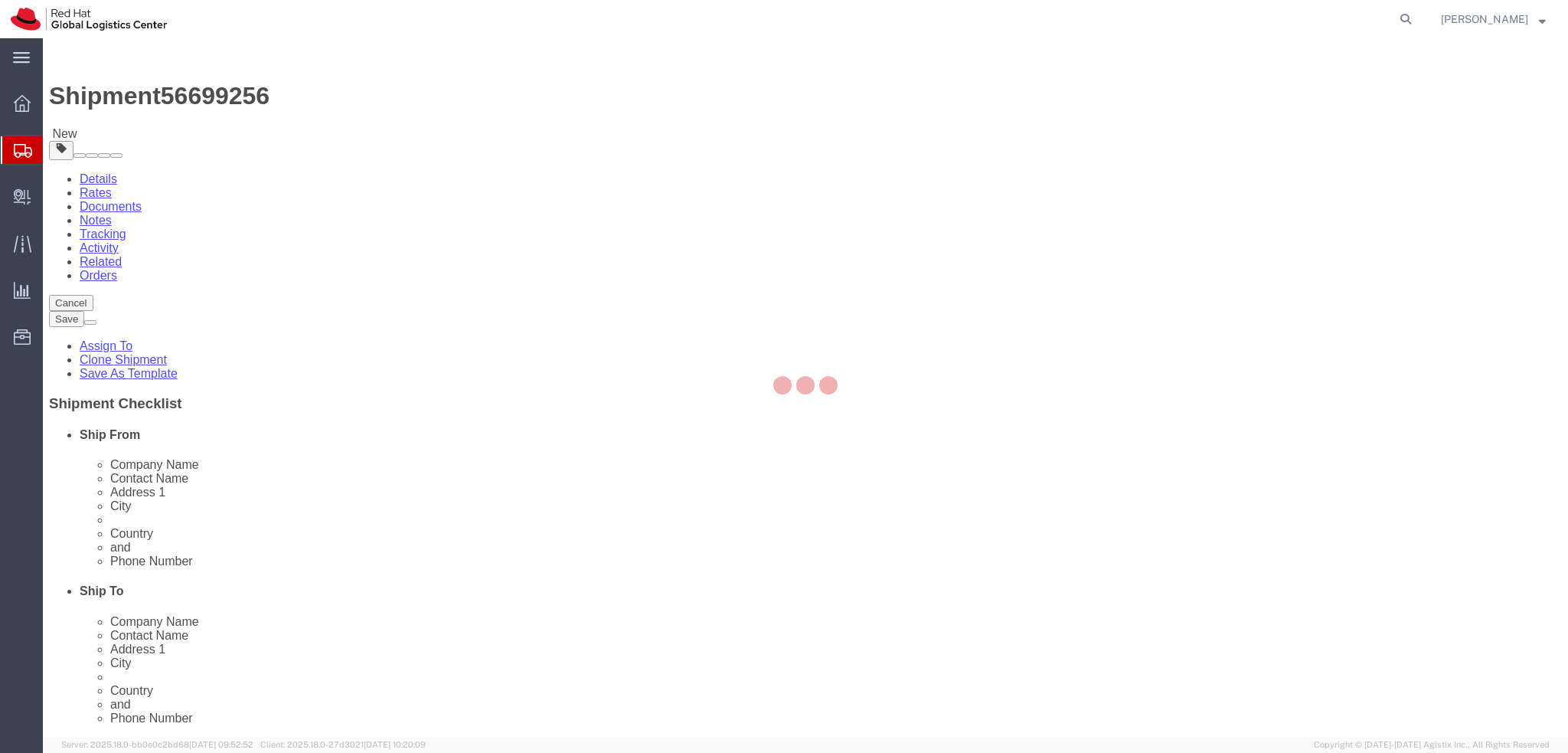
select select "37924"
select select "38036"
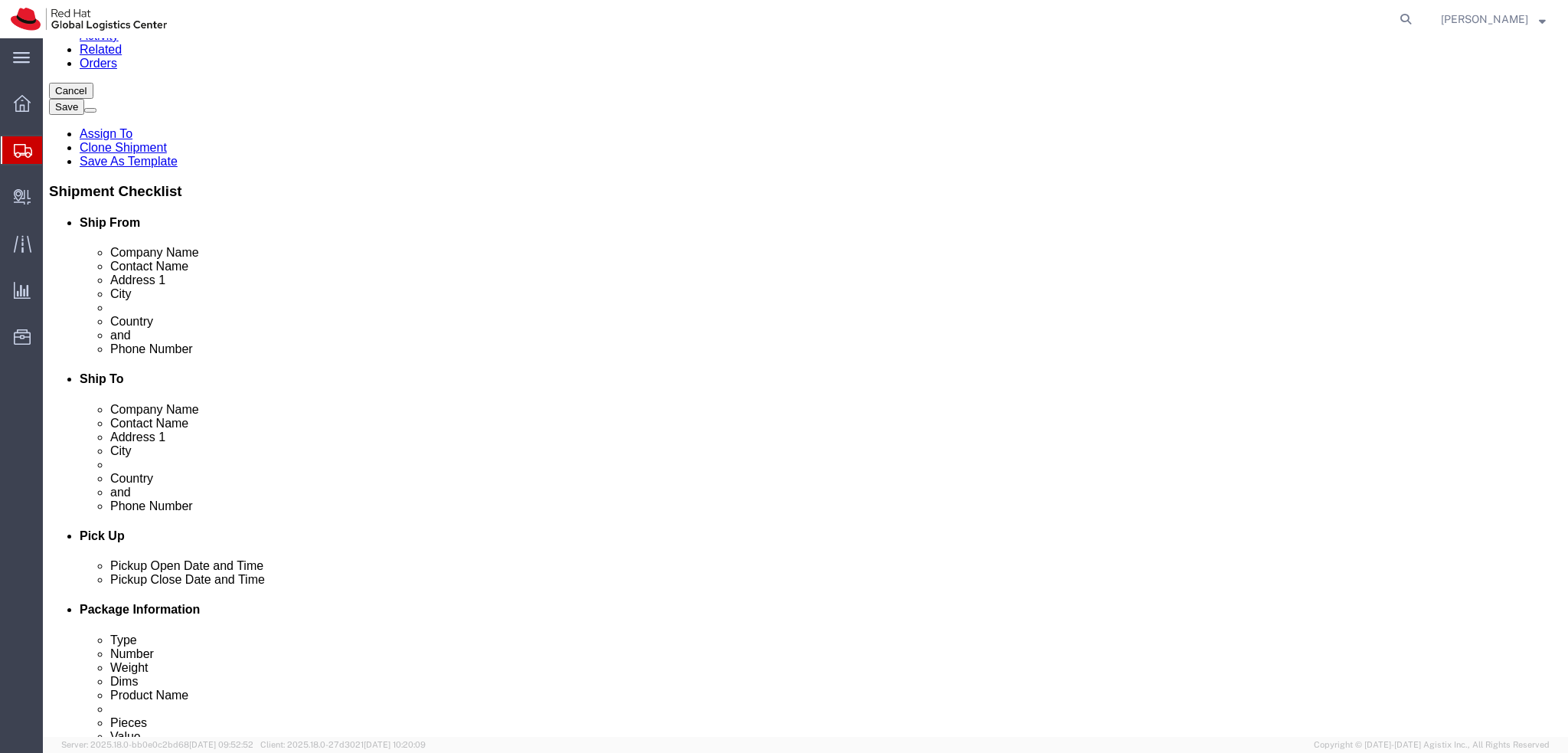
scroll to position [306, 0]
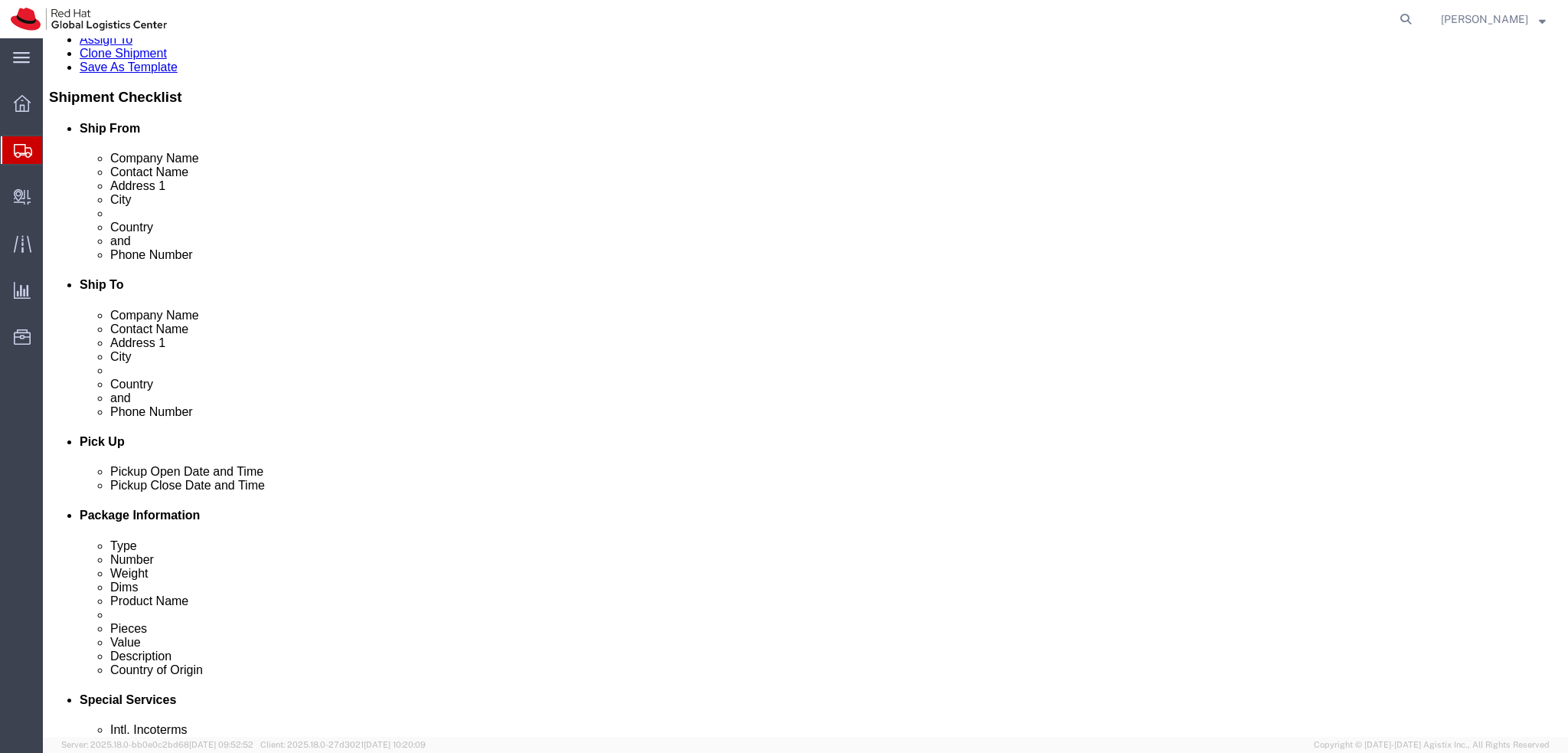
click icon
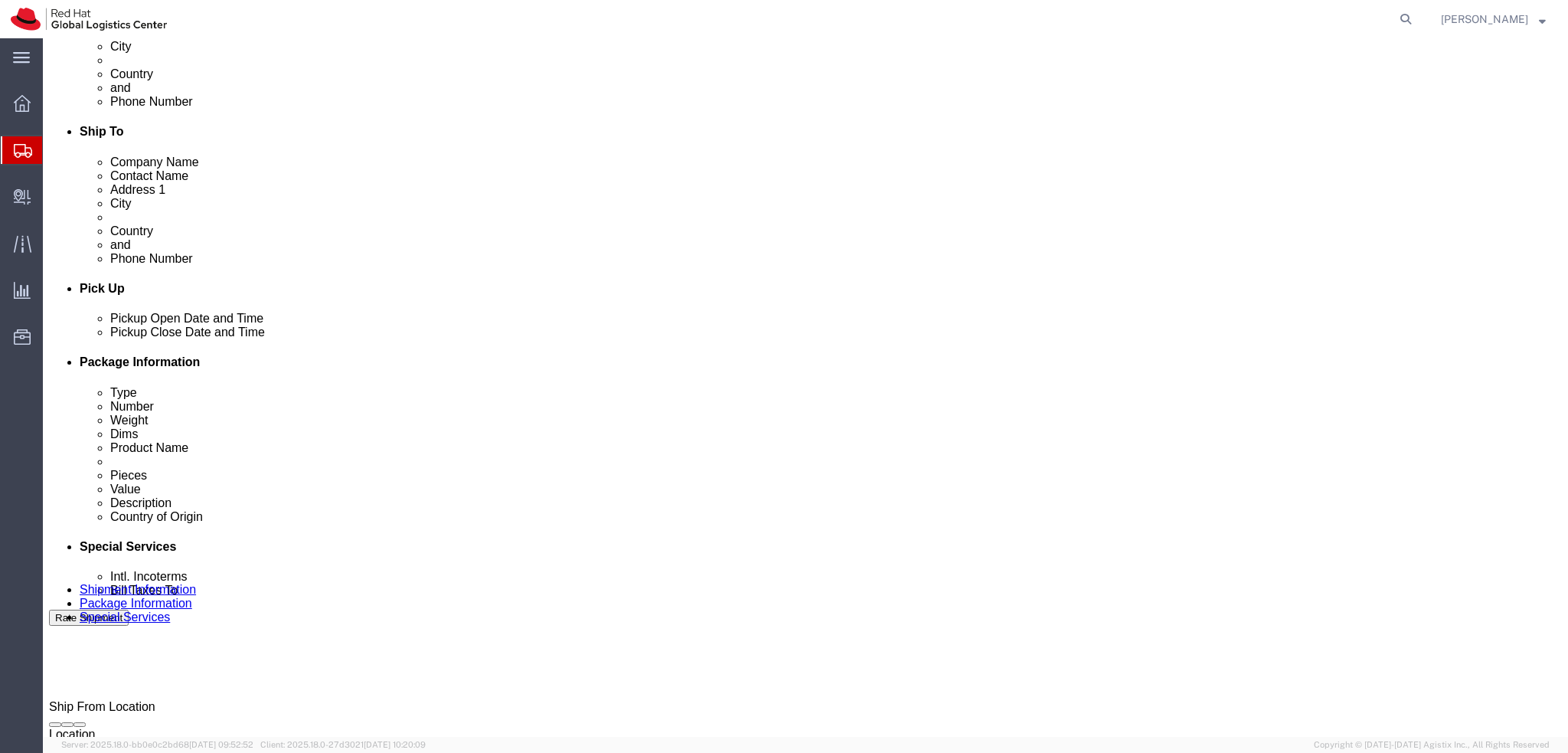
scroll to position [0, 0]
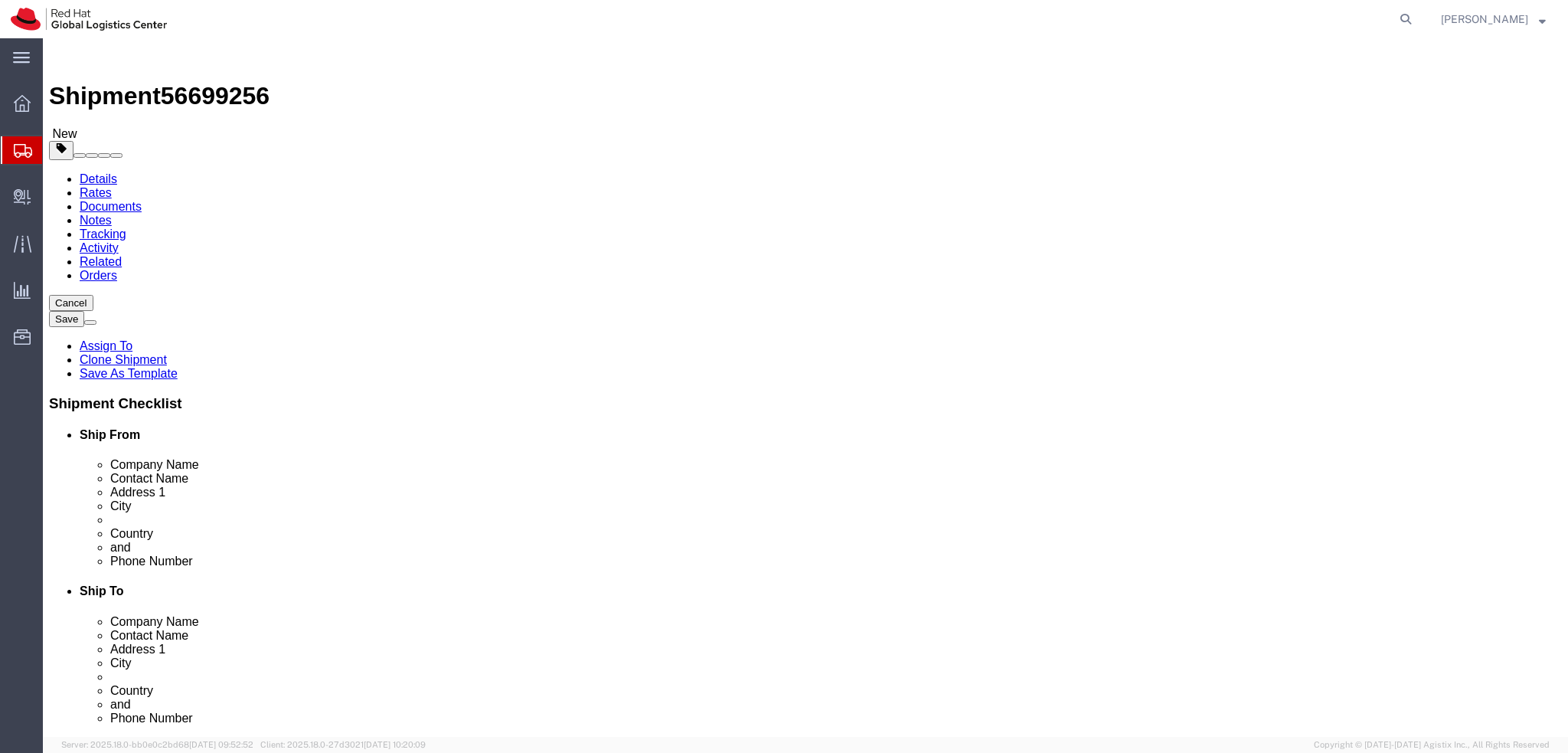
click icon
click dd "500.00 EUR"
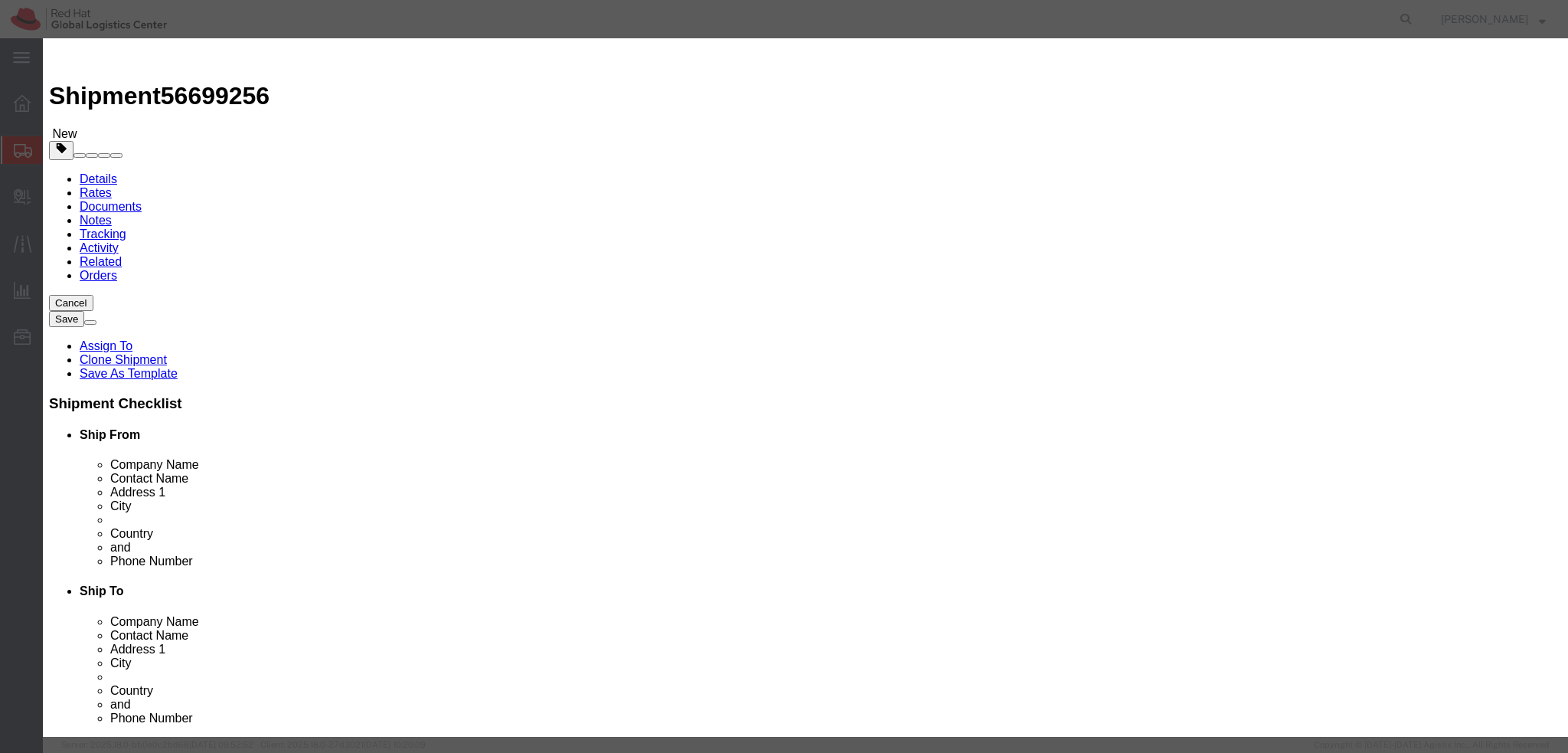
drag, startPoint x: 1145, startPoint y: 115, endPoint x: 808, endPoint y: 133, distance: 337.4
click div "Description Apple 14" MBP M1P 32GB 512GB|English (US)"
type textarea "Laptop"
click button "Save & Close"
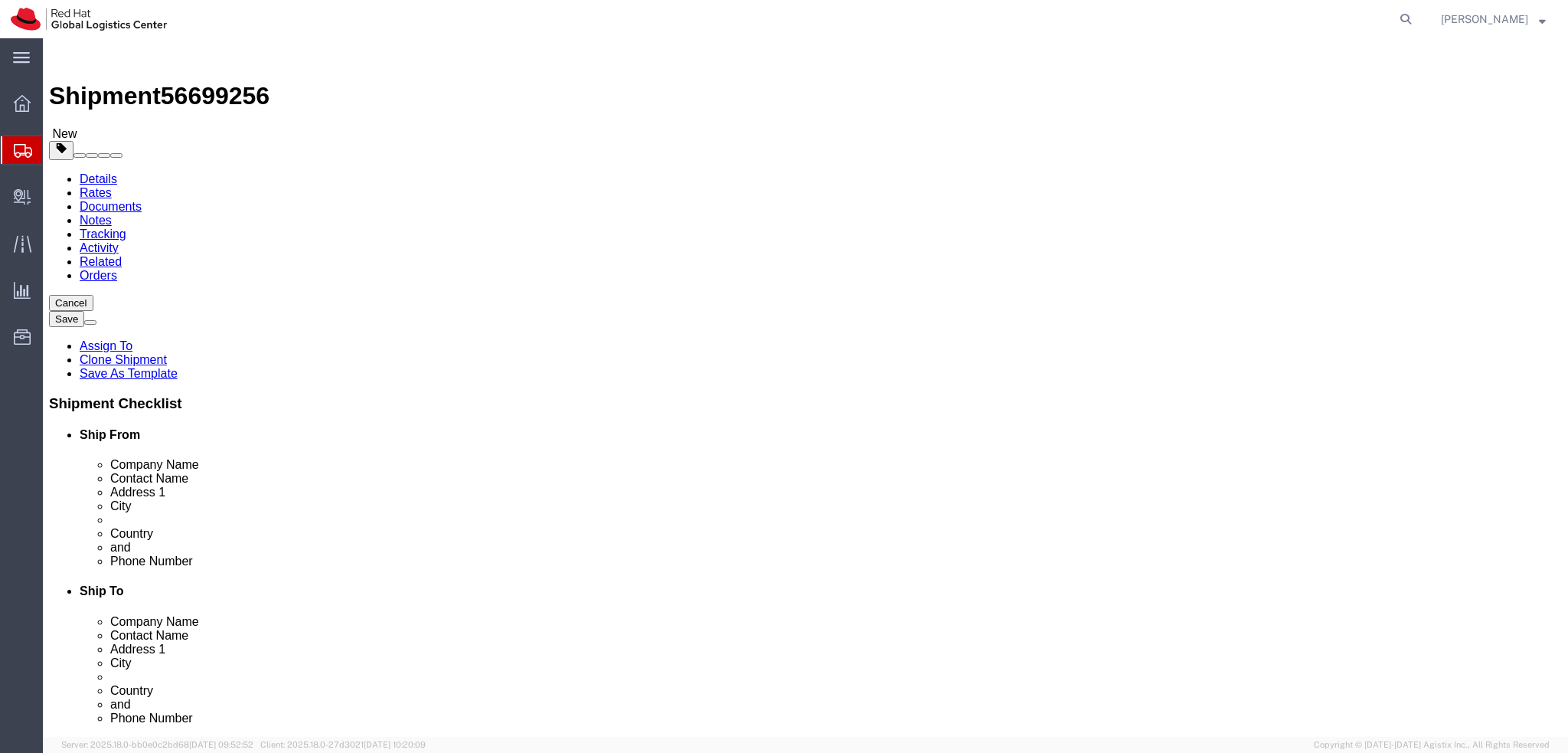
click icon
click button "Rate Shipment"
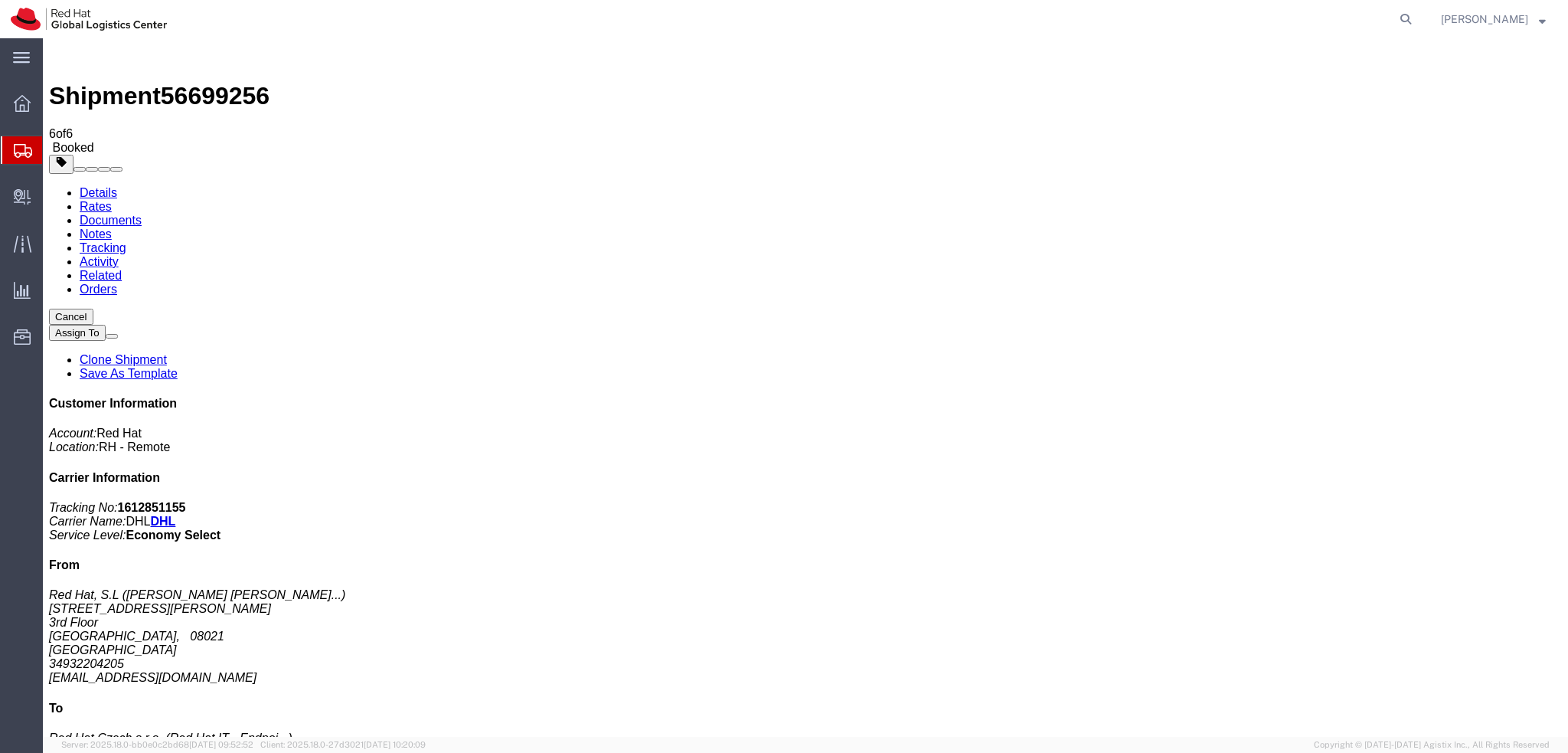
click at [92, 186] on link "Details" at bounding box center [99, 192] width 38 height 13
click span "button"
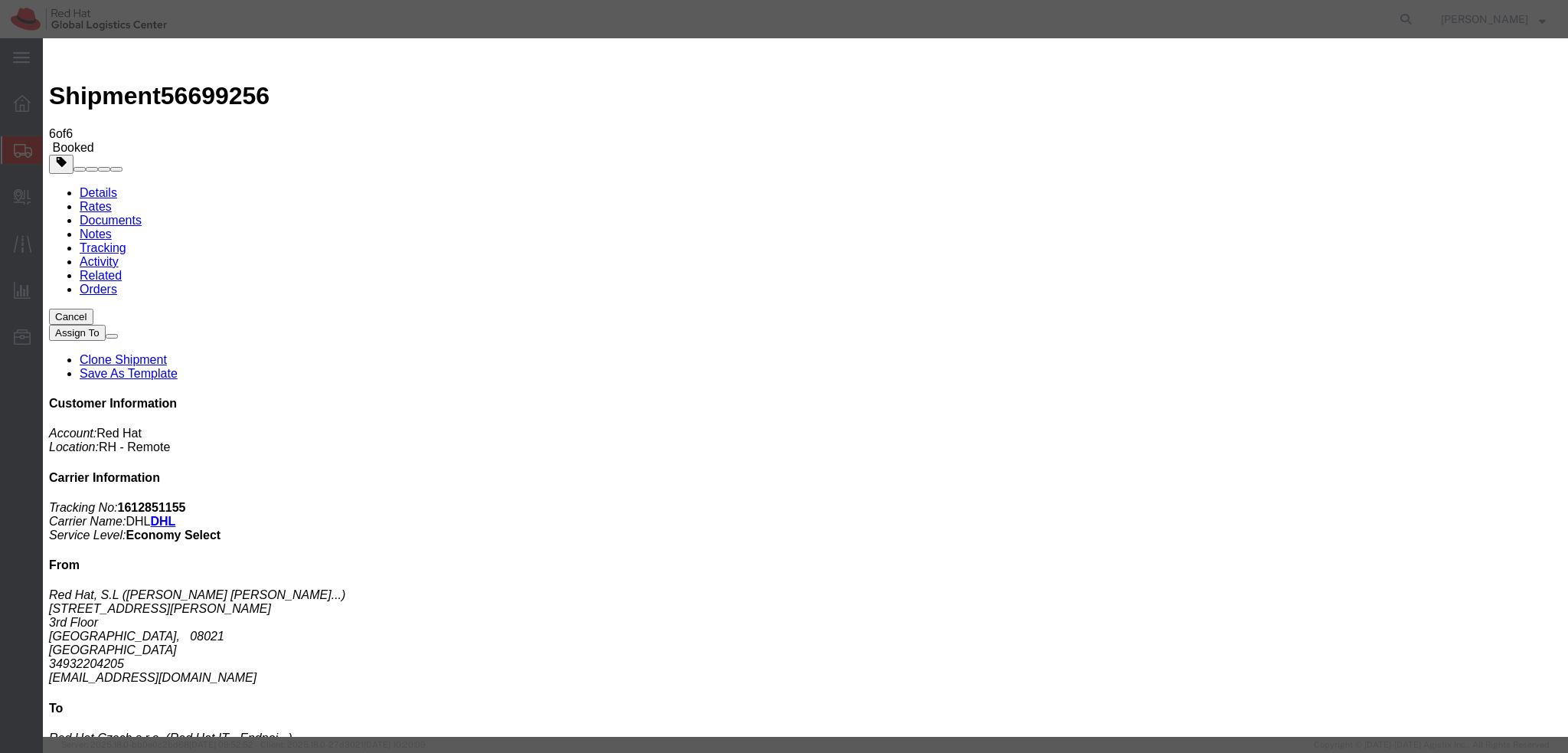
click div "Sep 10 2025 1:00 PM"
type input "3:00 PM"
click button "Apply"
click button "Save"
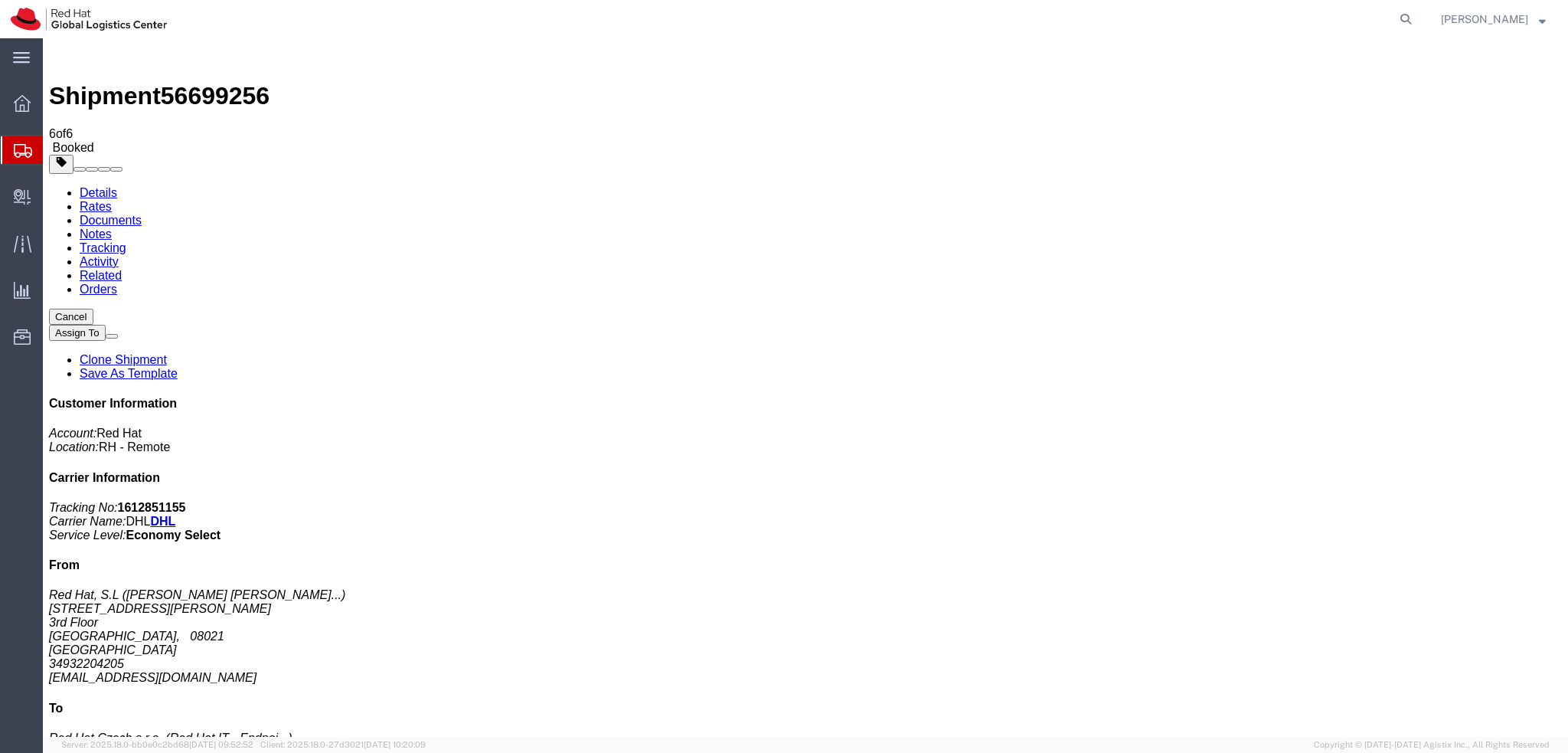
click button "Close"
click link "Schedule pickup request"
click address "Red Hat, S.L ( Paz Gonzalez Fernan... ) Travesera de Gracia No. 11 3rd Floor BA…"
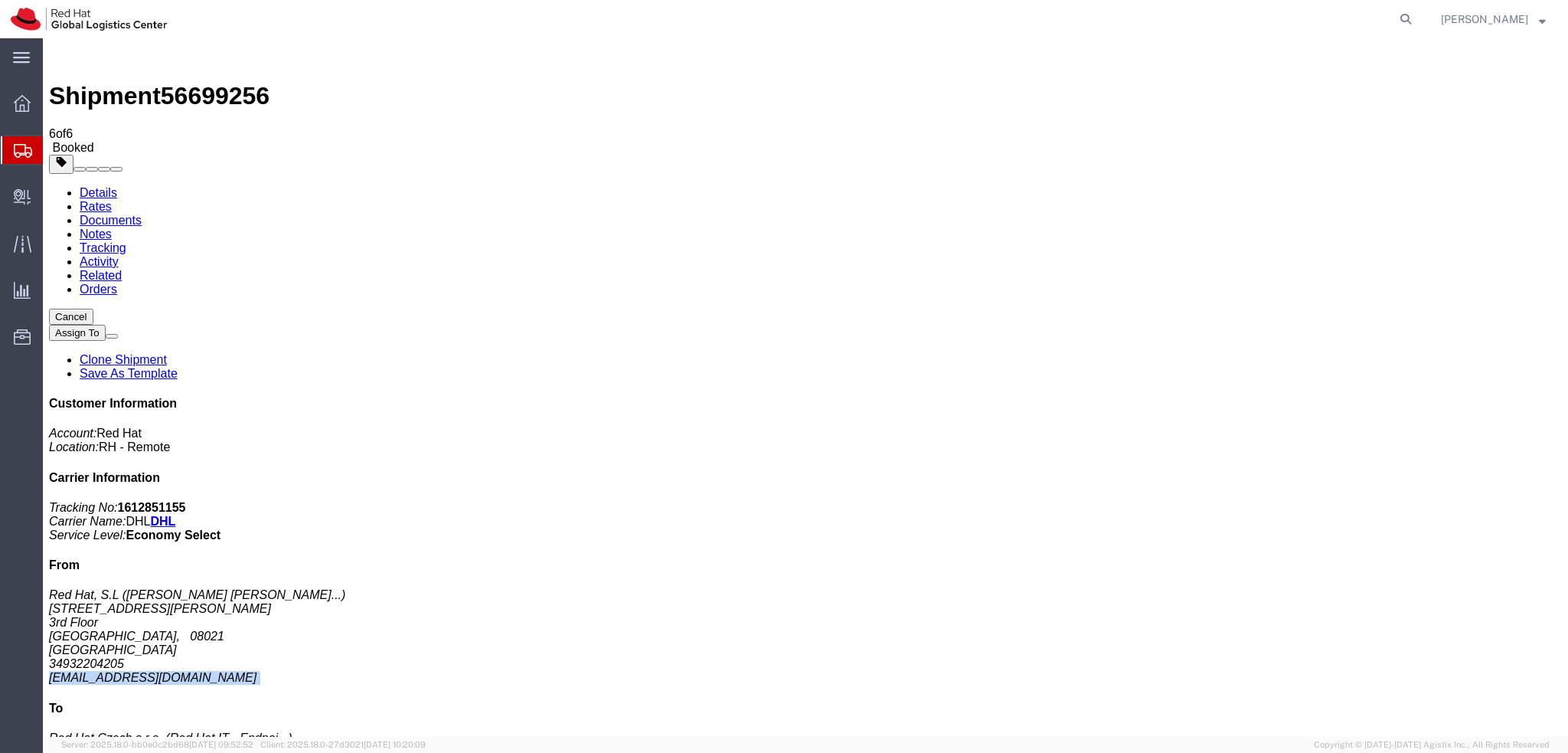
copy div "pgonzale@redhat.com"
click link "Documents"
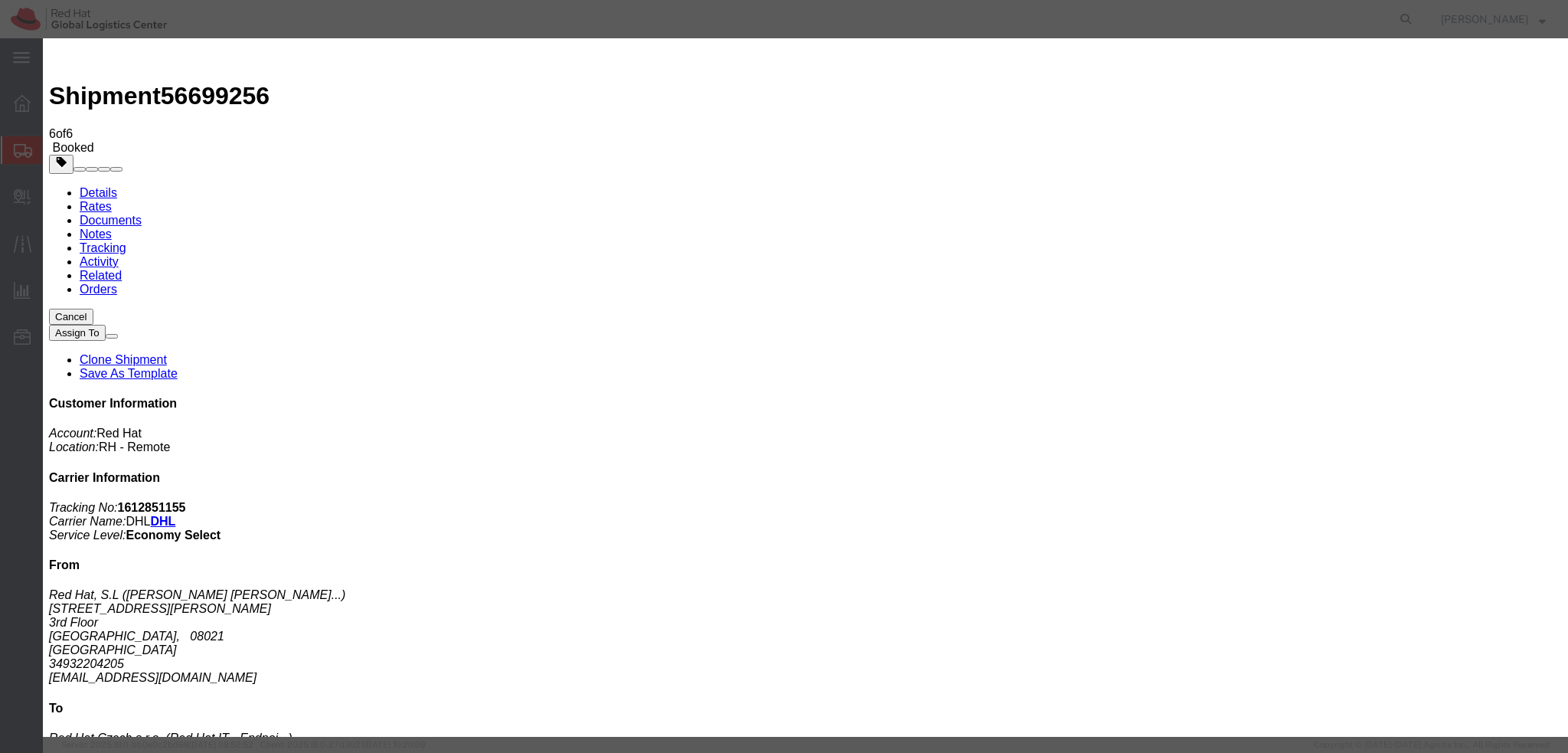
paste input "pgonzale@redhat.com"
type input "pgonzale@redhat.com"
paste textarea "Hi , please find the label for your shipment to Brno attached to this email. Pl…"
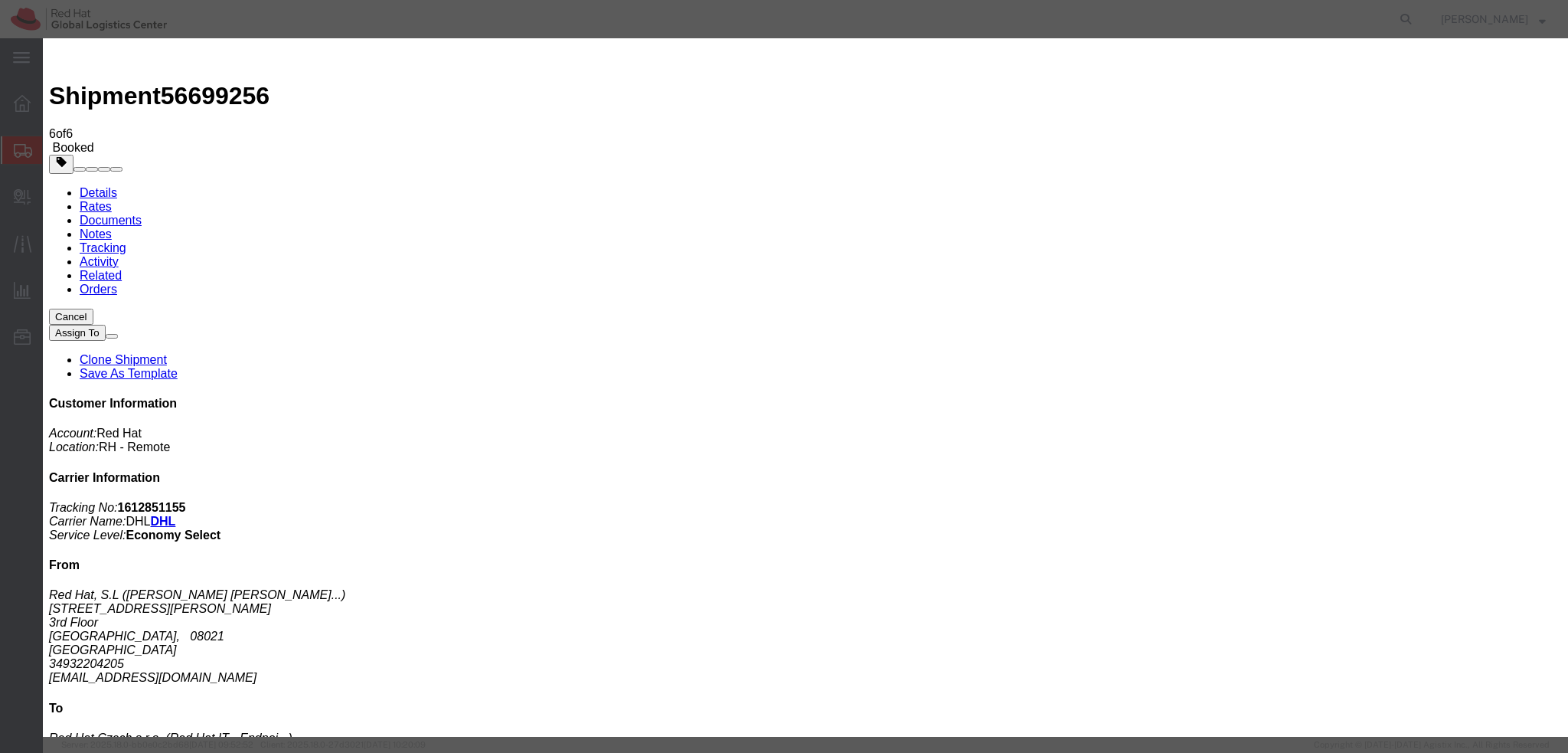
type textarea "Hi Paz, please find the label for your shipment to Brno attached to this email.…"
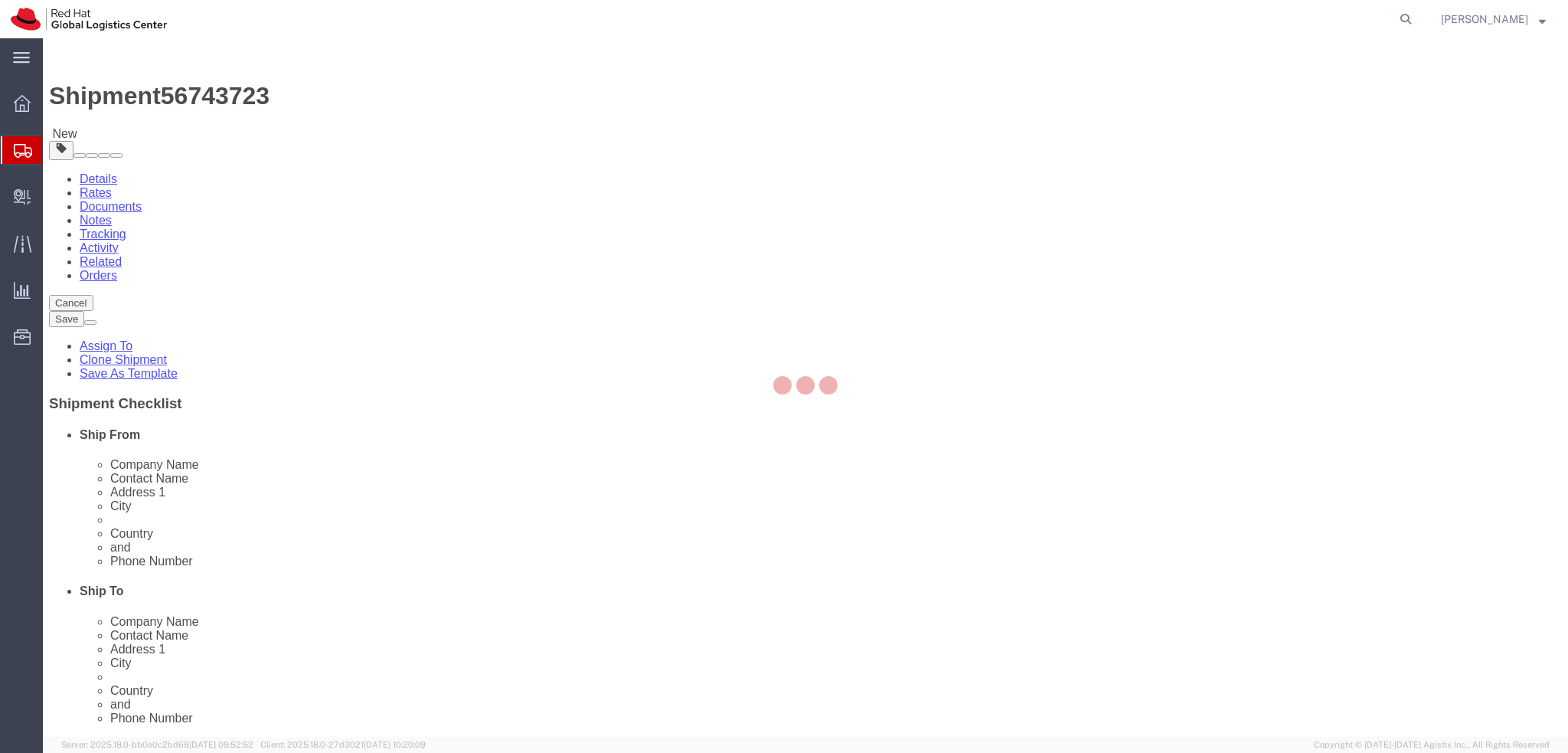
select select "38010"
select select "38036"
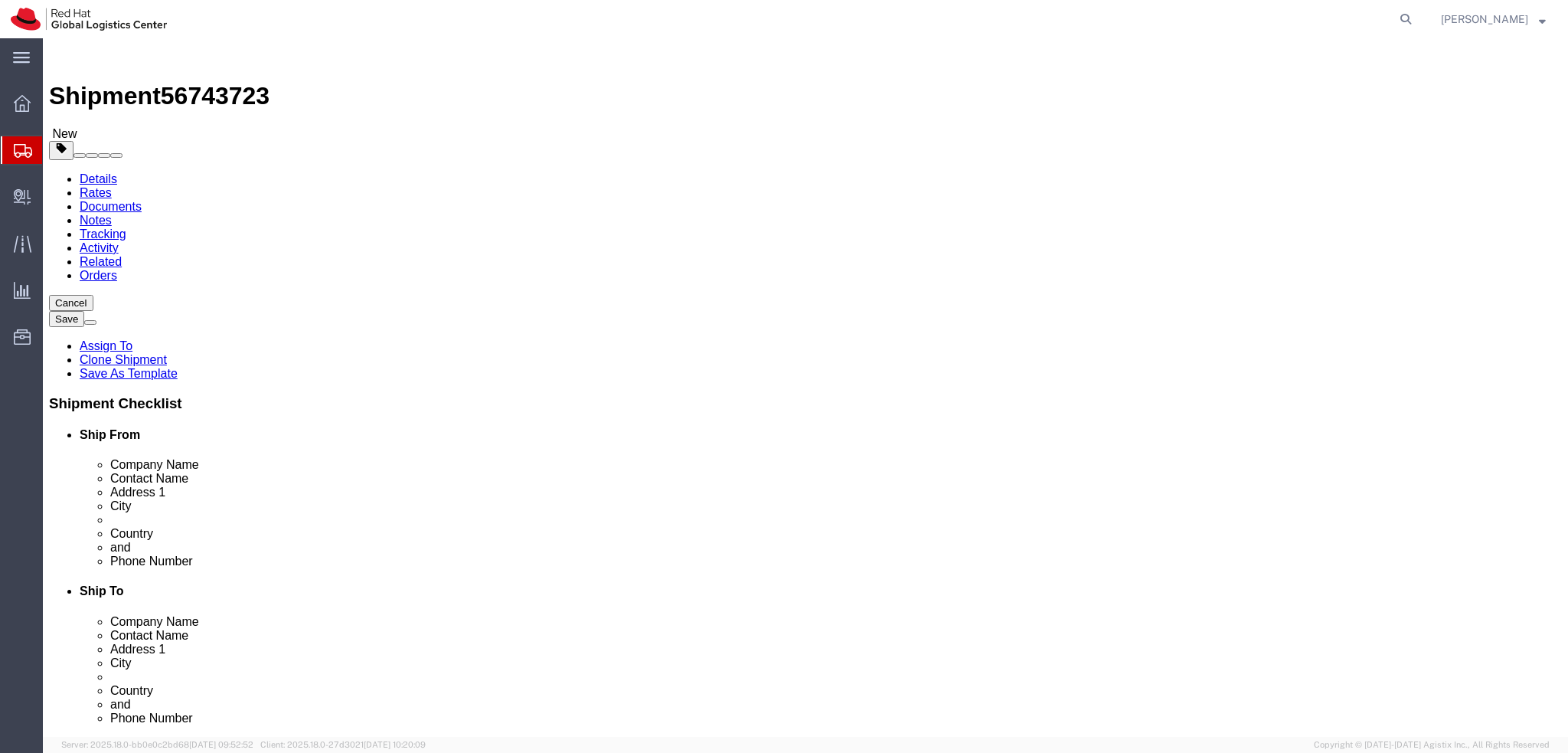
drag, startPoint x: 938, startPoint y: 315, endPoint x: 691, endPoint y: 333, distance: 248.0
click div "Location RH - Brno - Tech Park Brno - B My Profile Location RH - Amsterdam - MS…"
paste input "Attn: Red Hat IT - Endpoint Systems"
type input "Attn: Red Hat IT - Endpoint Systems"
click div "Address 1 Purkynova 647/111"
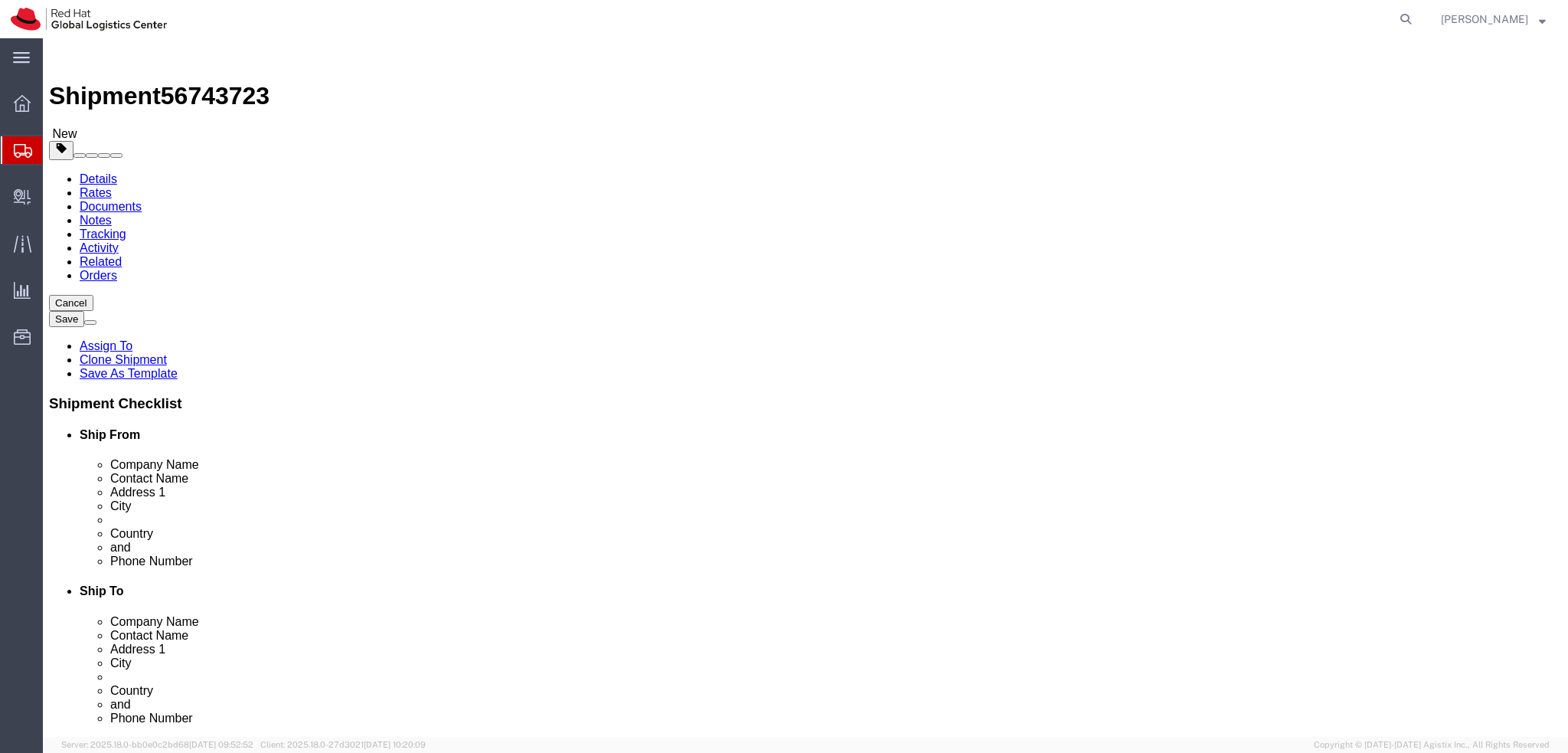
click link "Package Information"
click dd "500.00 EUR"
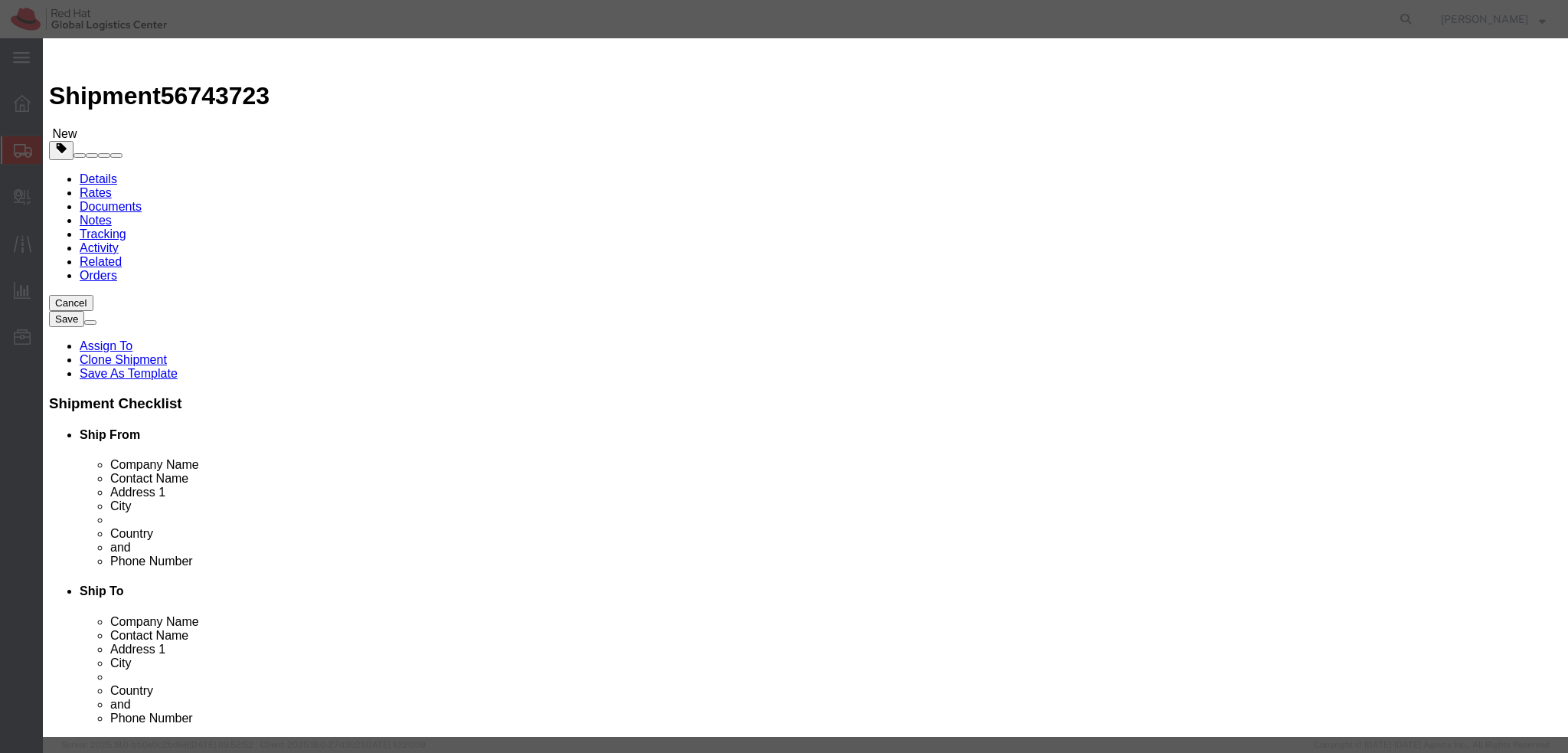
click textarea
type textarea "Laptops"
click button "Save & Close"
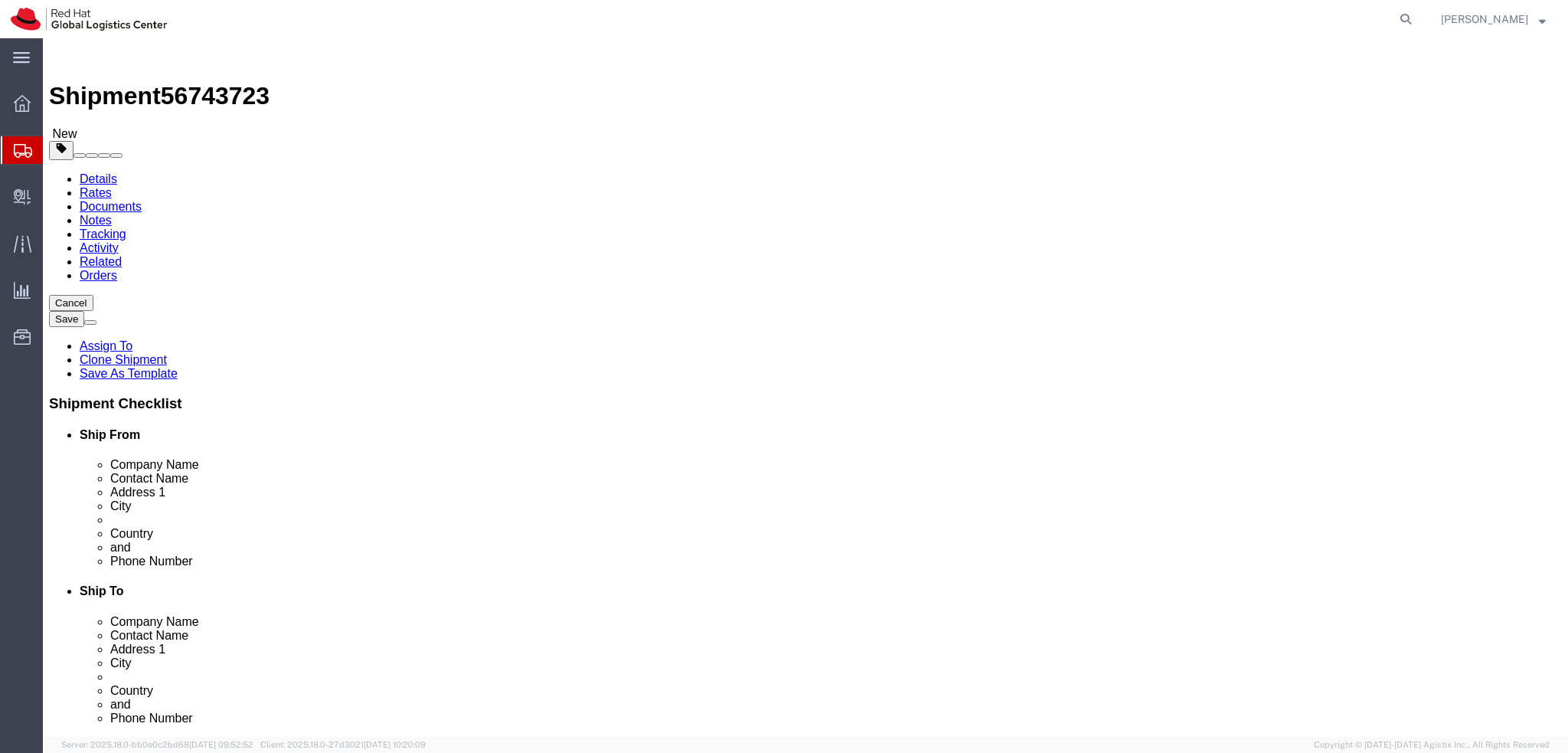
click icon
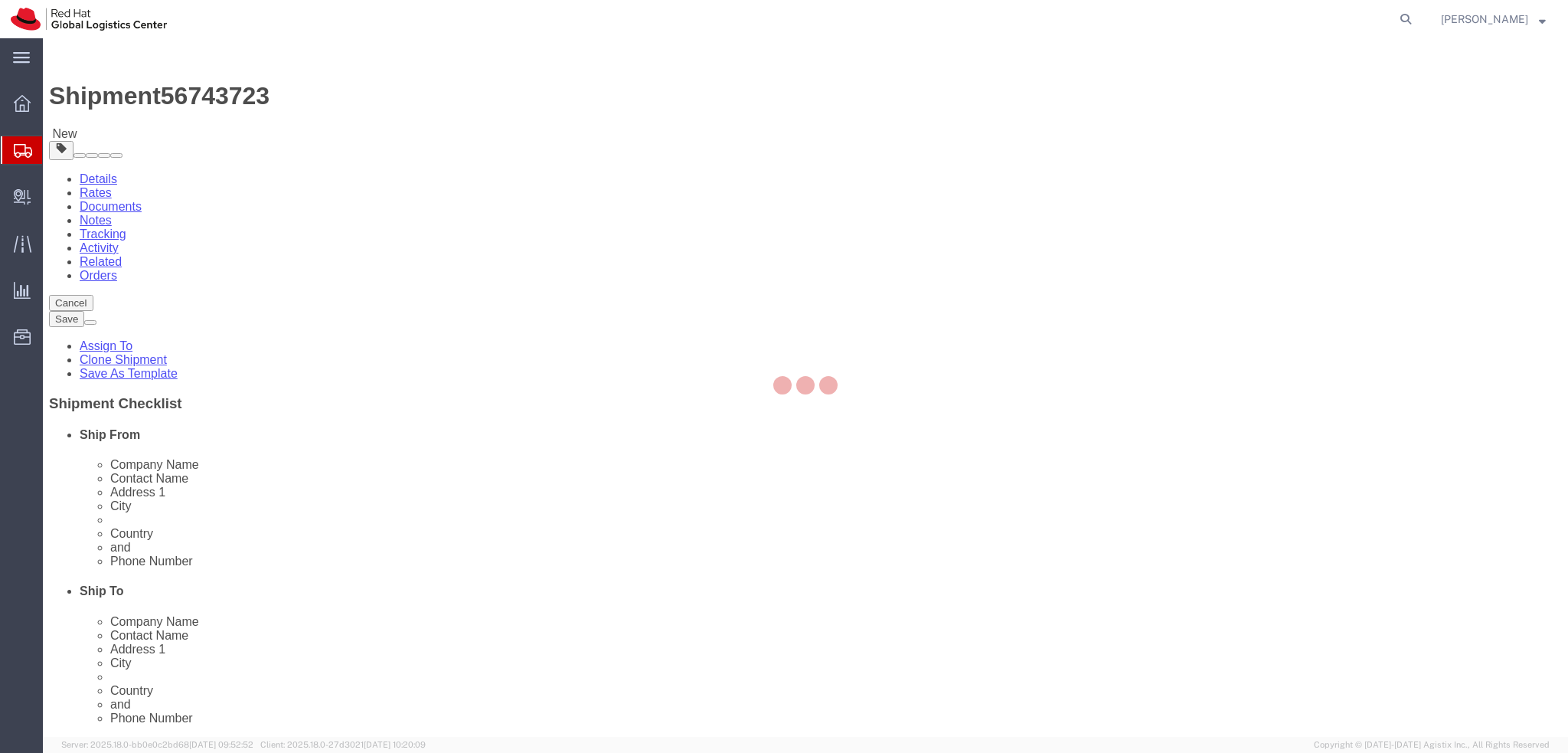
select select "COSTCENTER"
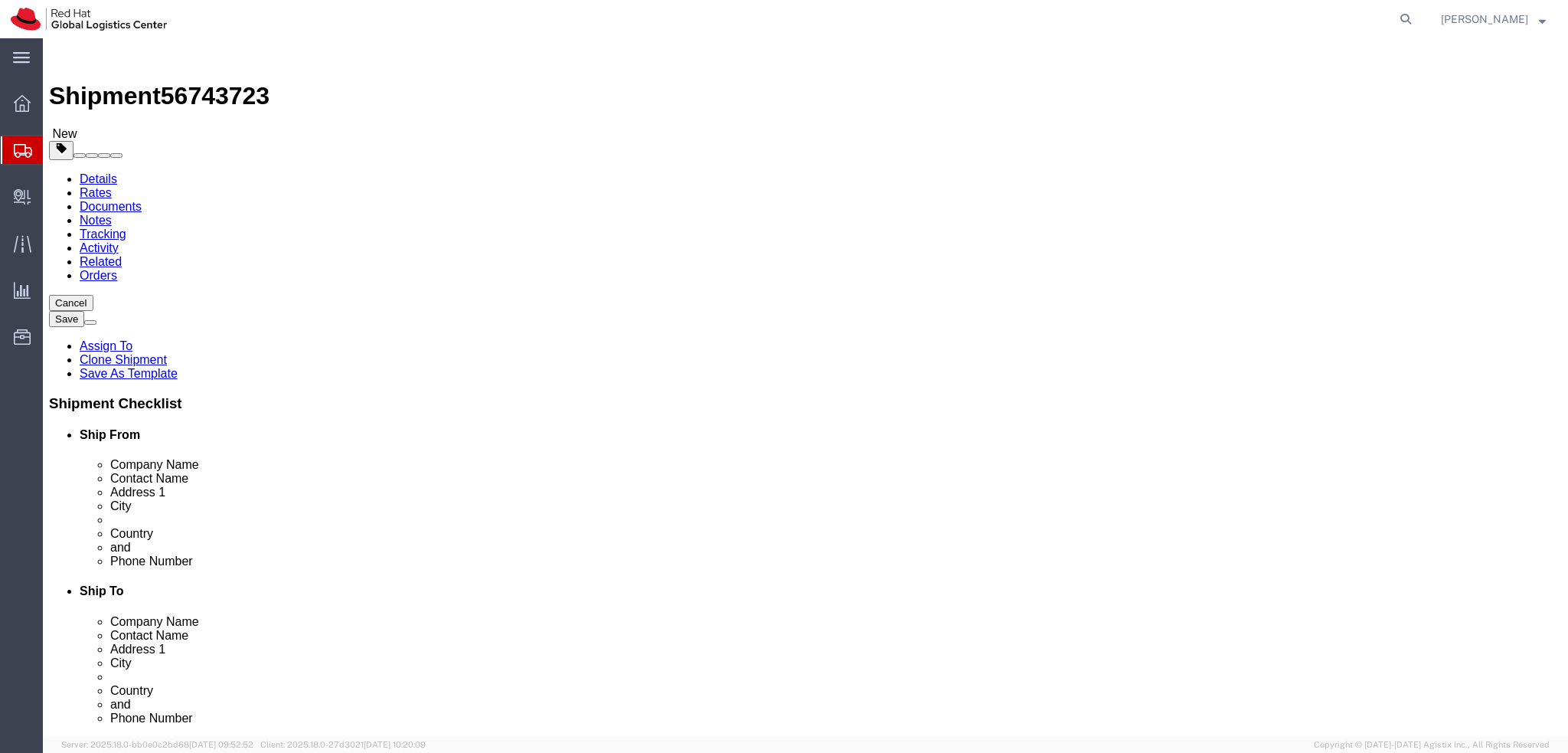
click input "Return Label Required"
checkbox input "false"
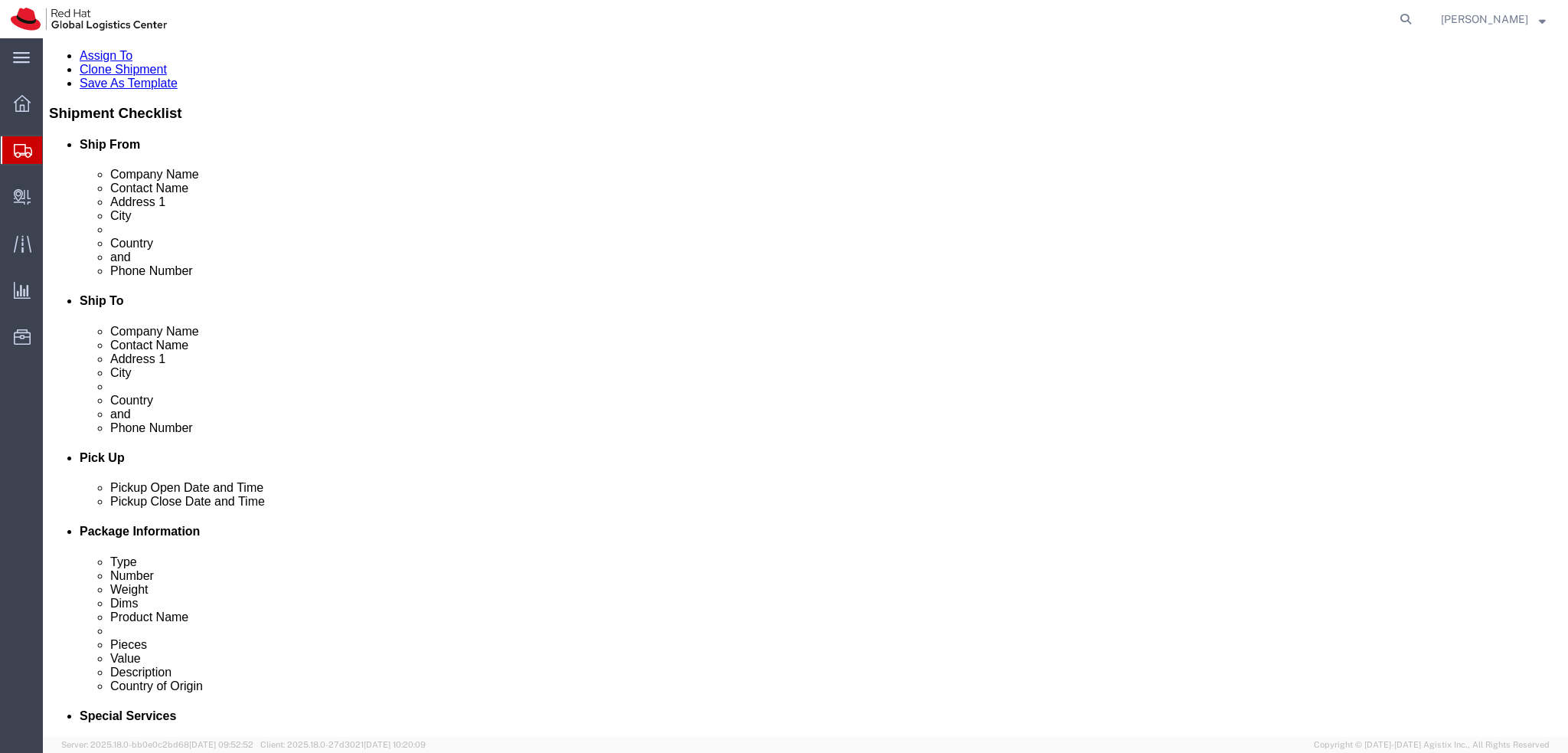
scroll to position [306, 0]
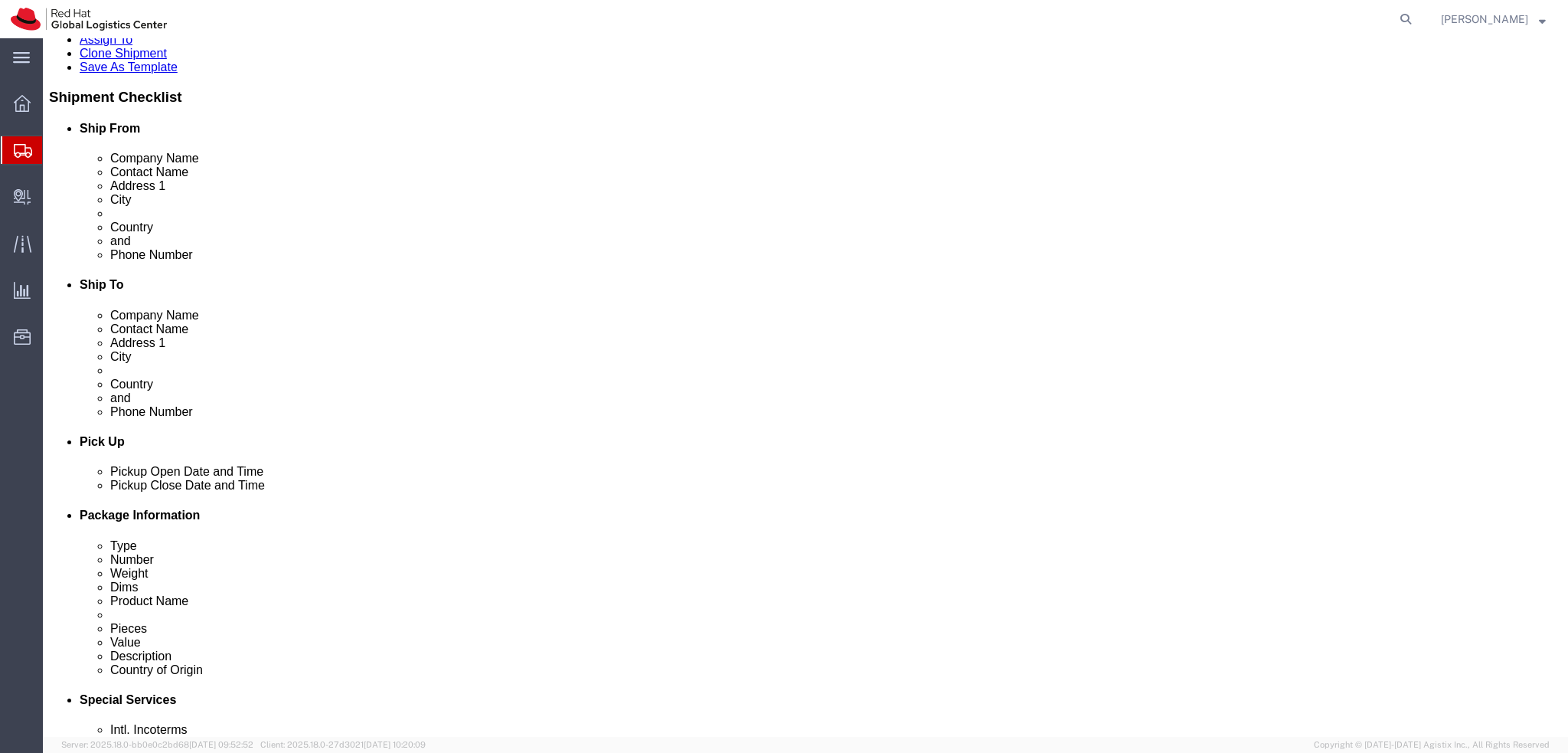
click button "Rate Shipment"
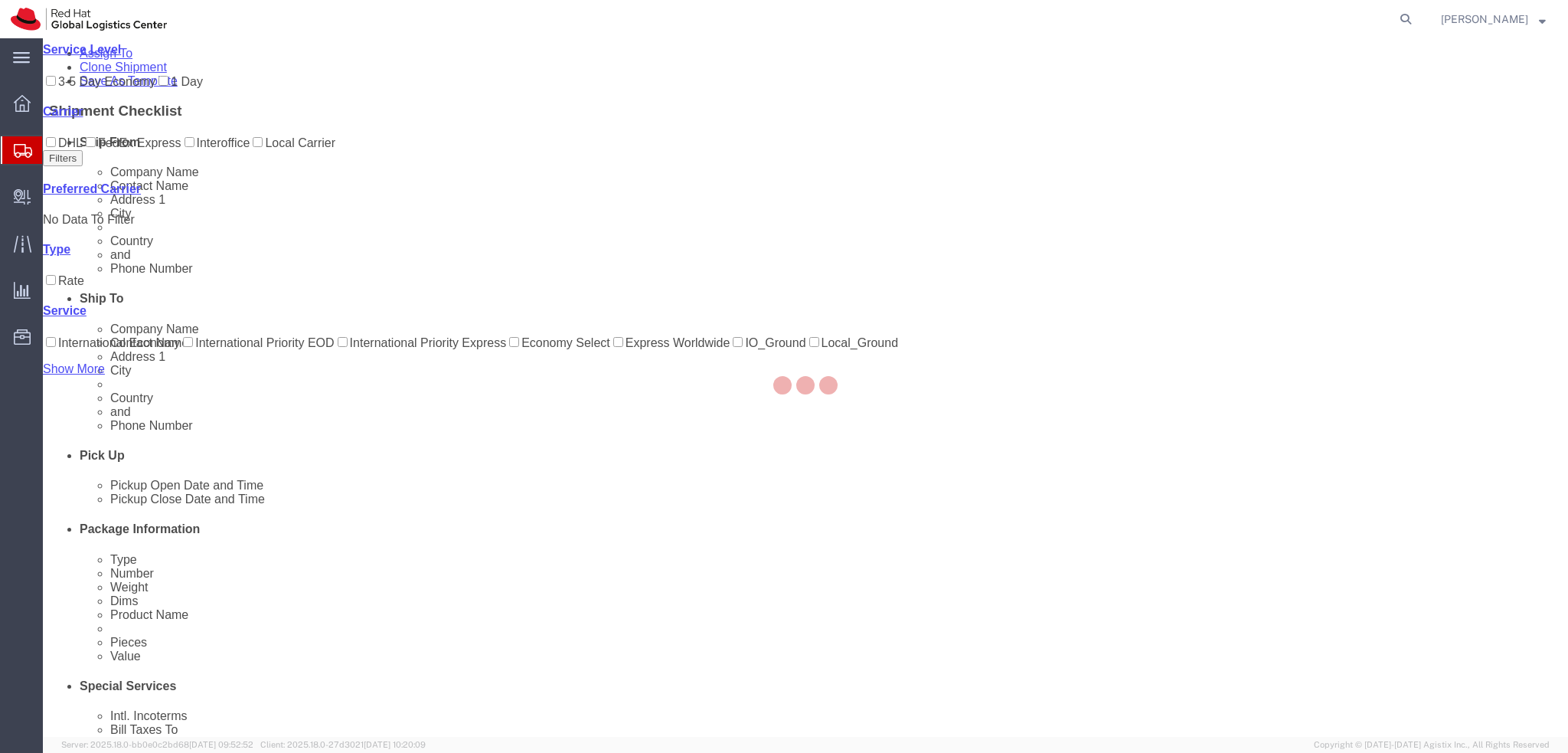
scroll to position [0, 0]
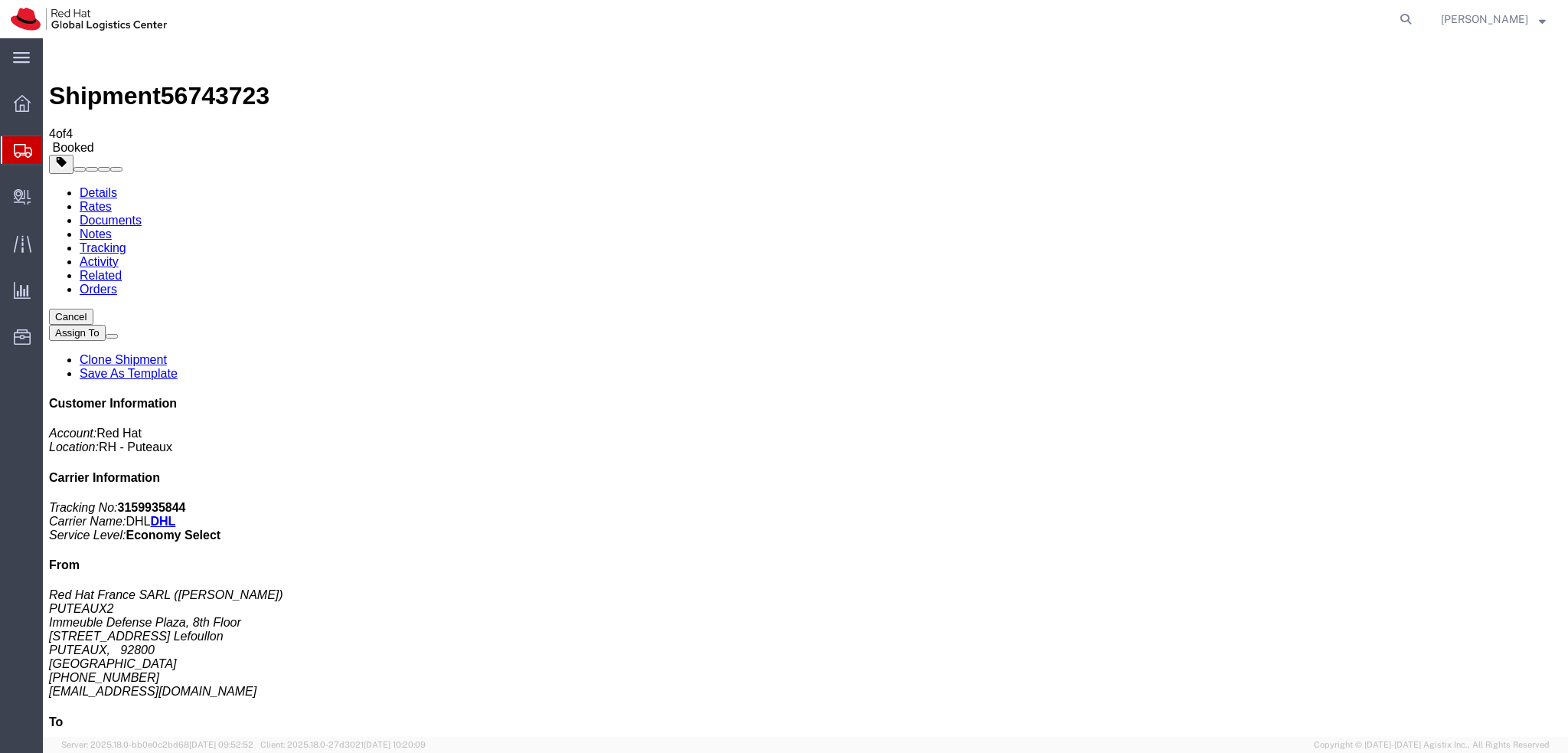
click at [96, 186] on link "Details" at bounding box center [99, 192] width 38 height 13
click span "button"
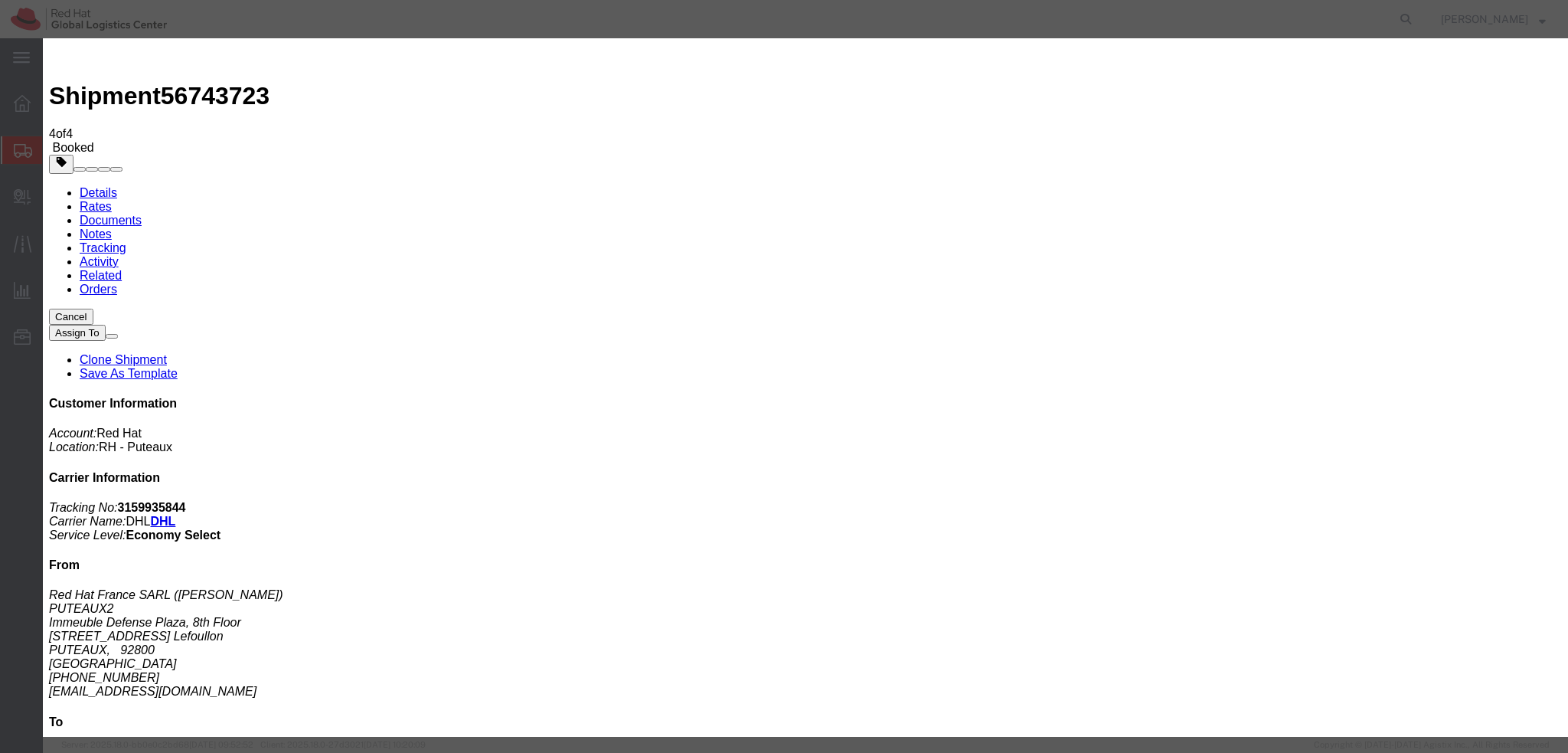
click div "Sep 10 2025 4:00 PM"
type input "3:00 PM"
click button "Apply"
click button "Save"
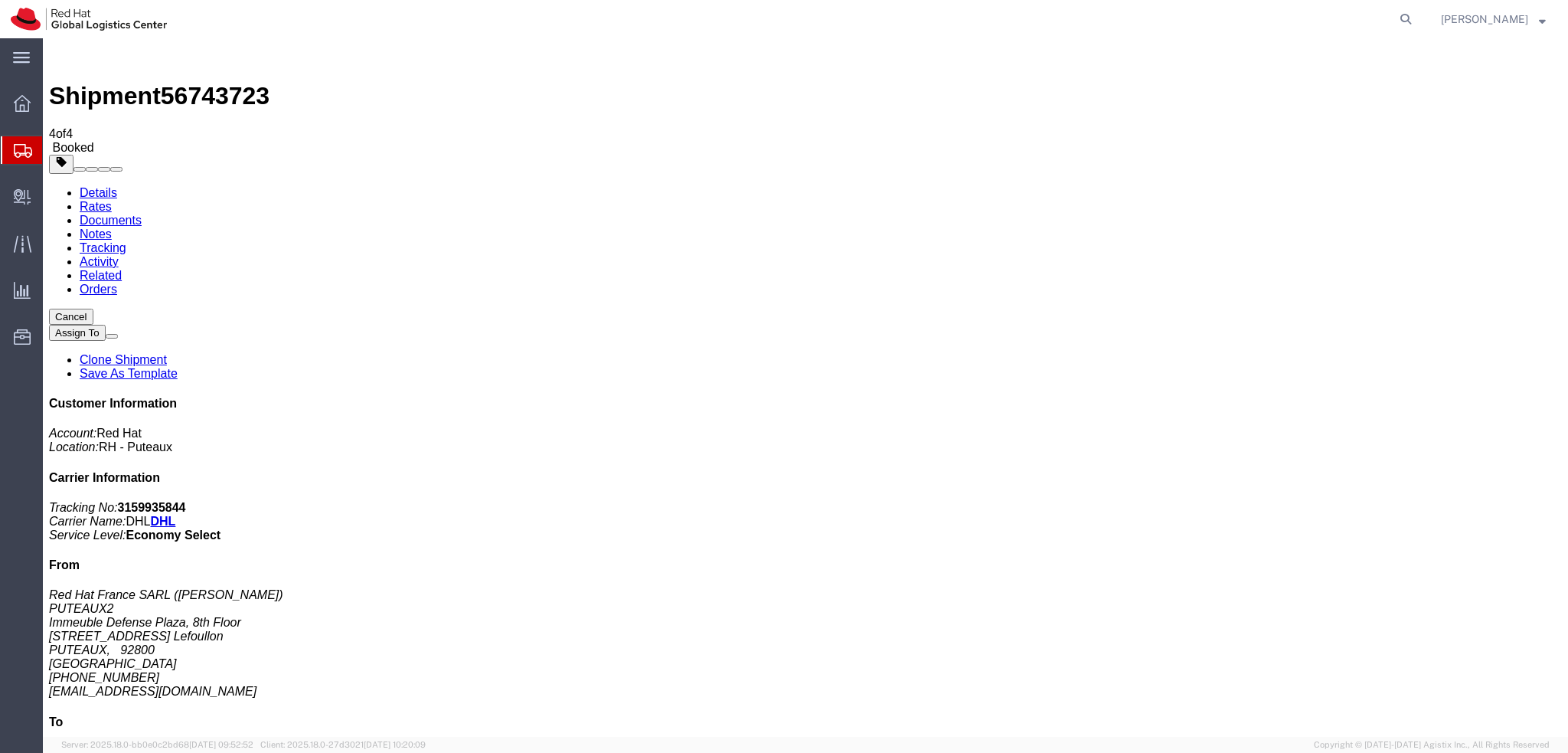
click button "Close"
click link "Schedule pickup request"
click address "Red Hat France SARL (Nicolas Dordet) PUTEAUX2 Immeuble Defense Plaza, 8th Floor…"
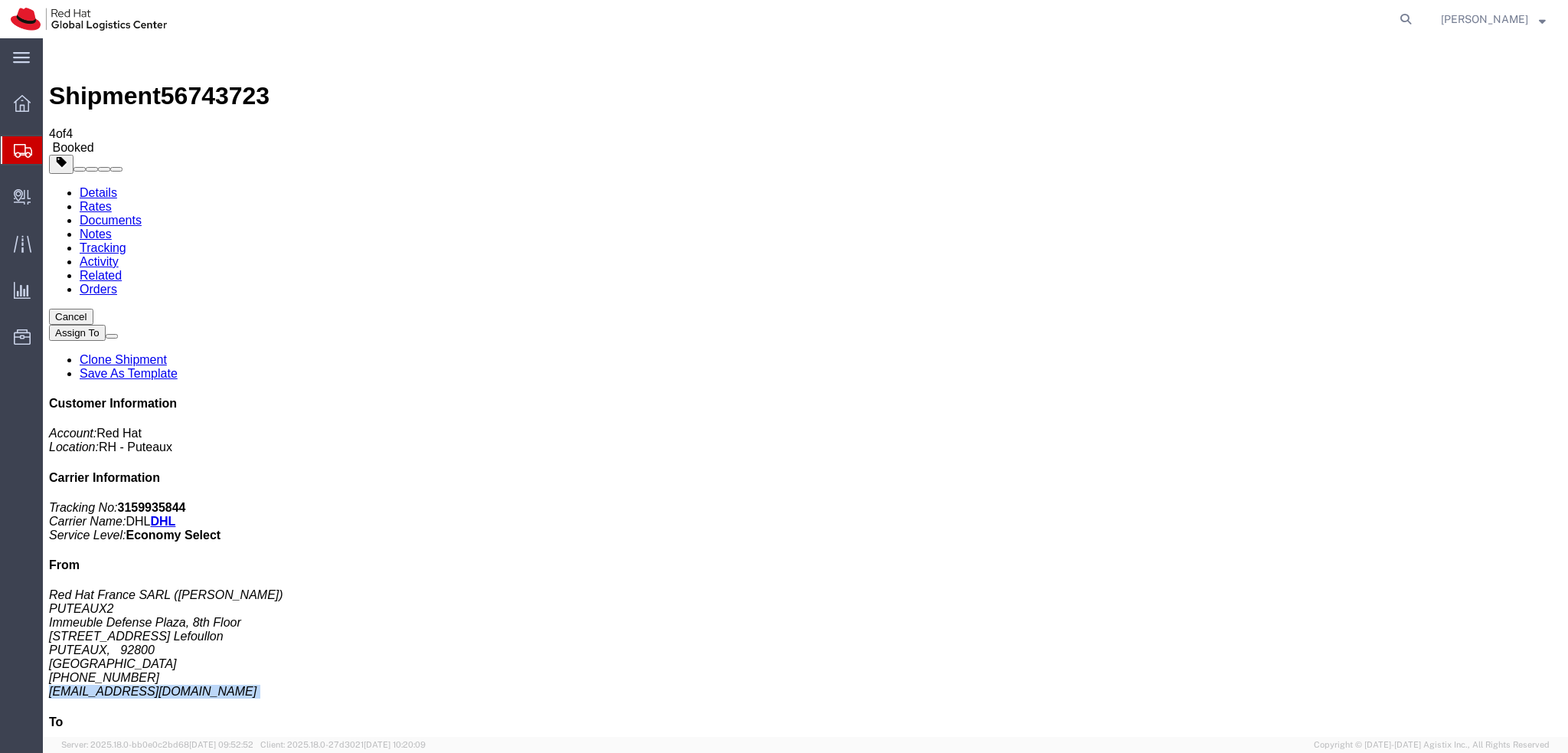
copy div "[EMAIL_ADDRESS][DOMAIN_NAME]"
click link "Documents"
click at [1341, 588] on address "Red Hat France SARL (Nicolas Dordet) PUTEAUX2 Immeuble Defense Plaza, 8th Floor…" at bounding box center [805, 643] width 1513 height 110
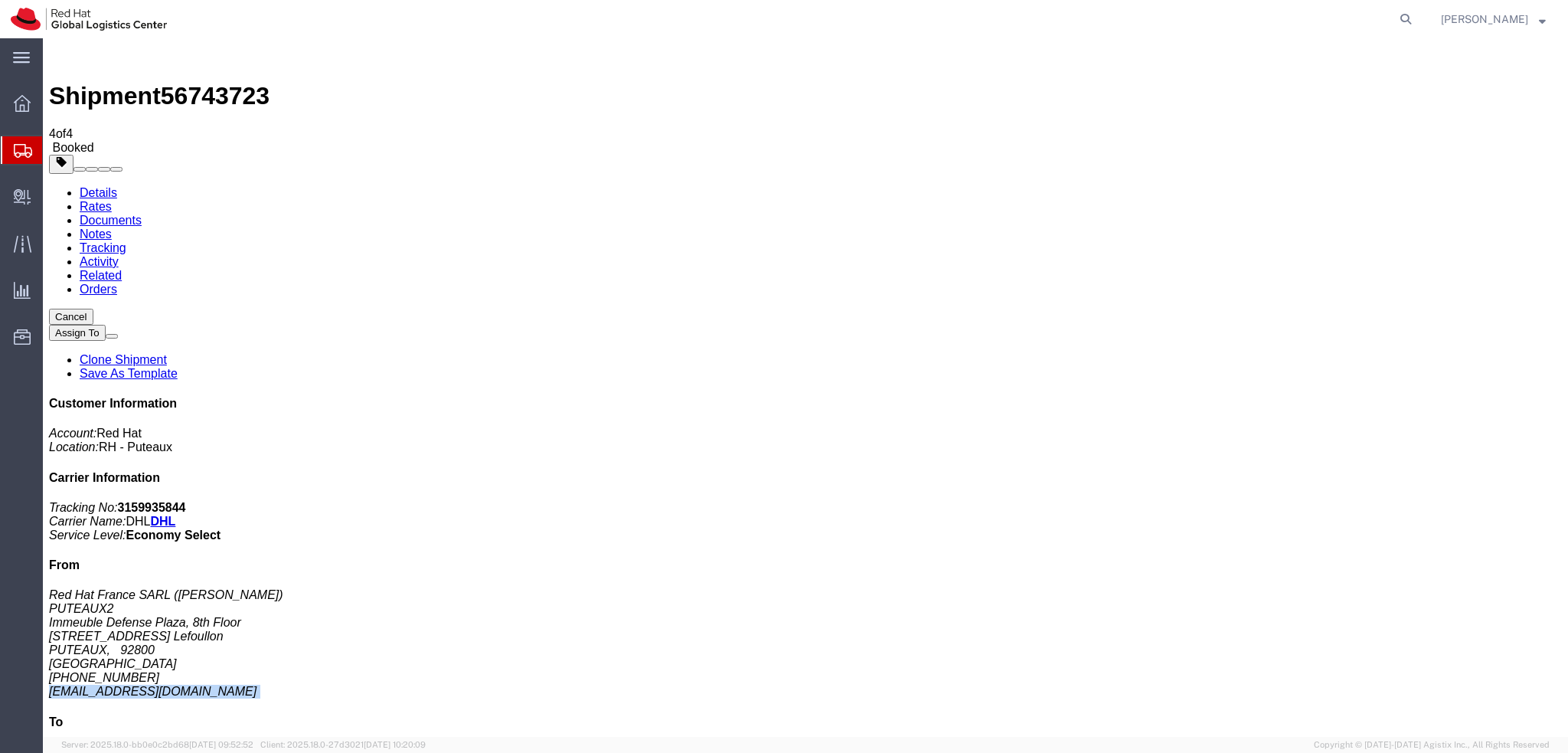
copy div "[EMAIL_ADDRESS][DOMAIN_NAME]"
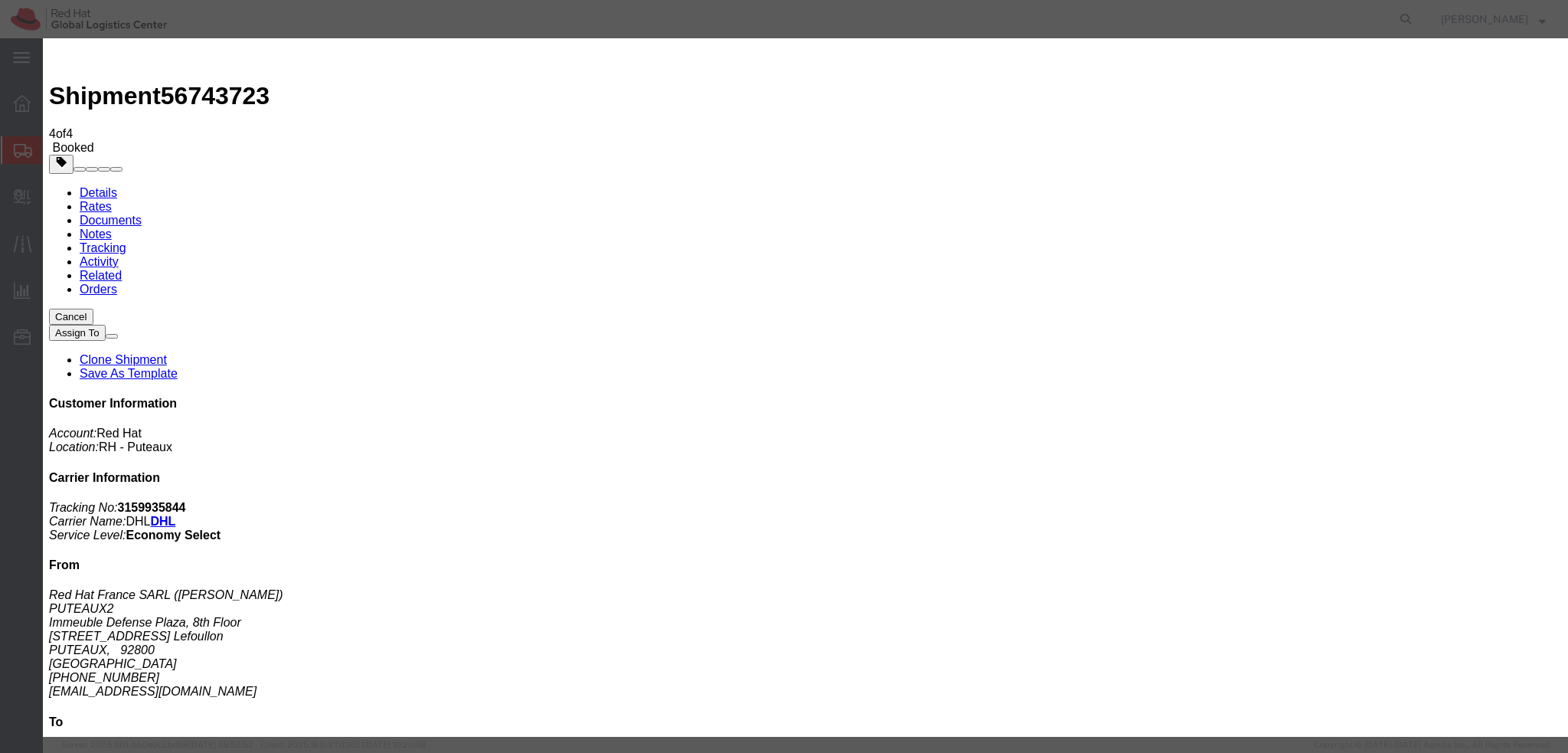
paste input "ndordet@redhat.com"
type input "ndordet@redhat.com"
paste input "facilities-france@redhat.com"
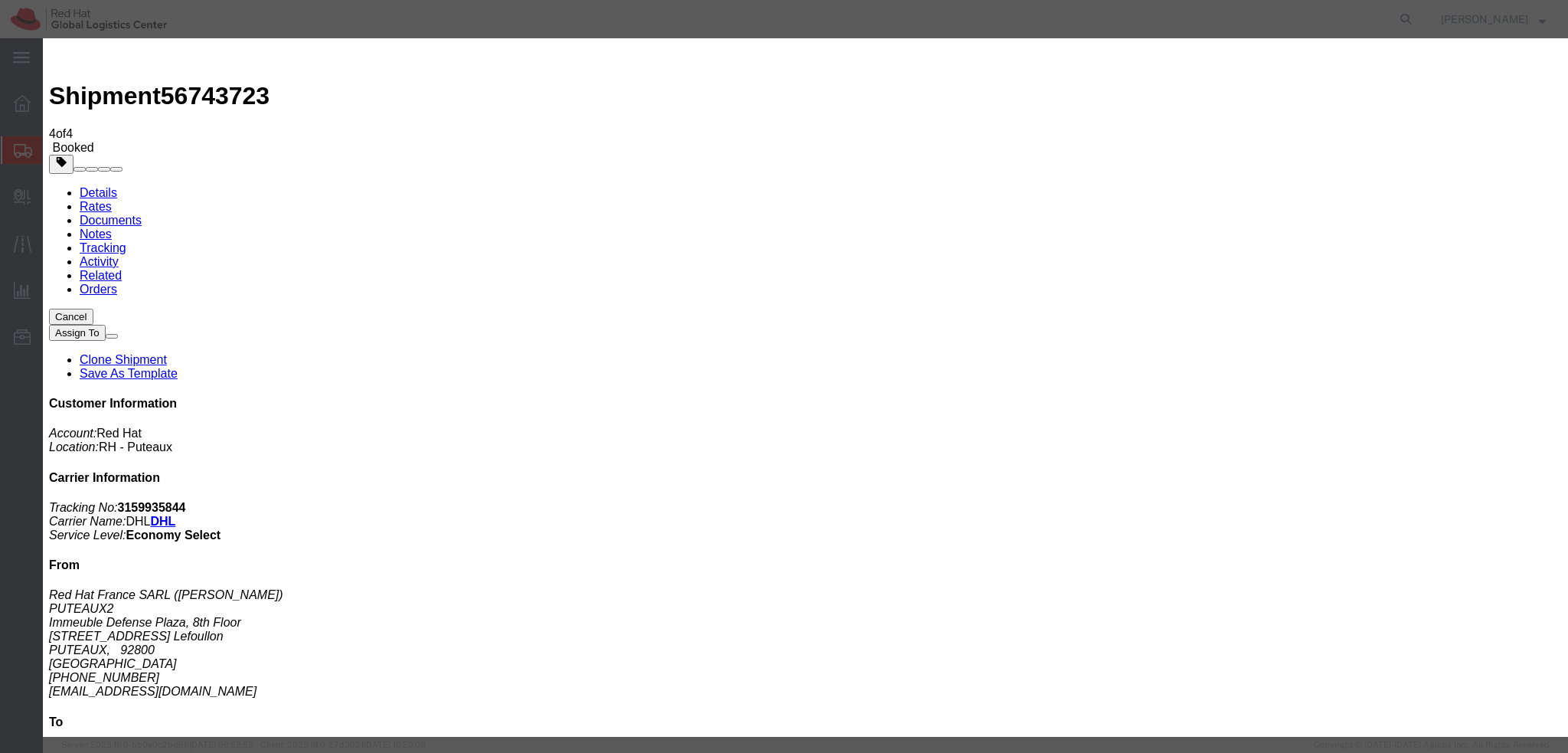
type input "facilities-france@redhat.com"
paste textarea "Hi , please find the label for your shipment to [GEOGRAPHIC_DATA] attached to t…"
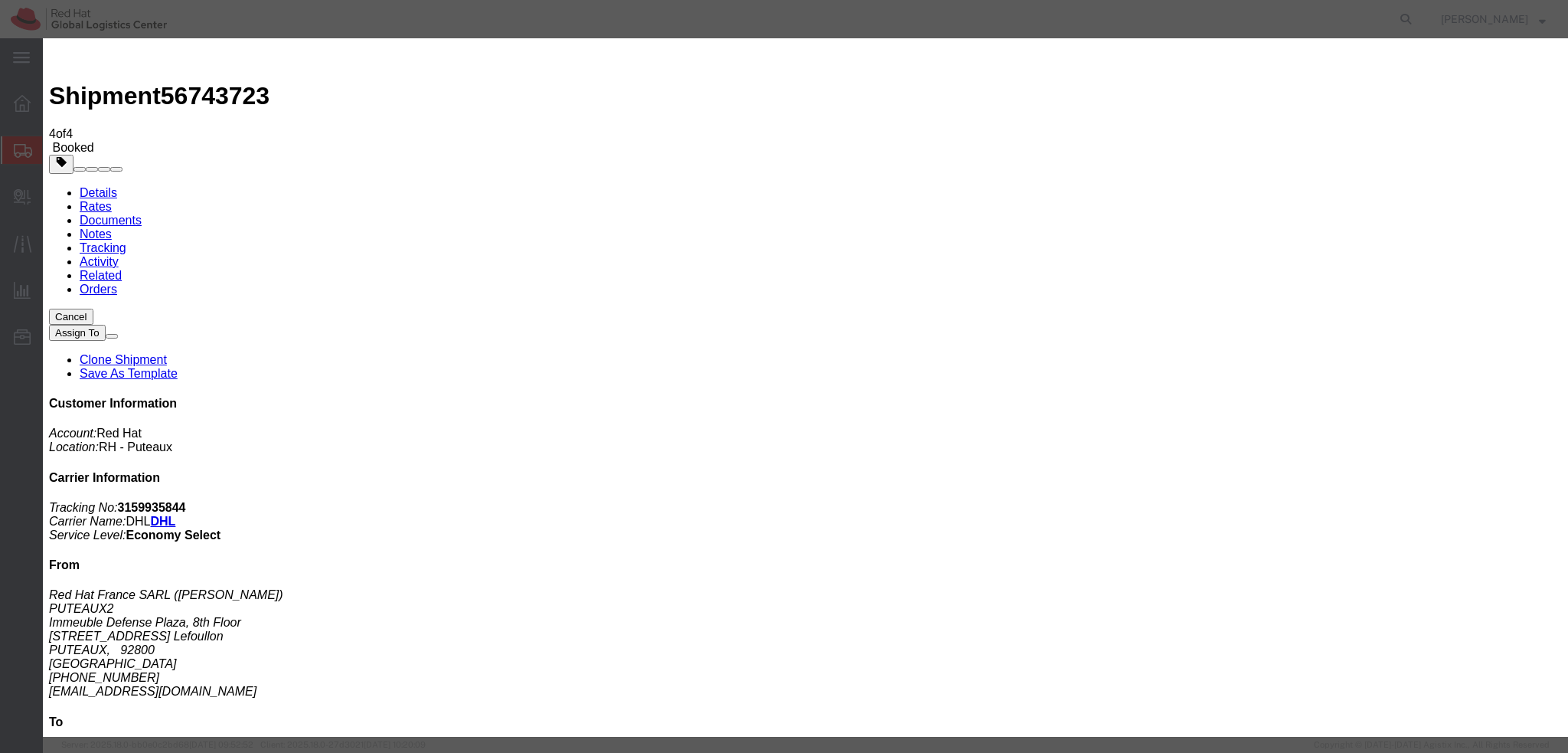
paste textarea "Please bring your package to the reception for the courier collection."
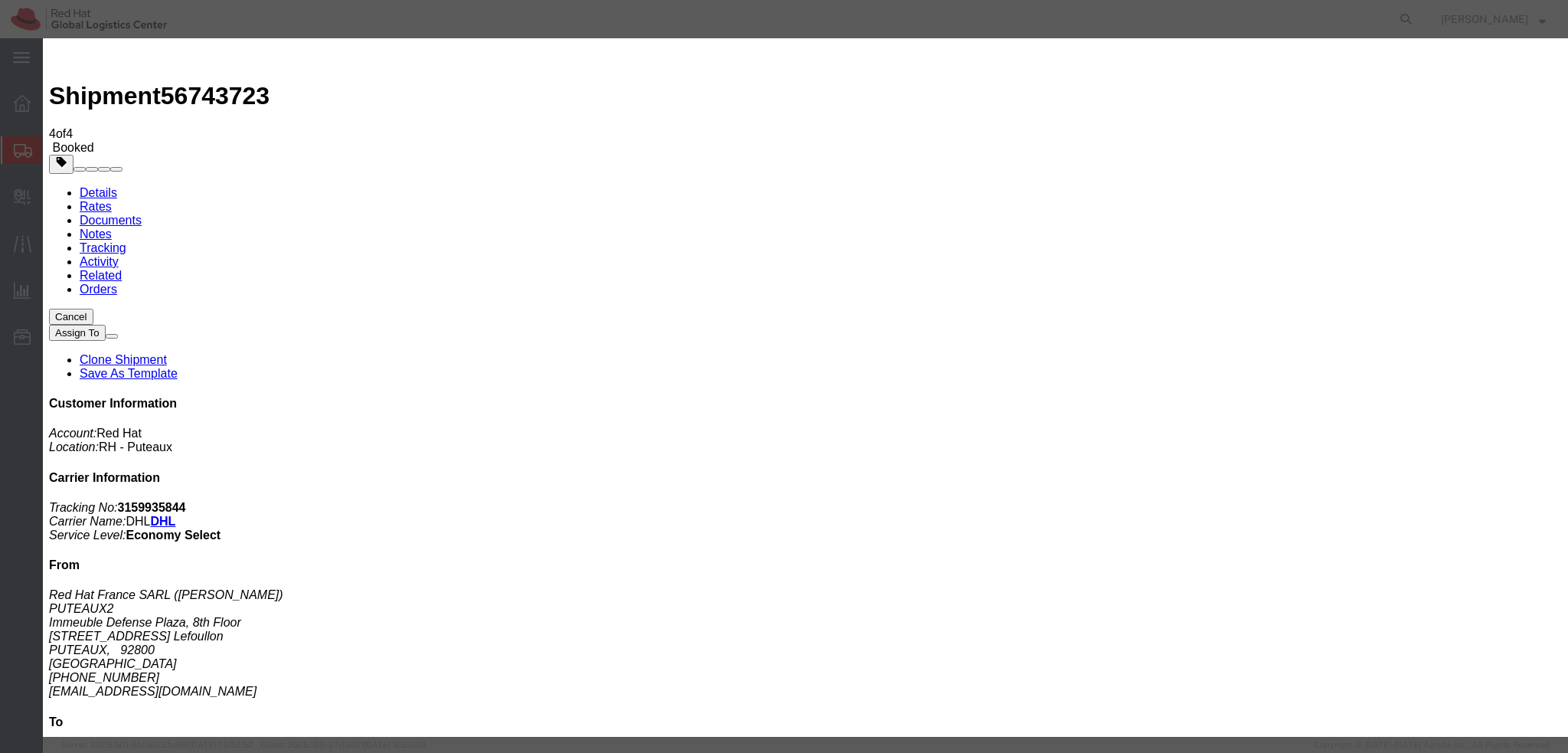
type textarea "Hi Nicolas, please find the label for your shipment to Brno attached to this em…"
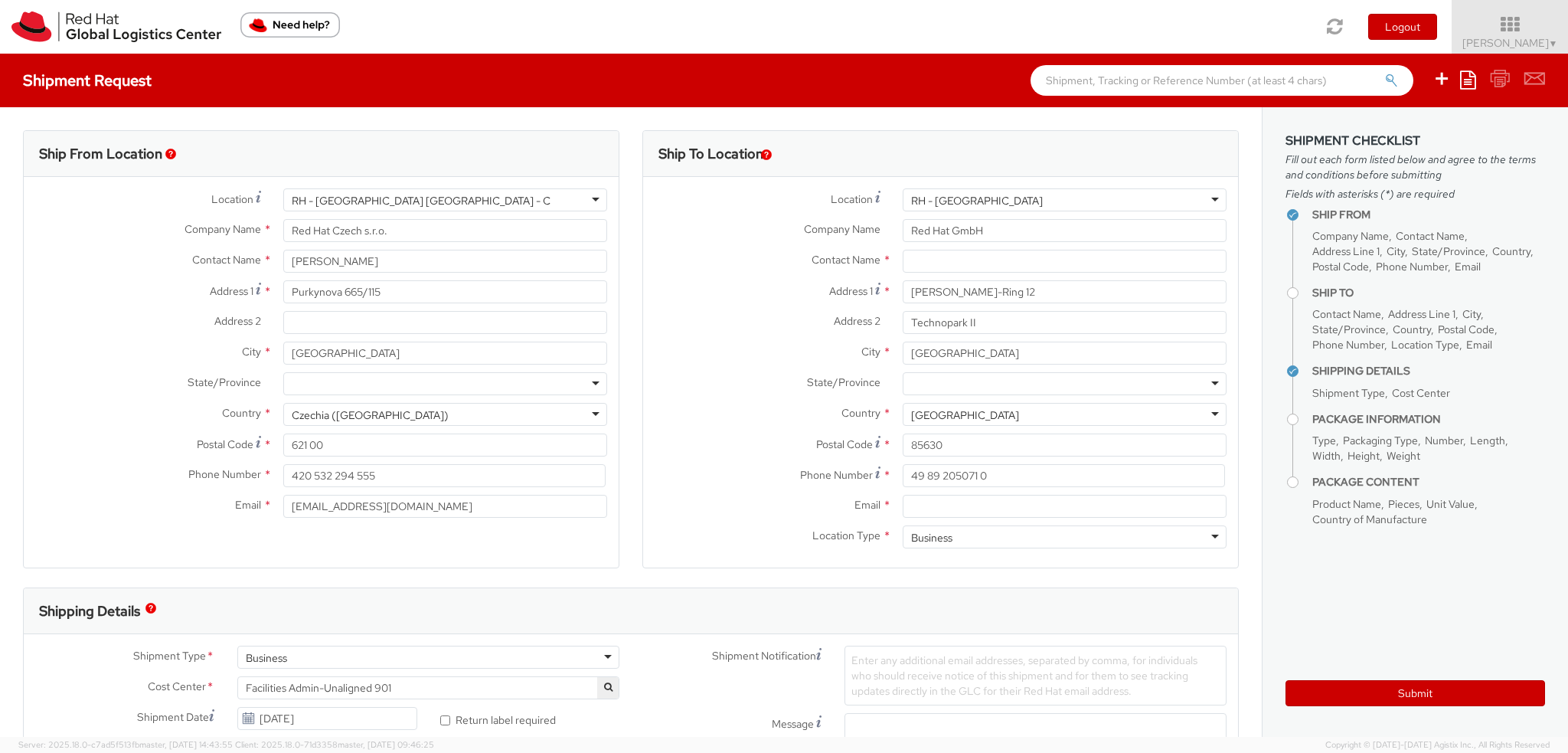
select select
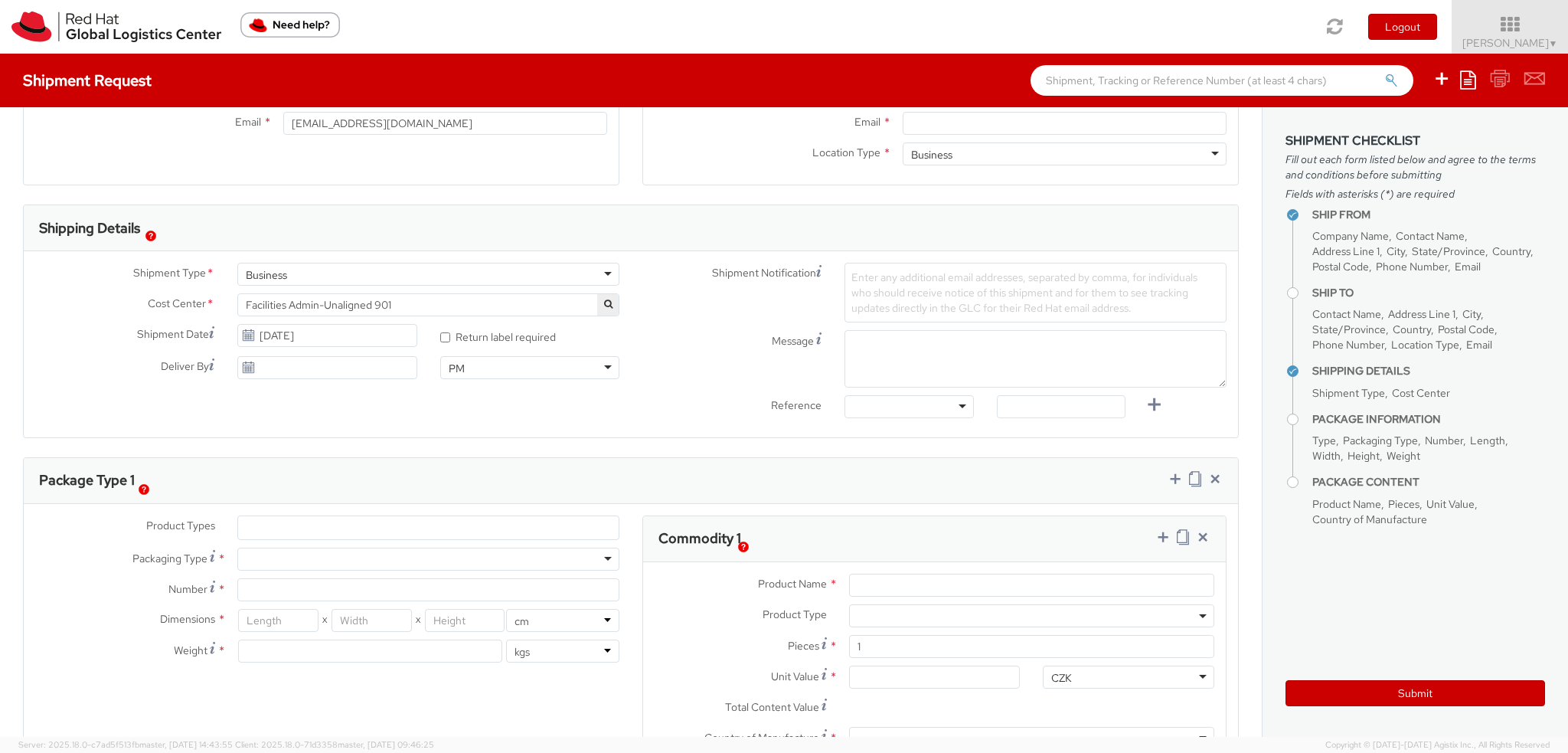
scroll to position [306, 0]
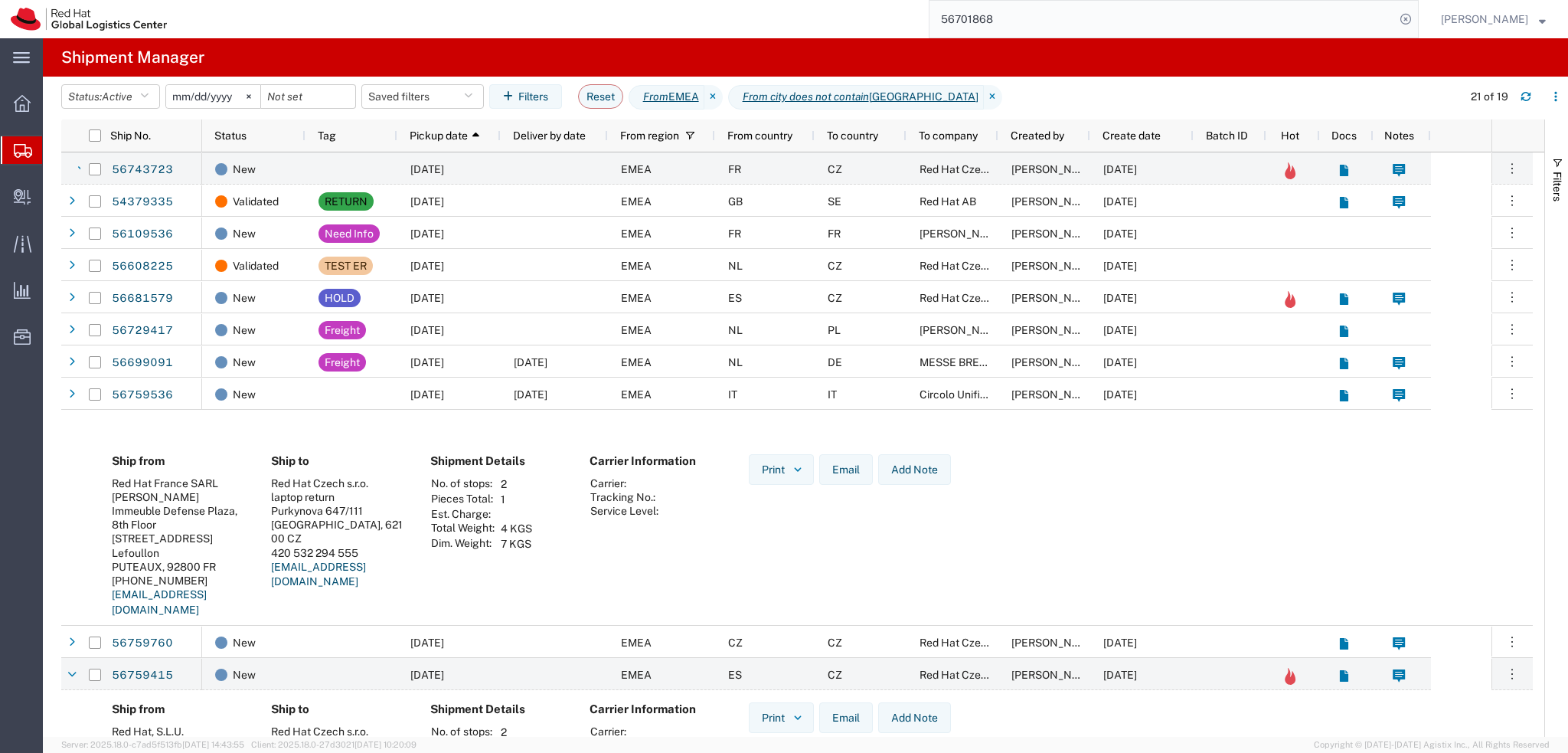
scroll to position [306, 0]
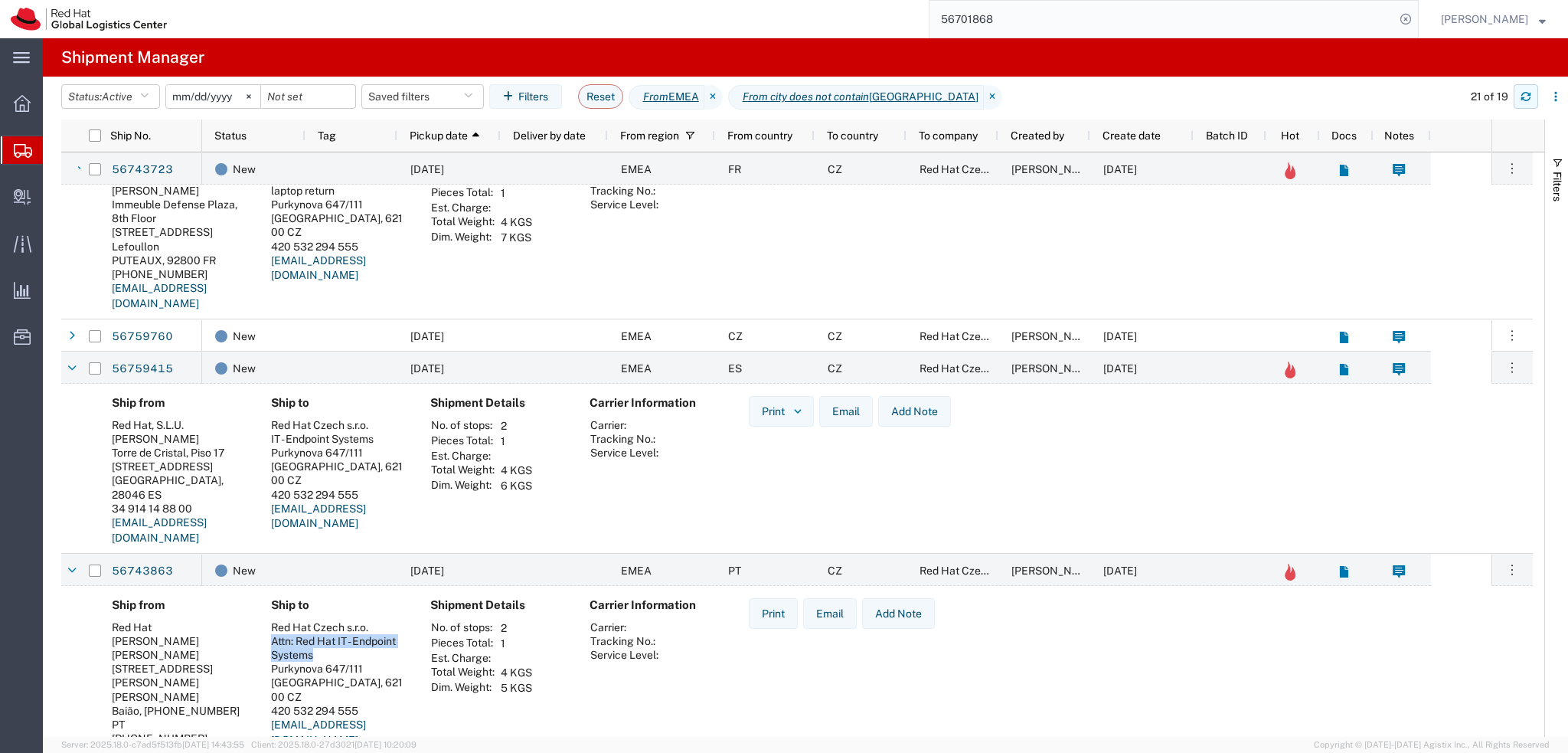
click at [1528, 102] on button "button" at bounding box center [1526, 96] width 25 height 25
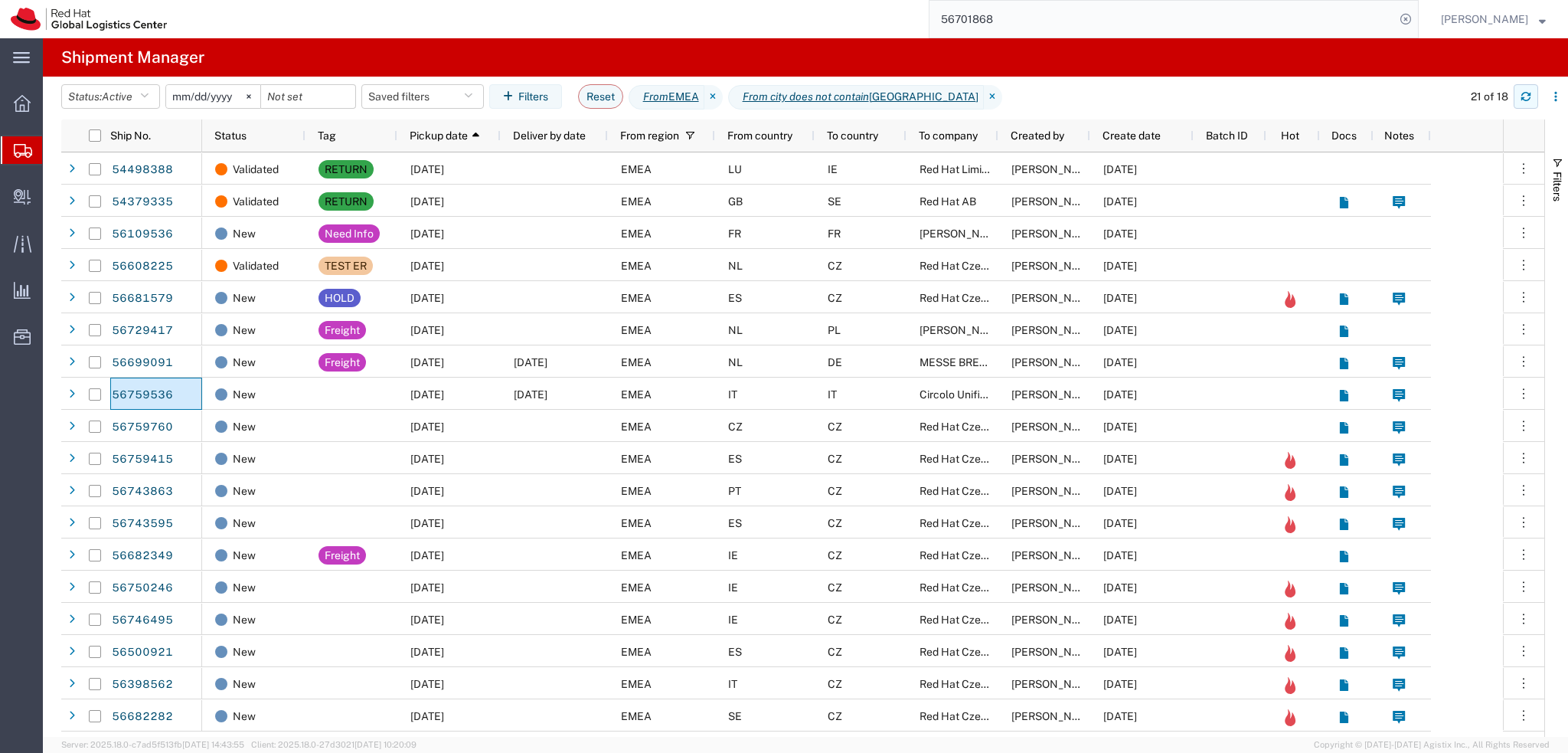
click at [1525, 101] on icon "button" at bounding box center [1526, 96] width 11 height 11
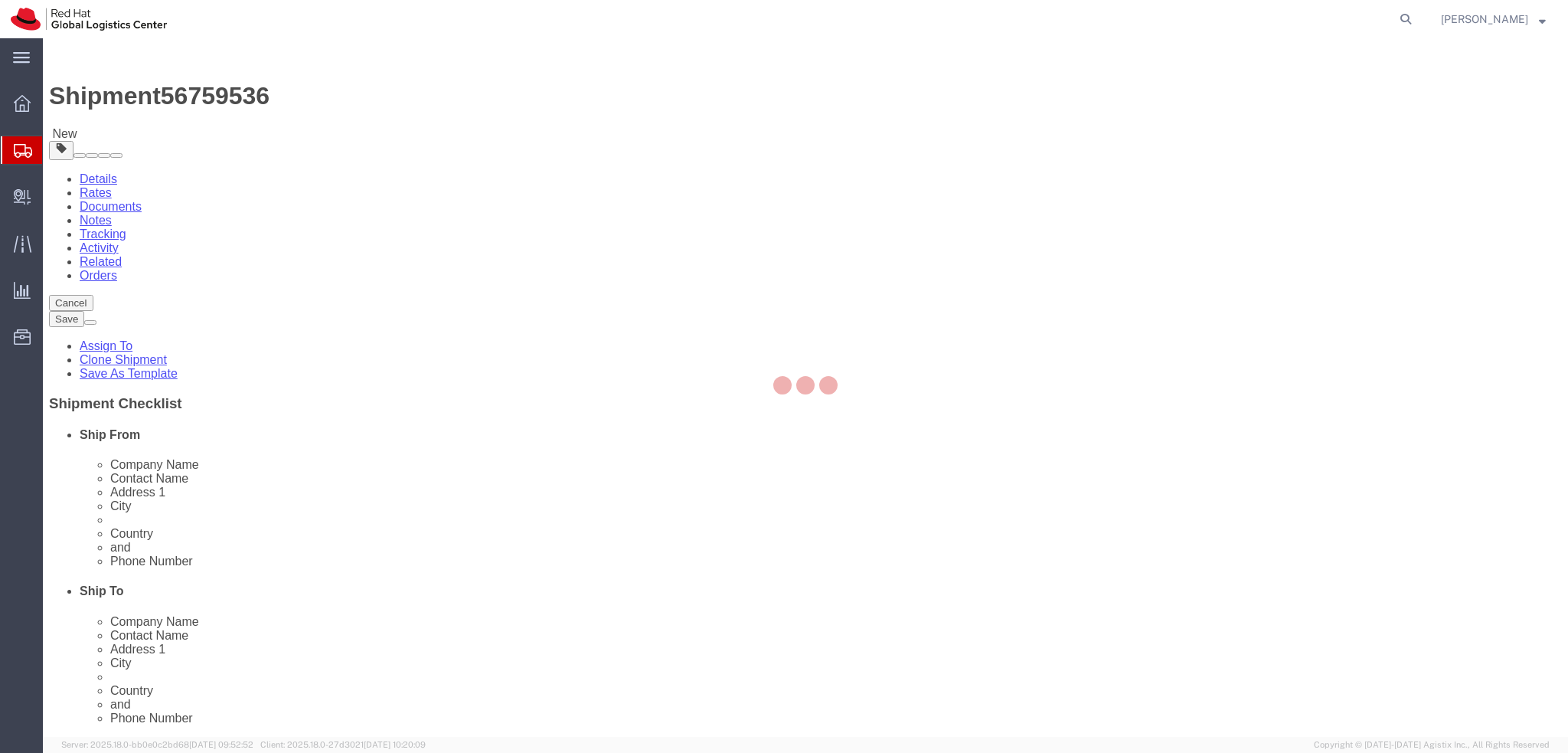
select select "37982"
select select
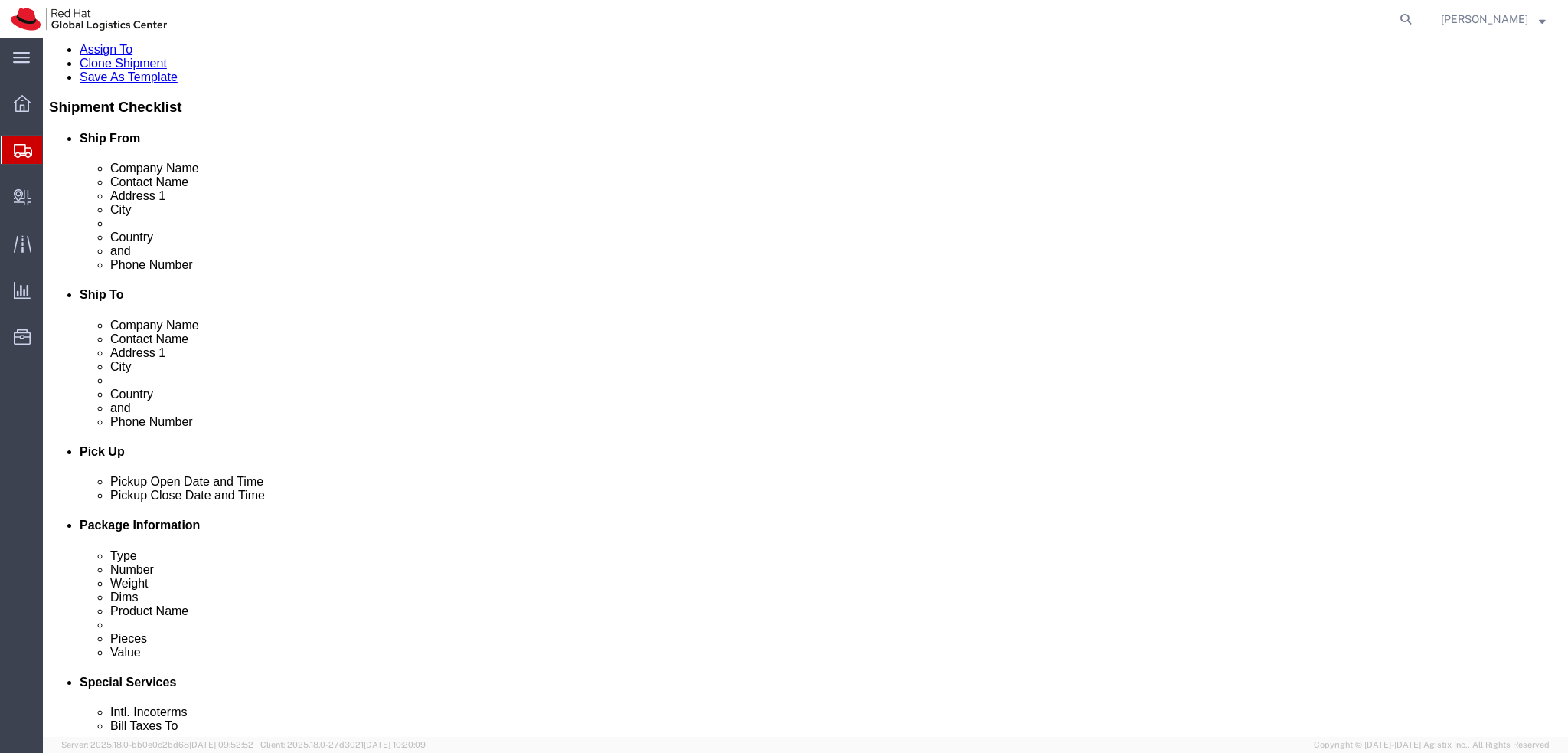
scroll to position [536, 0]
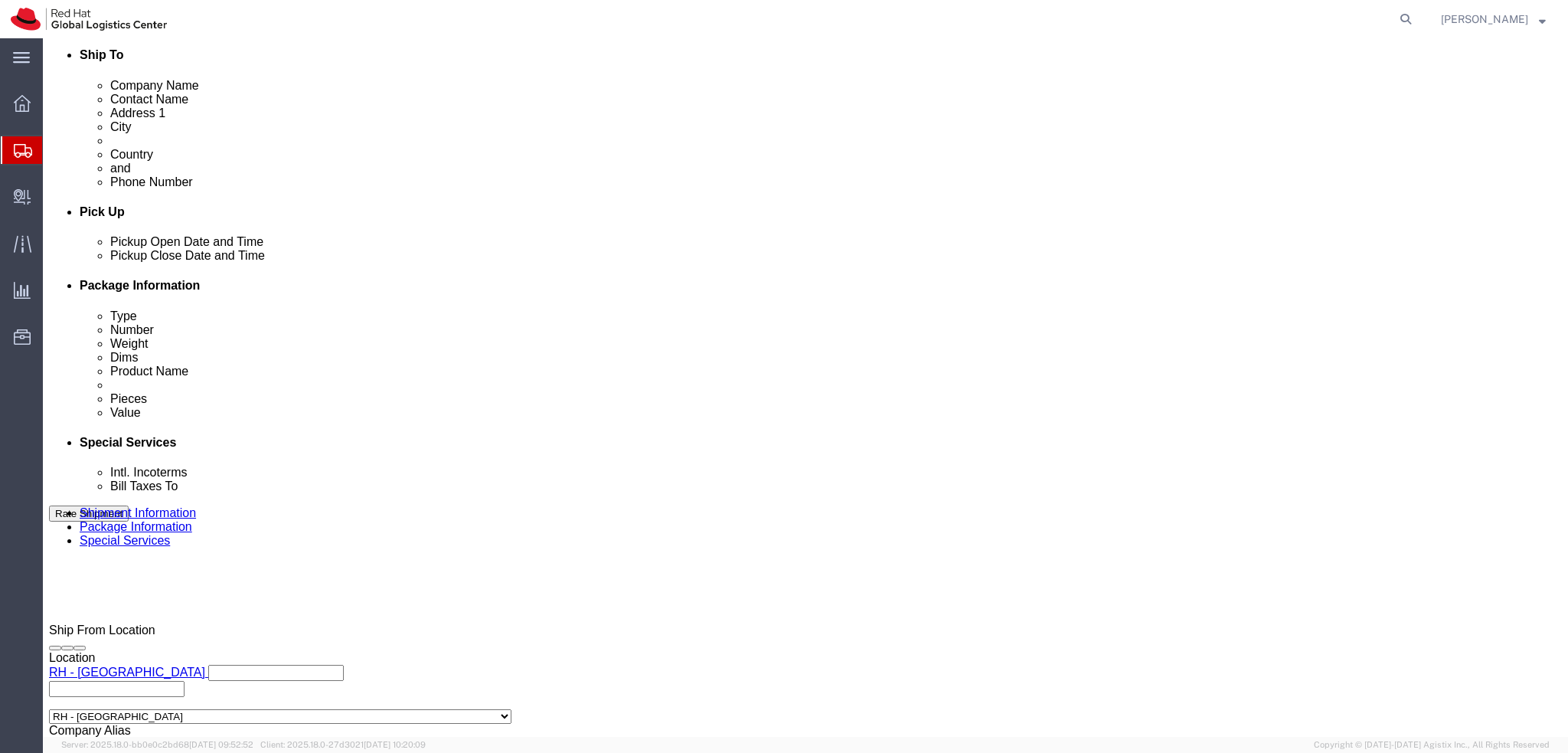
click button
click icon
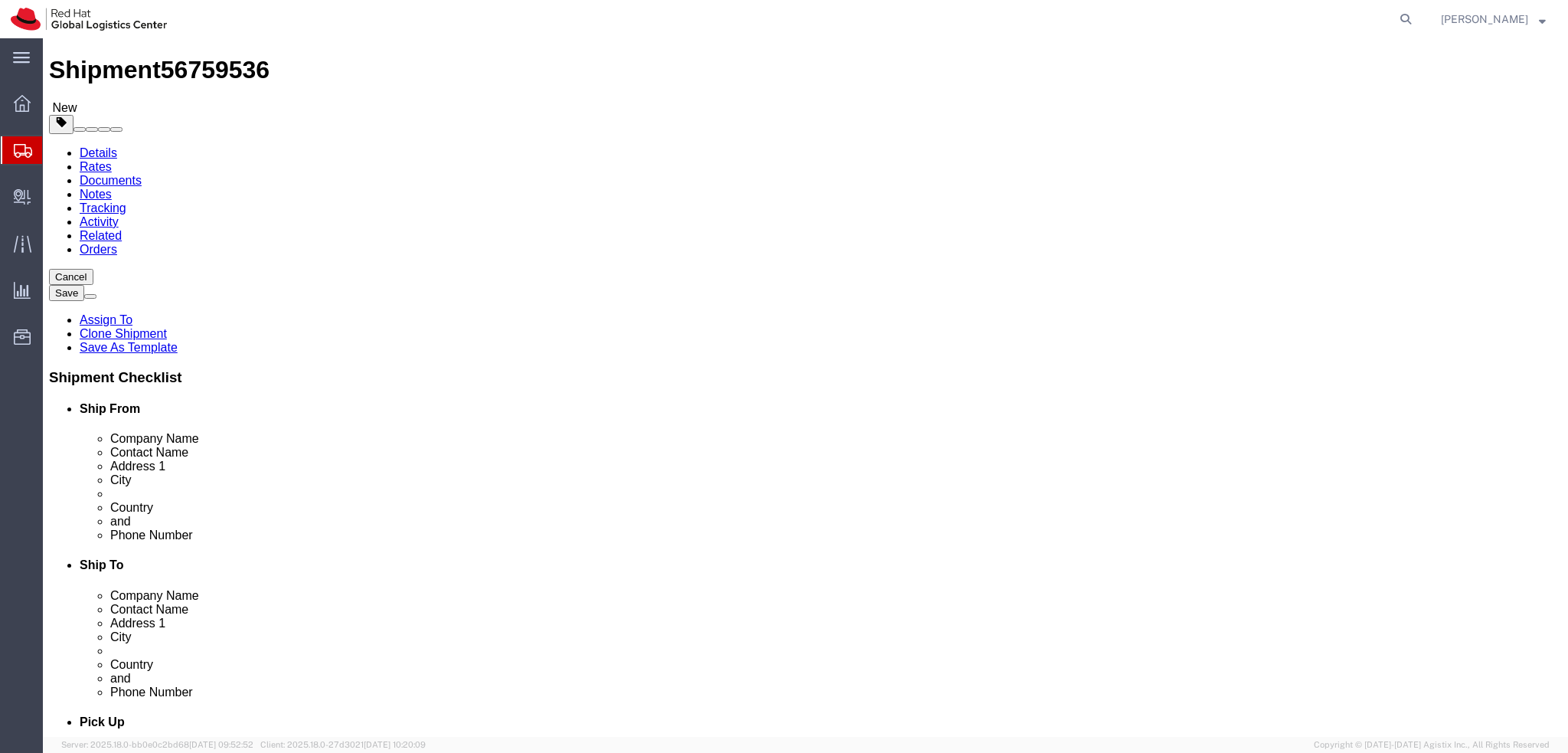
scroll to position [0, 0]
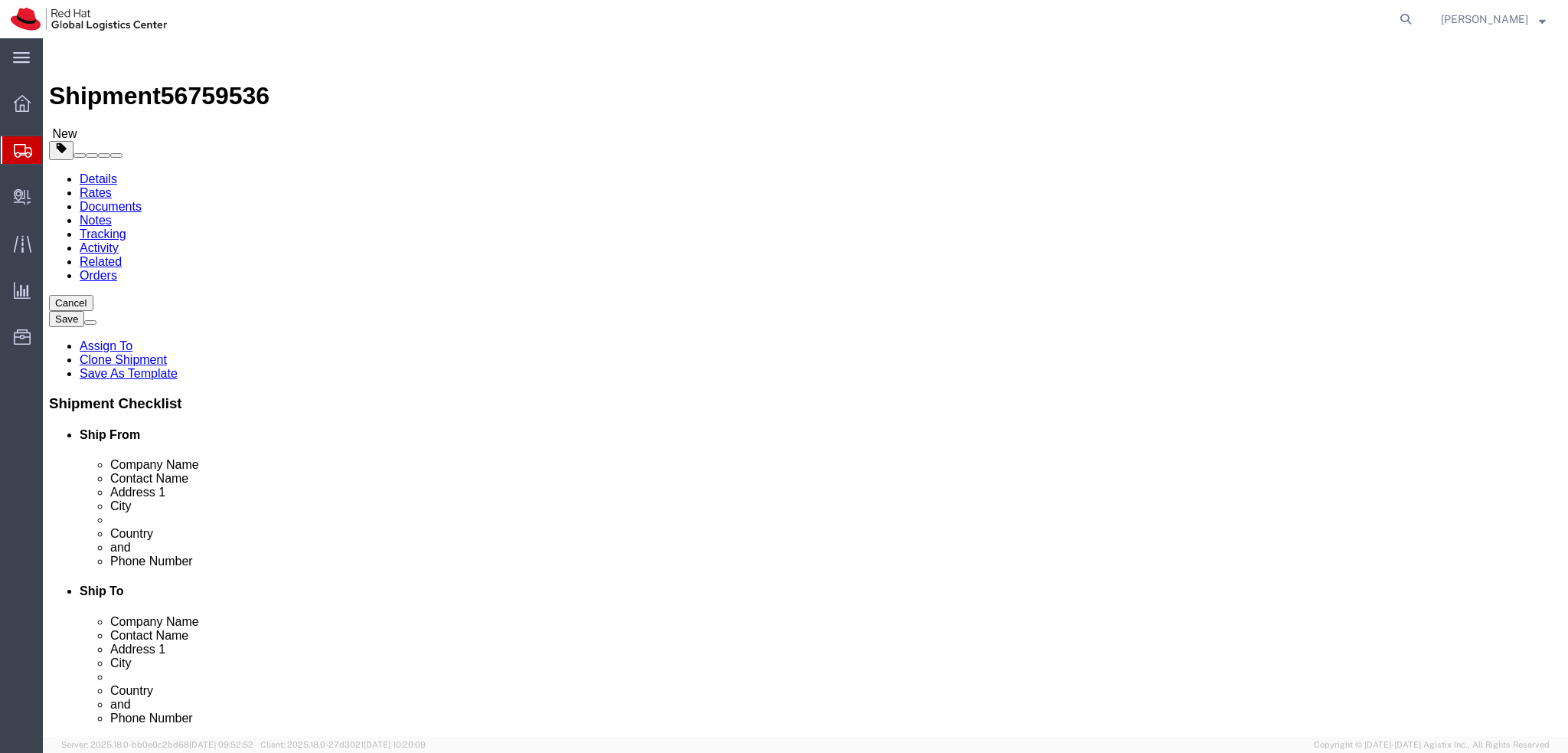
click link "Package Information"
click dd "50.00 Each"
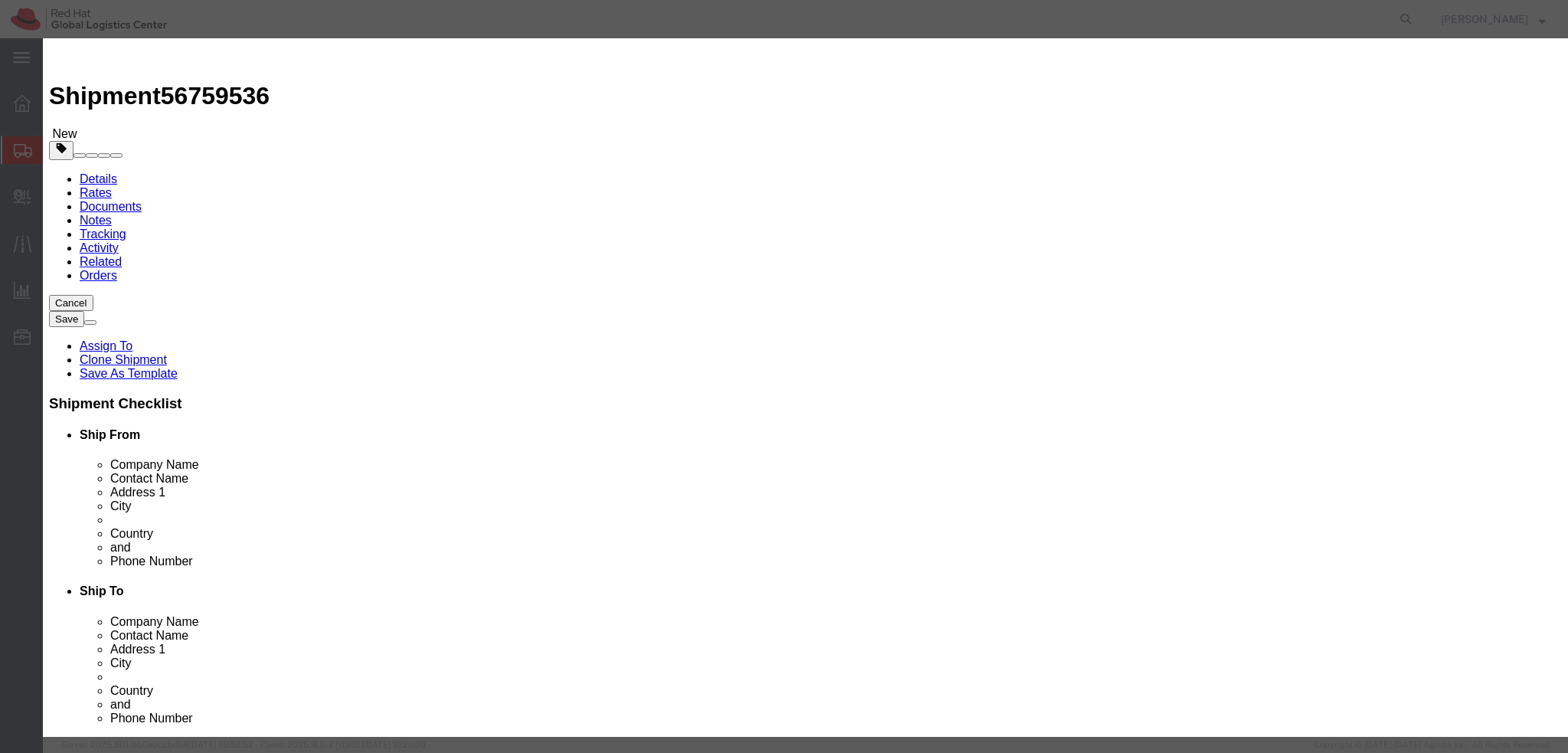
click textarea
click button "Close"
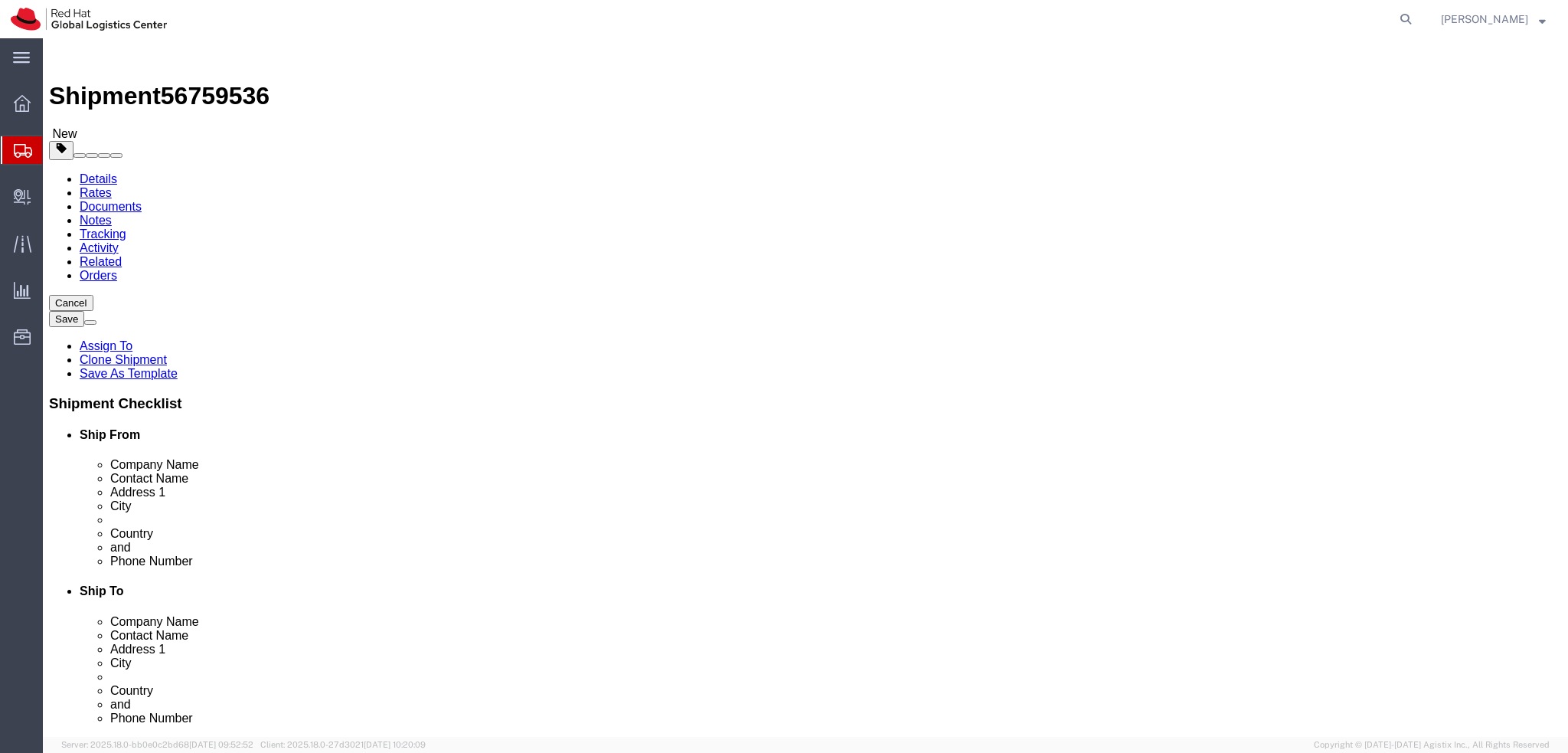
click link "Documents"
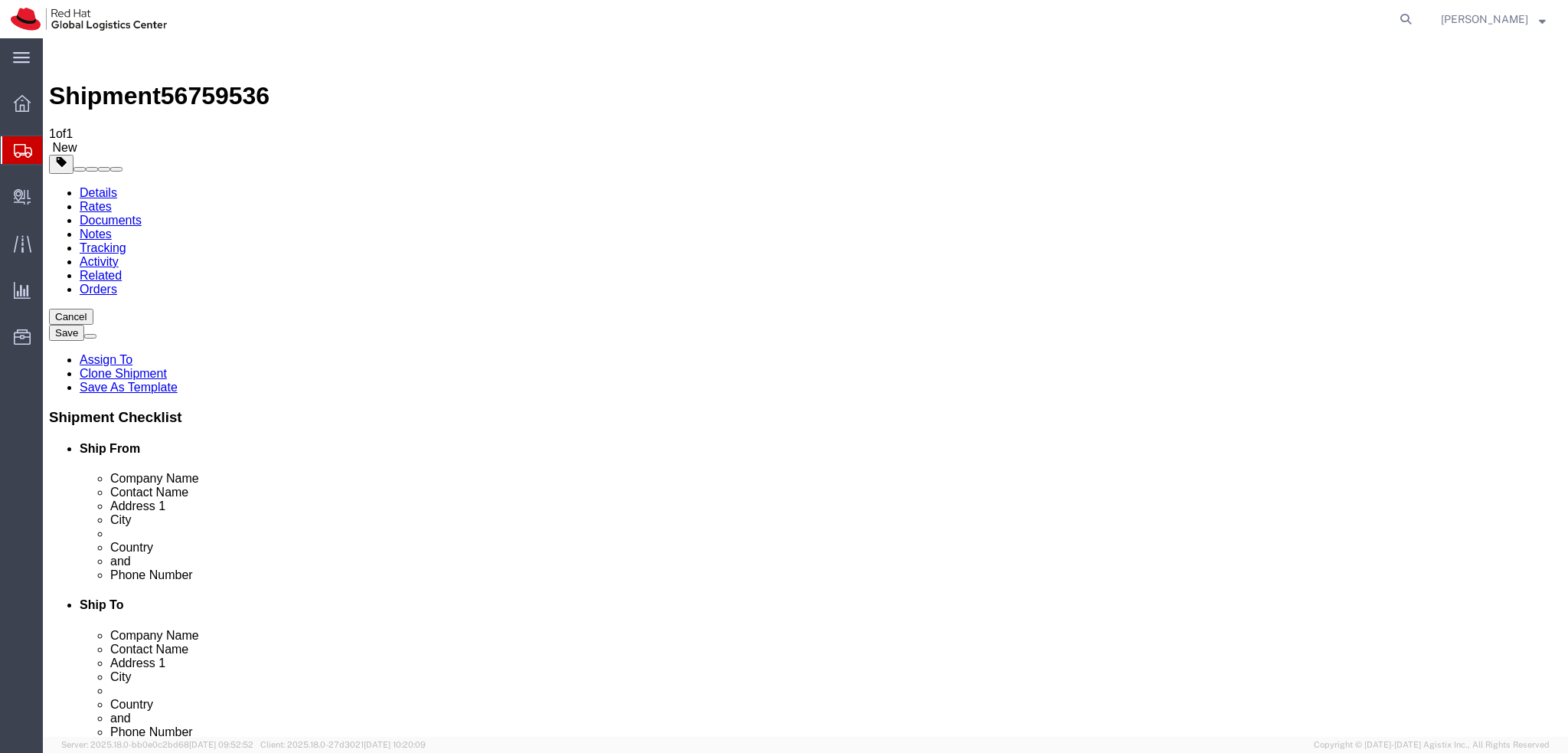
click at [83, 186] on link "Details" at bounding box center [99, 192] width 38 height 13
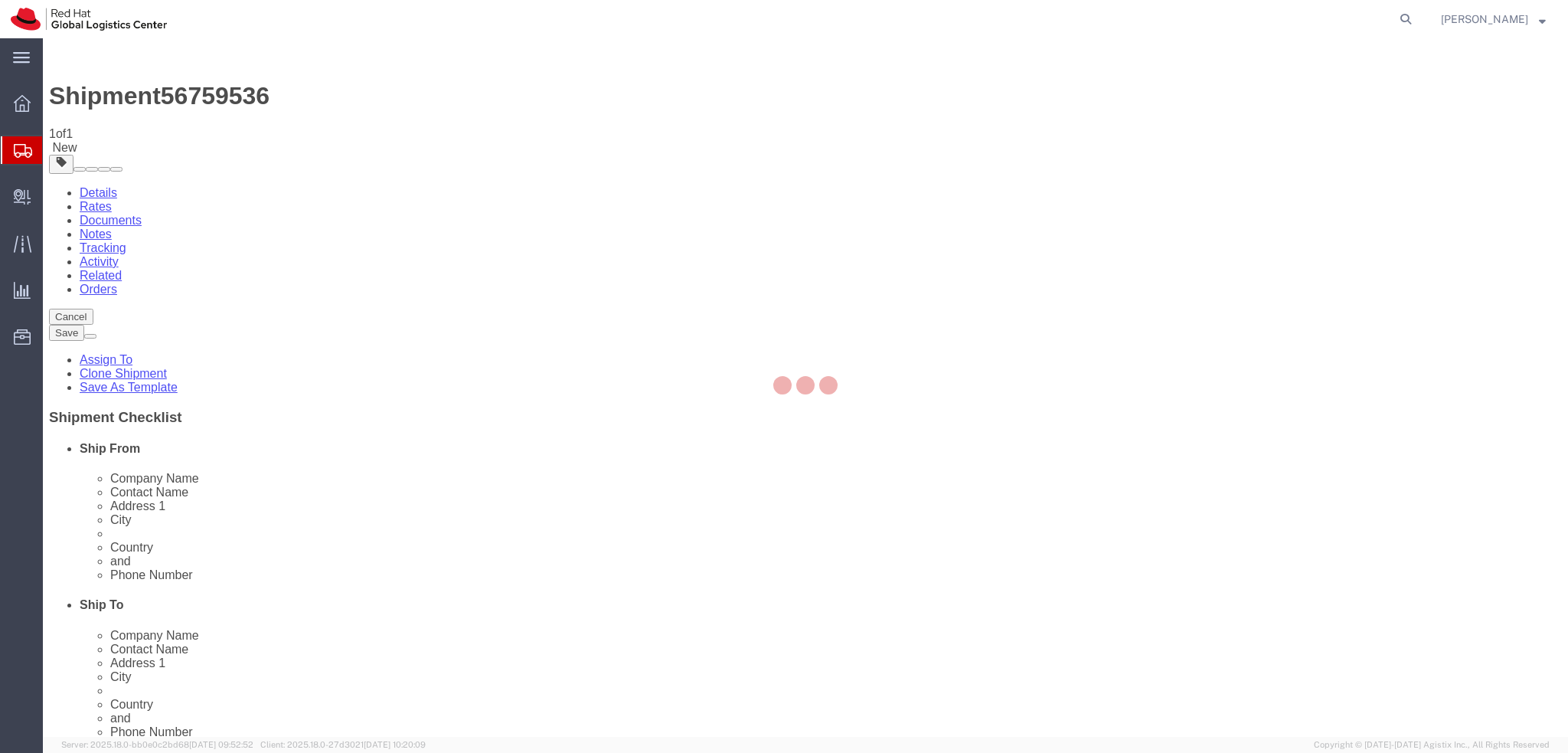
select select "37982"
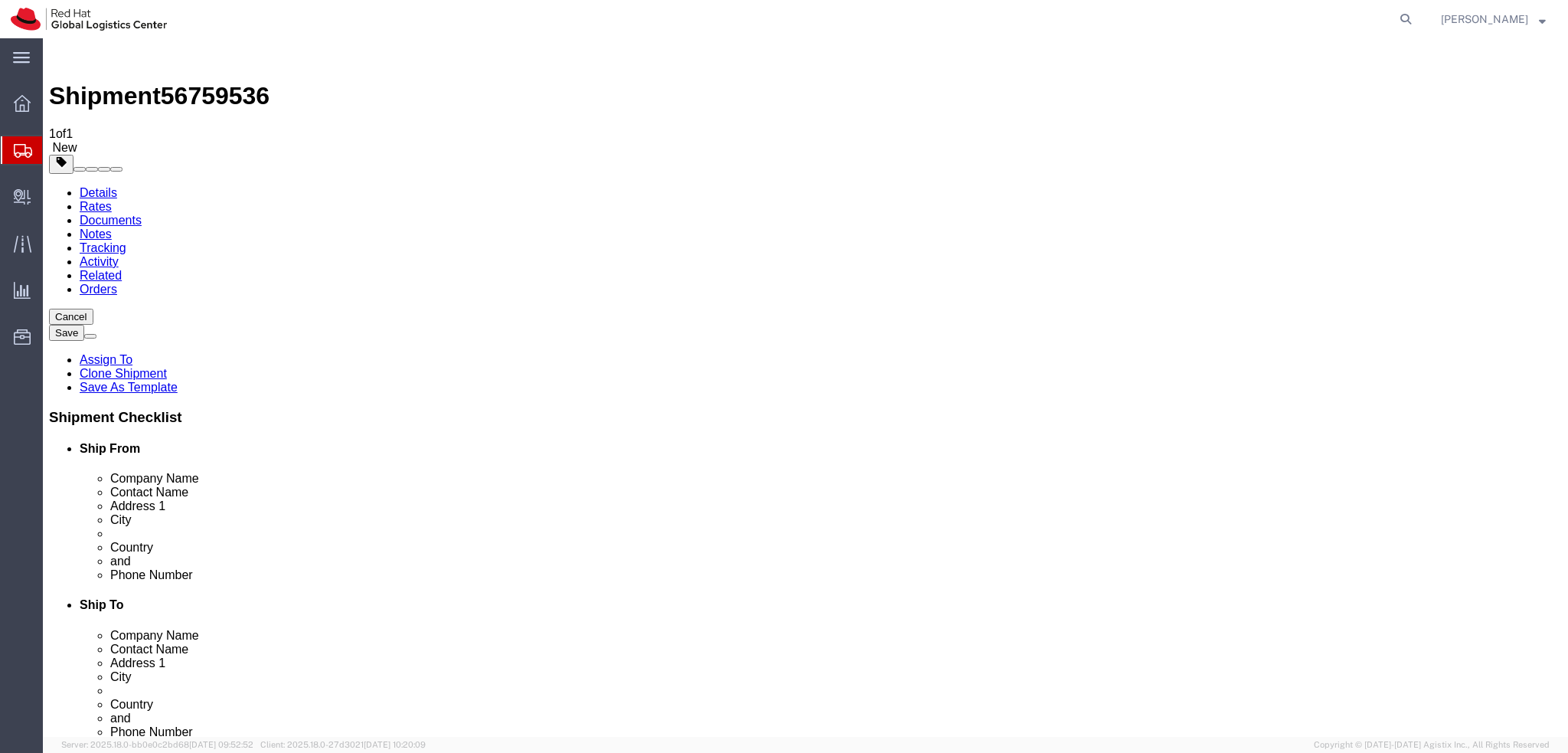
click icon
click dd "200.00 EUR"
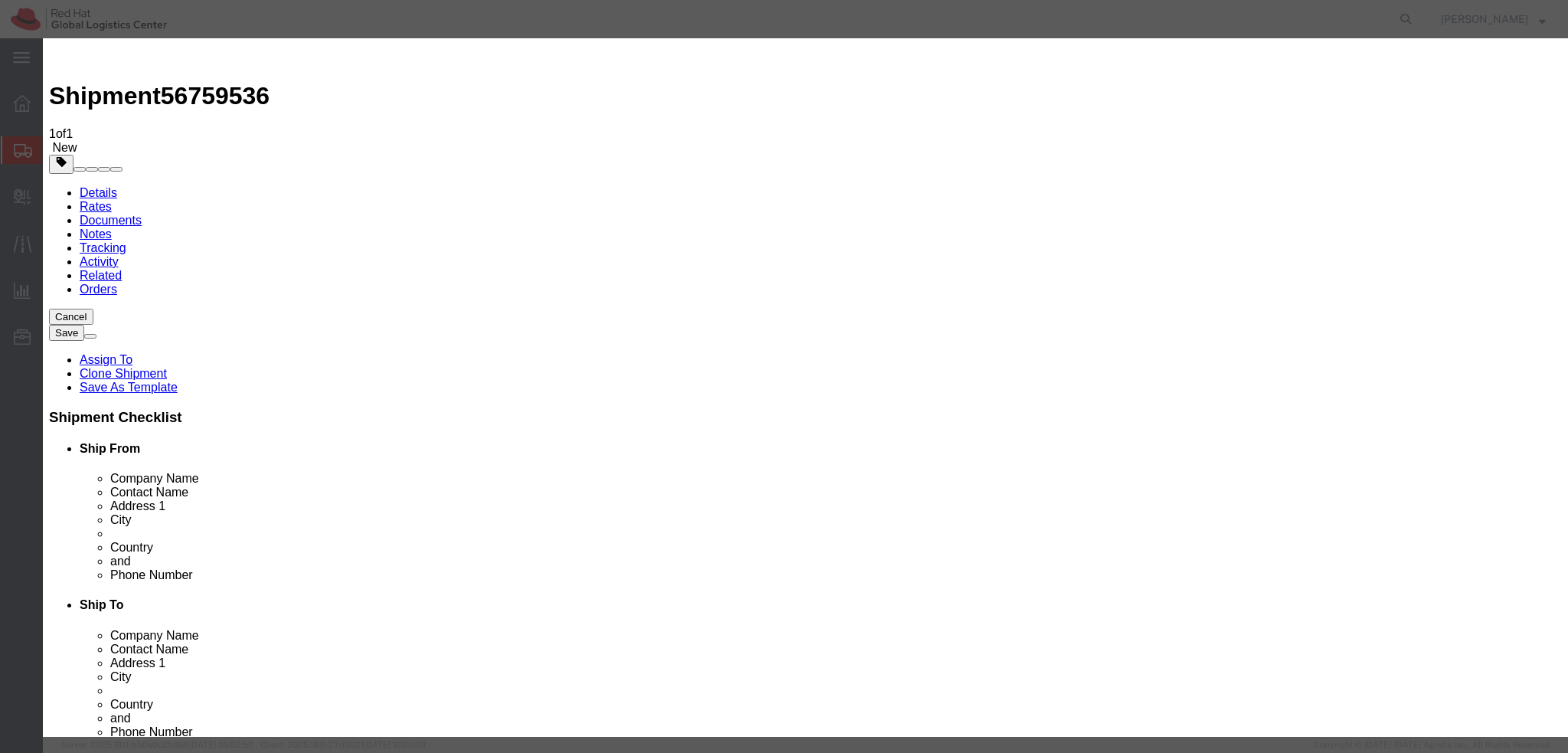
click textarea
type textarea "Notebook (paper)"
click button "Save & Close"
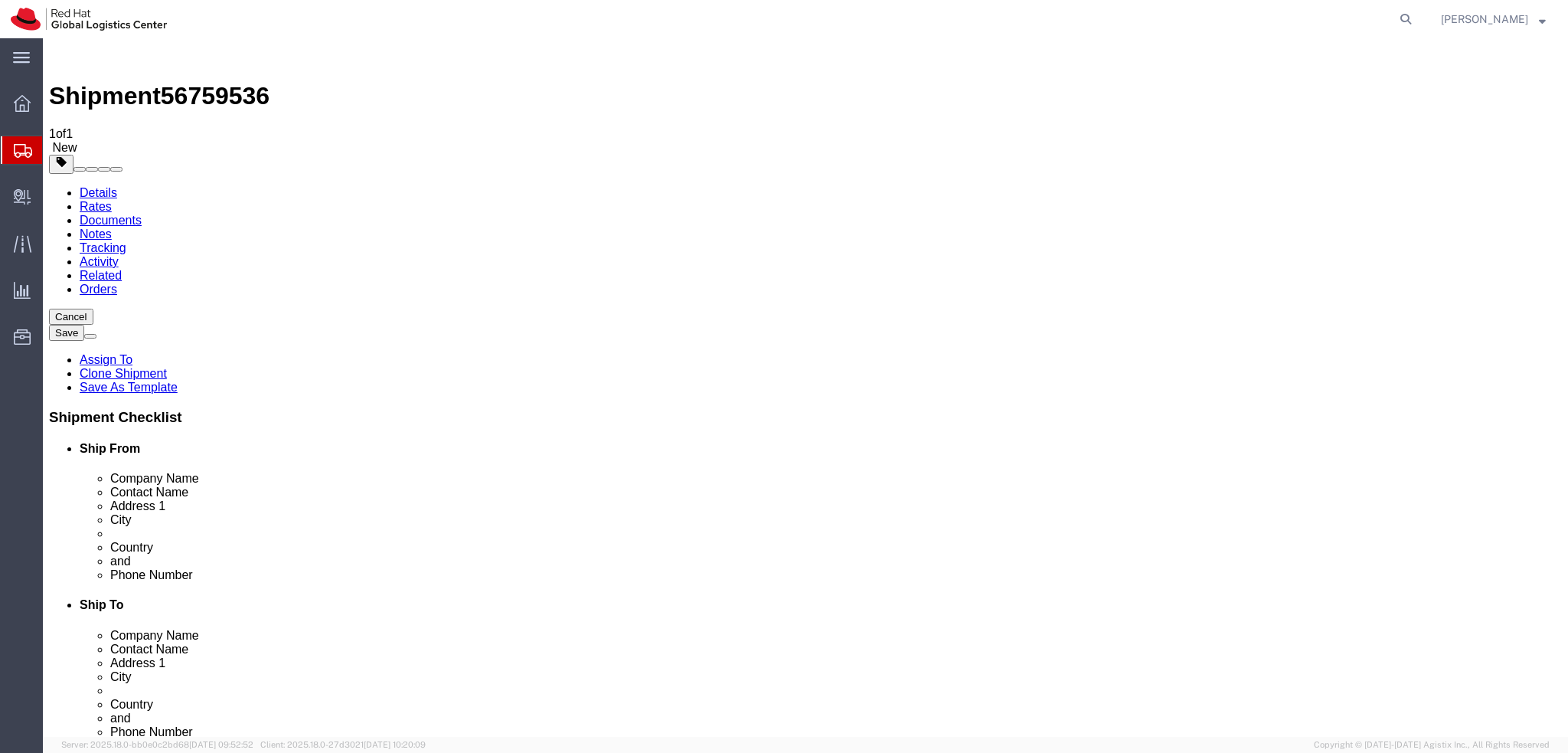
click icon
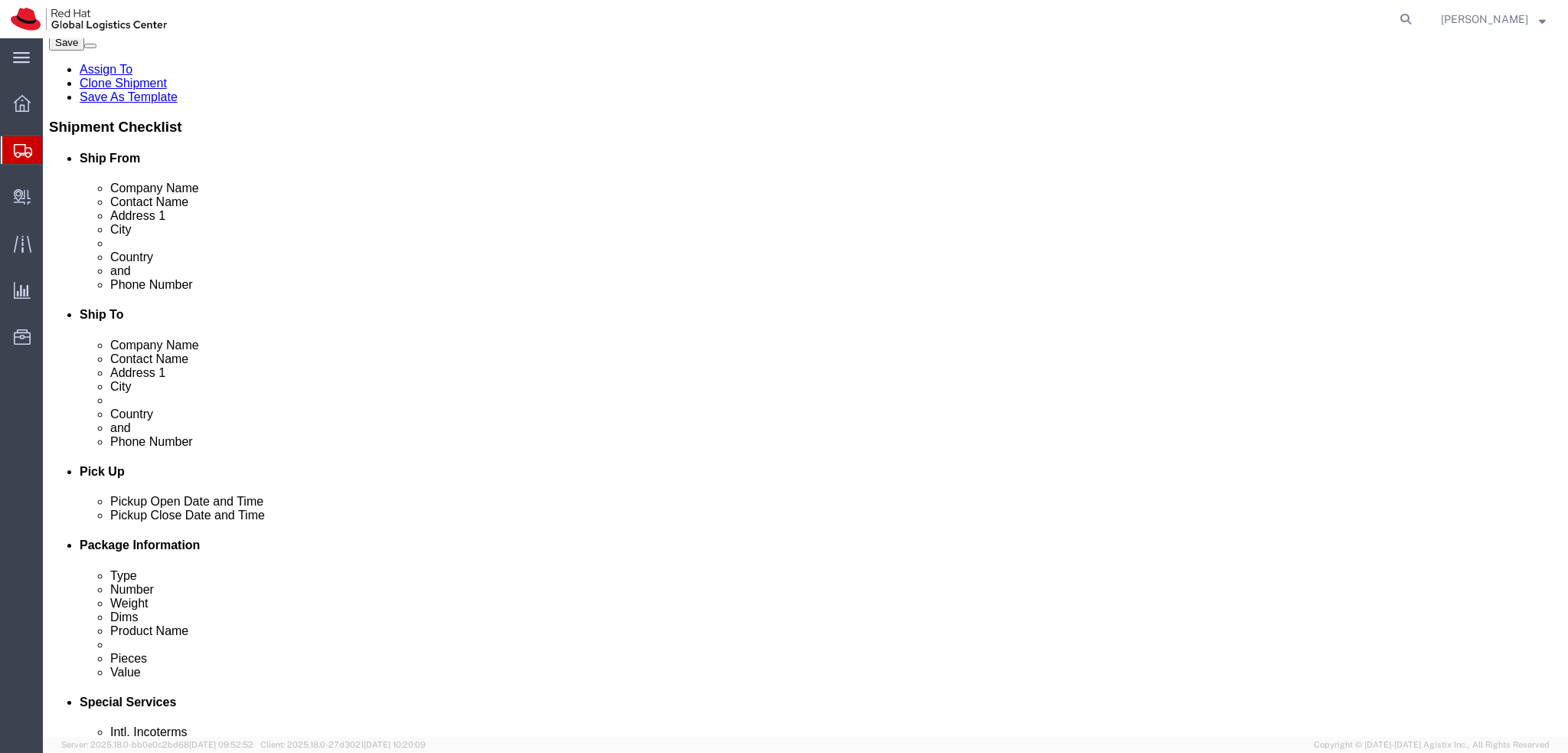
scroll to position [306, 0]
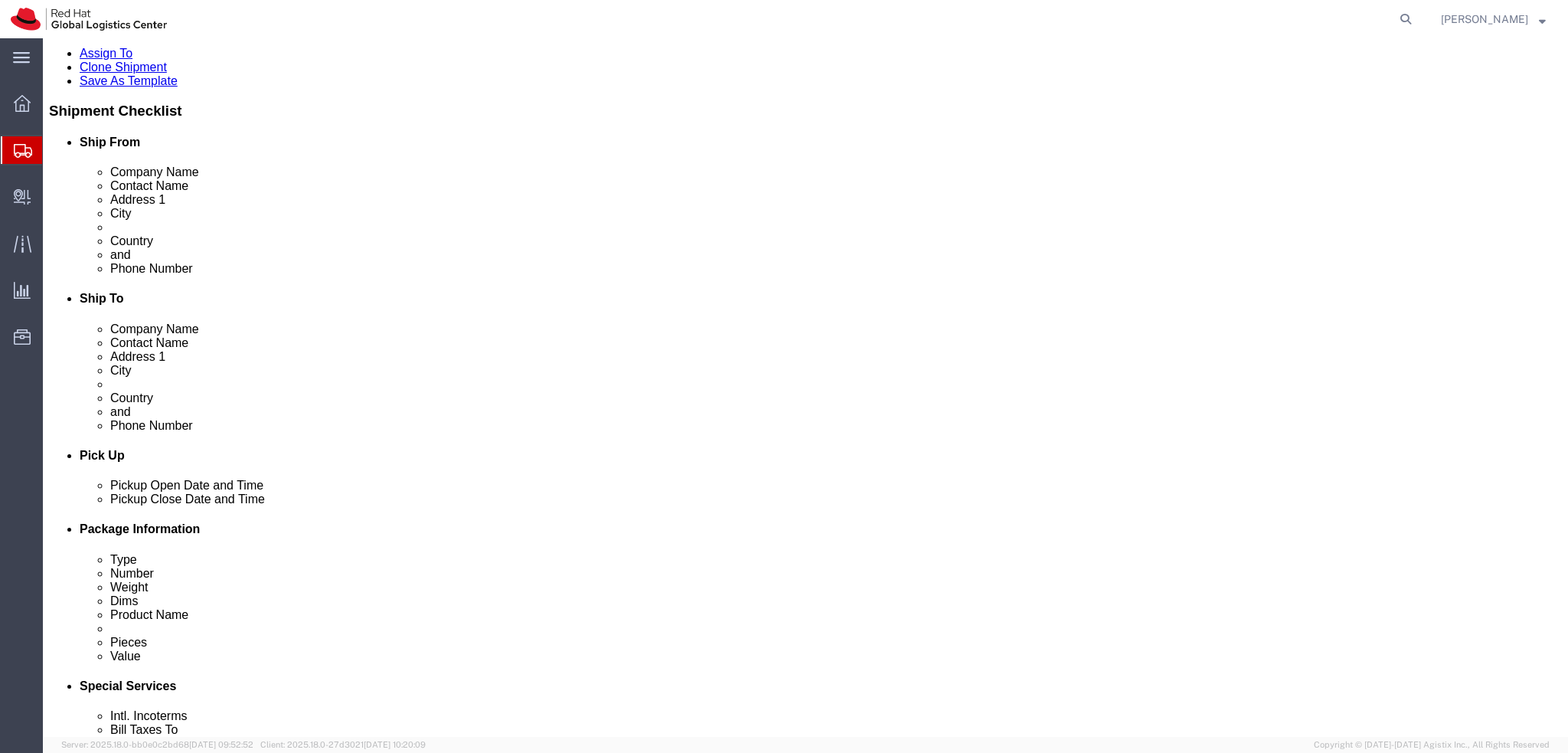
click button "Rate Shipment"
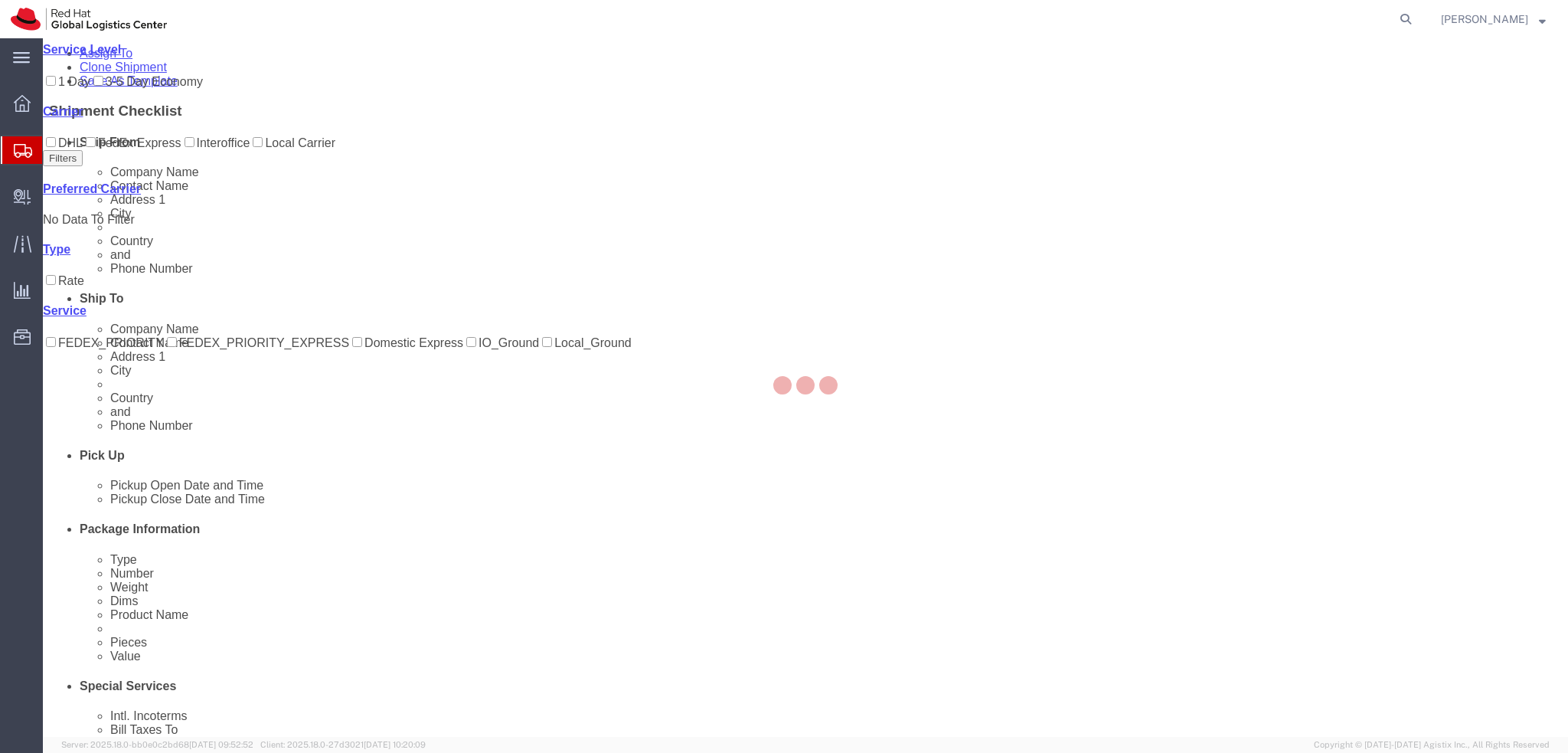
scroll to position [0, 0]
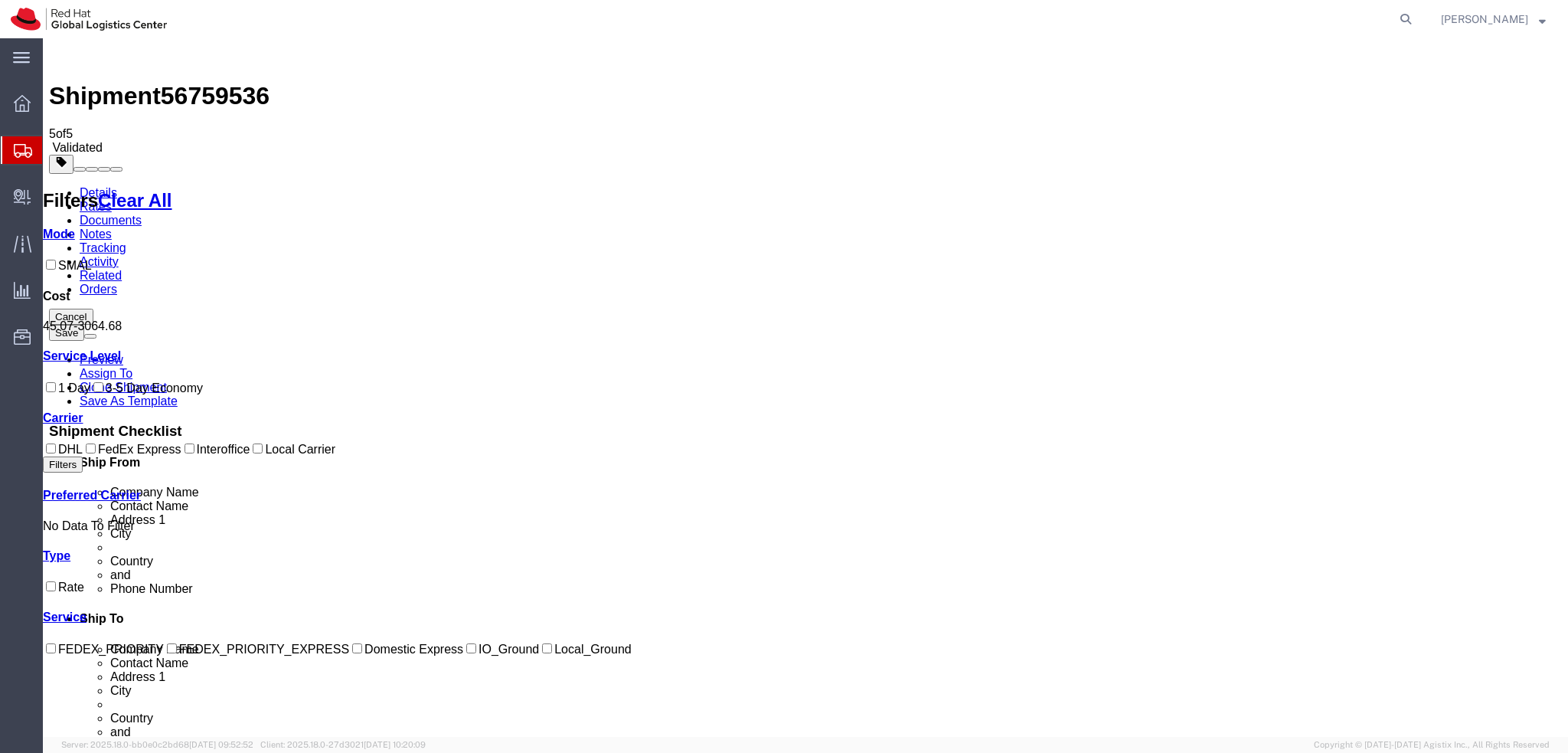
click at [95, 186] on link "Details" at bounding box center [99, 192] width 38 height 13
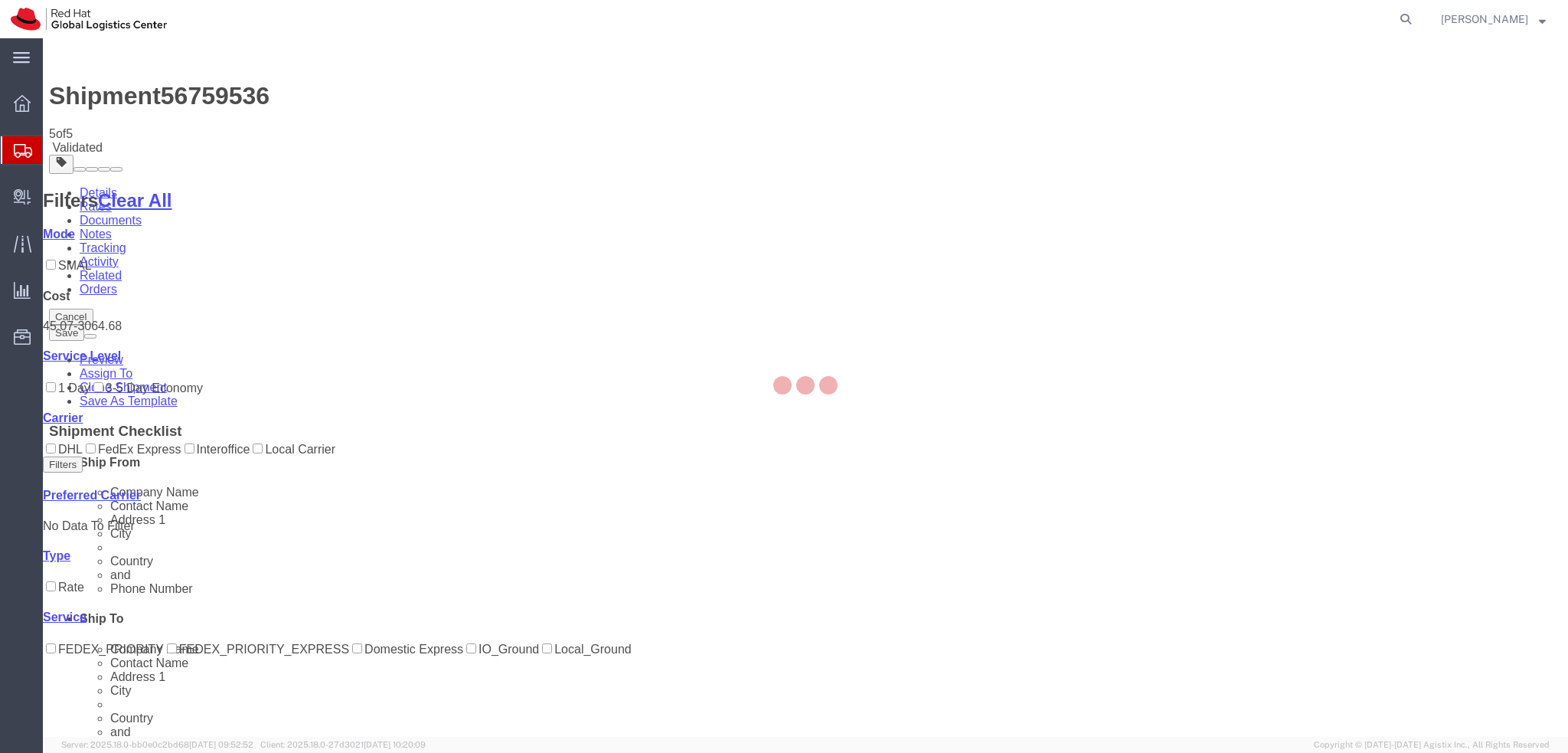
select select "37982"
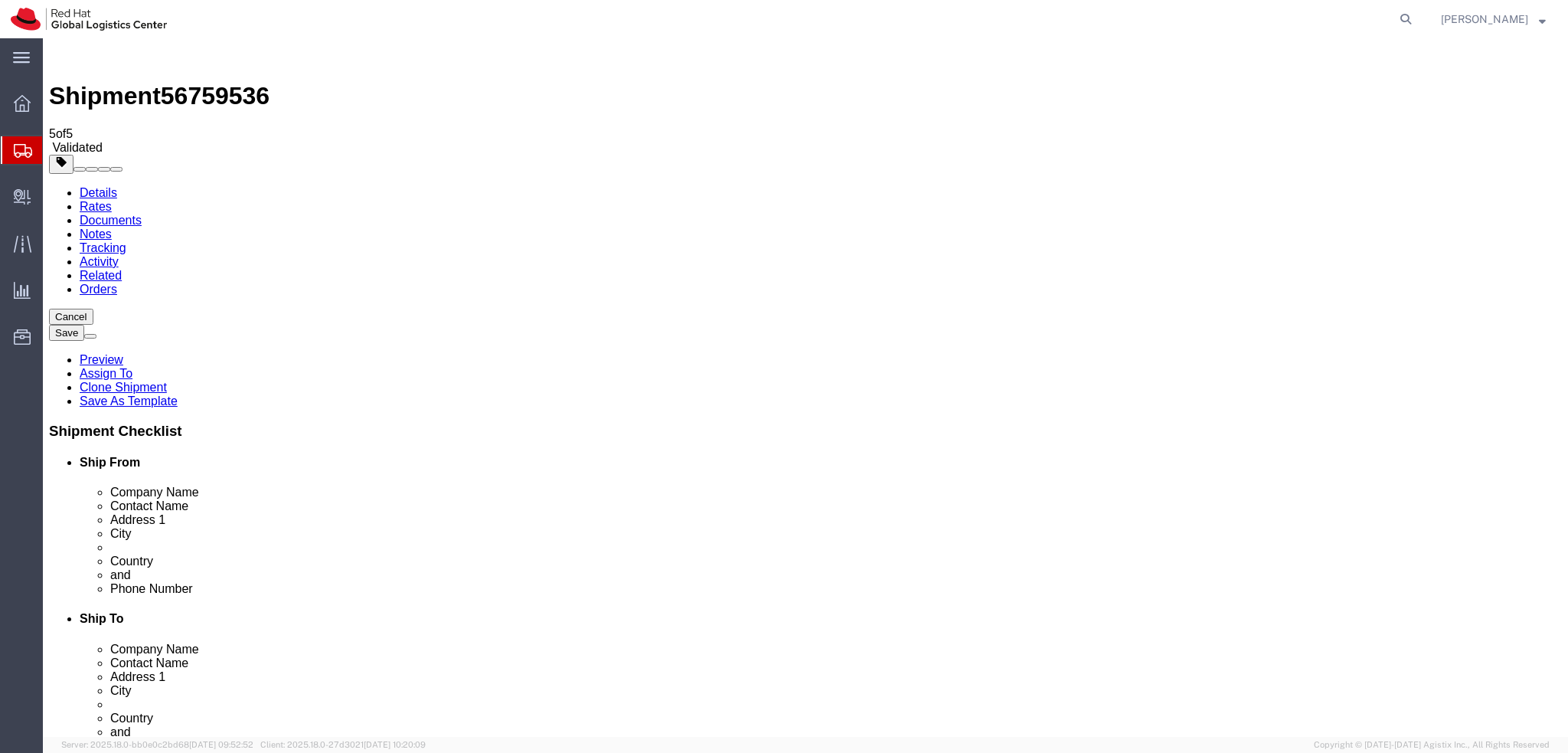
click link "Package Information"
click icon
click button "Rate Shipment"
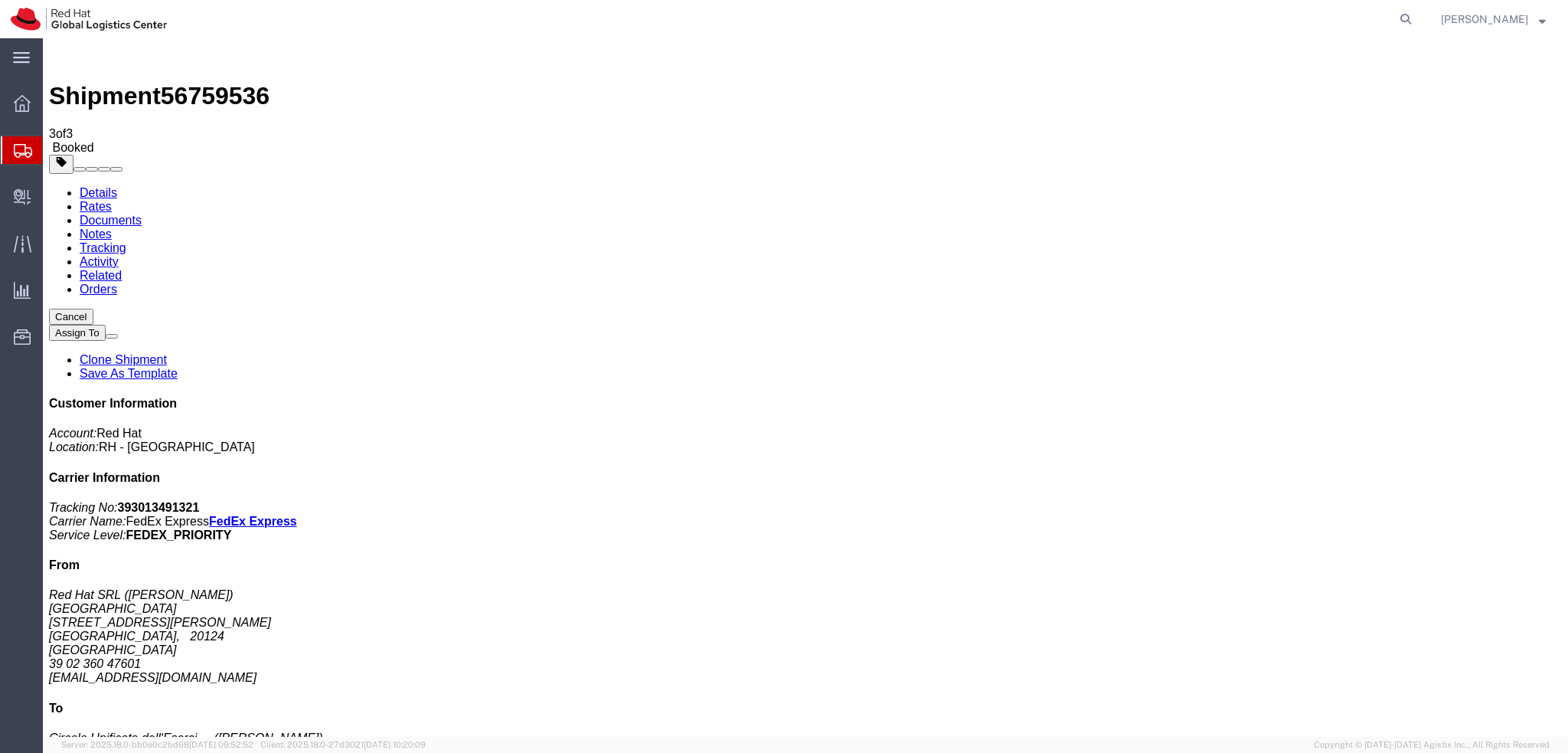
click at [99, 186] on link "Details" at bounding box center [99, 192] width 38 height 13
click span "button"
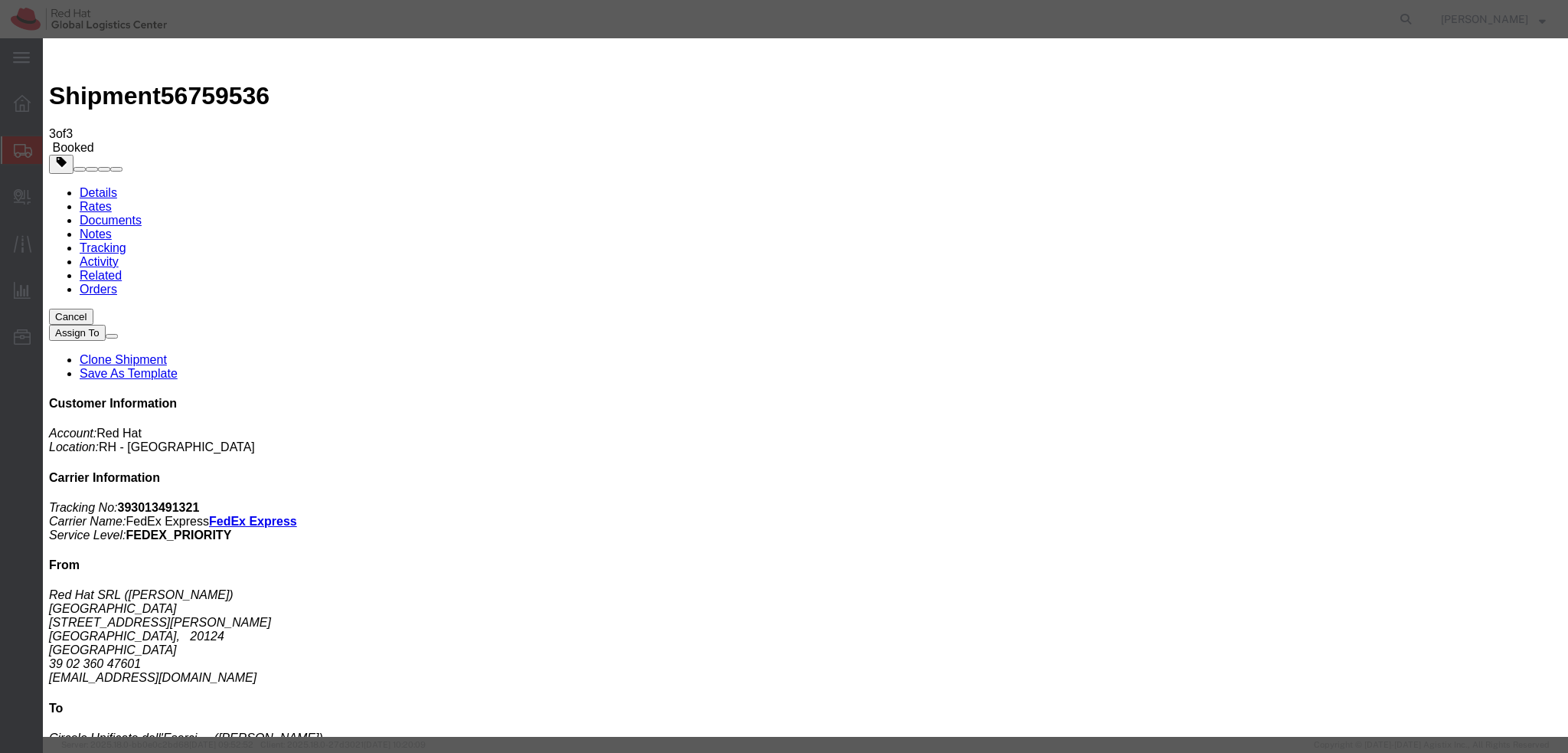
click div "[DATE] 4:00 PM"
type input "3:00 PM"
click button "Apply"
click button "Save"
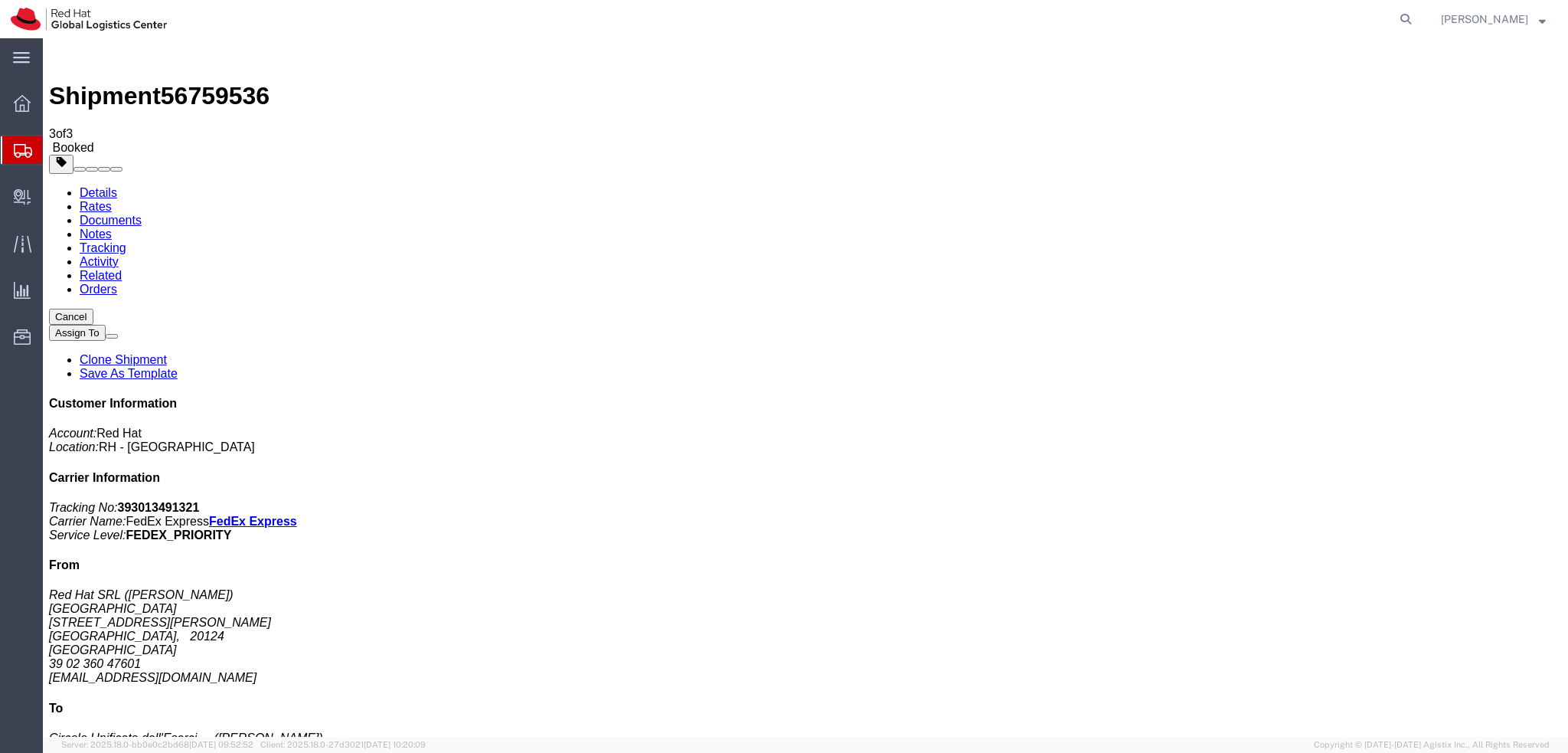
click button "Close"
click link "Schedule pickup request"
click address "Red Hat SRL ([PERSON_NAME]) MILAN [STREET_ADDRESS][PERSON_NAME] 39 02 360 47601…"
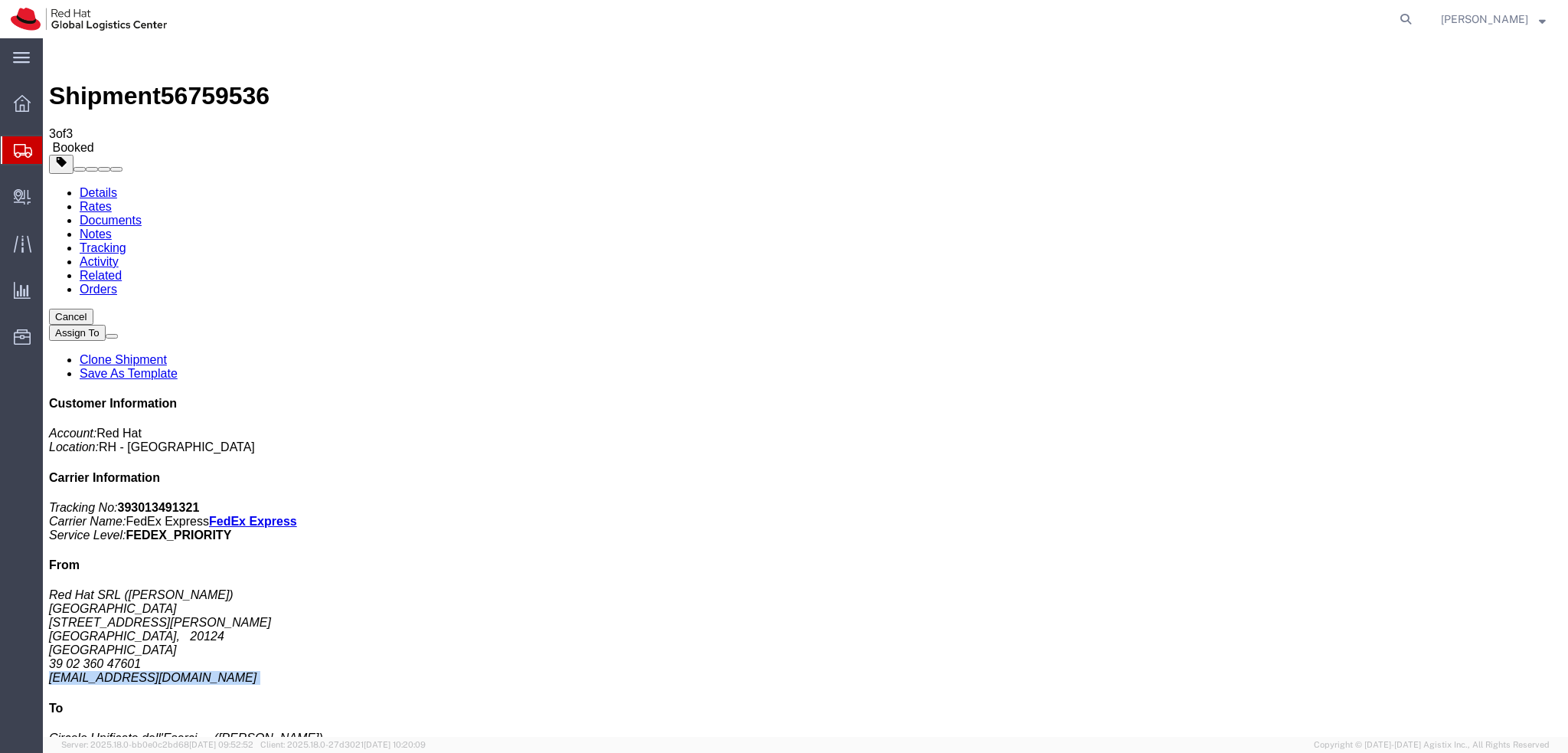
copy div "[EMAIL_ADDRESS][DOMAIN_NAME]"
click link "Documents"
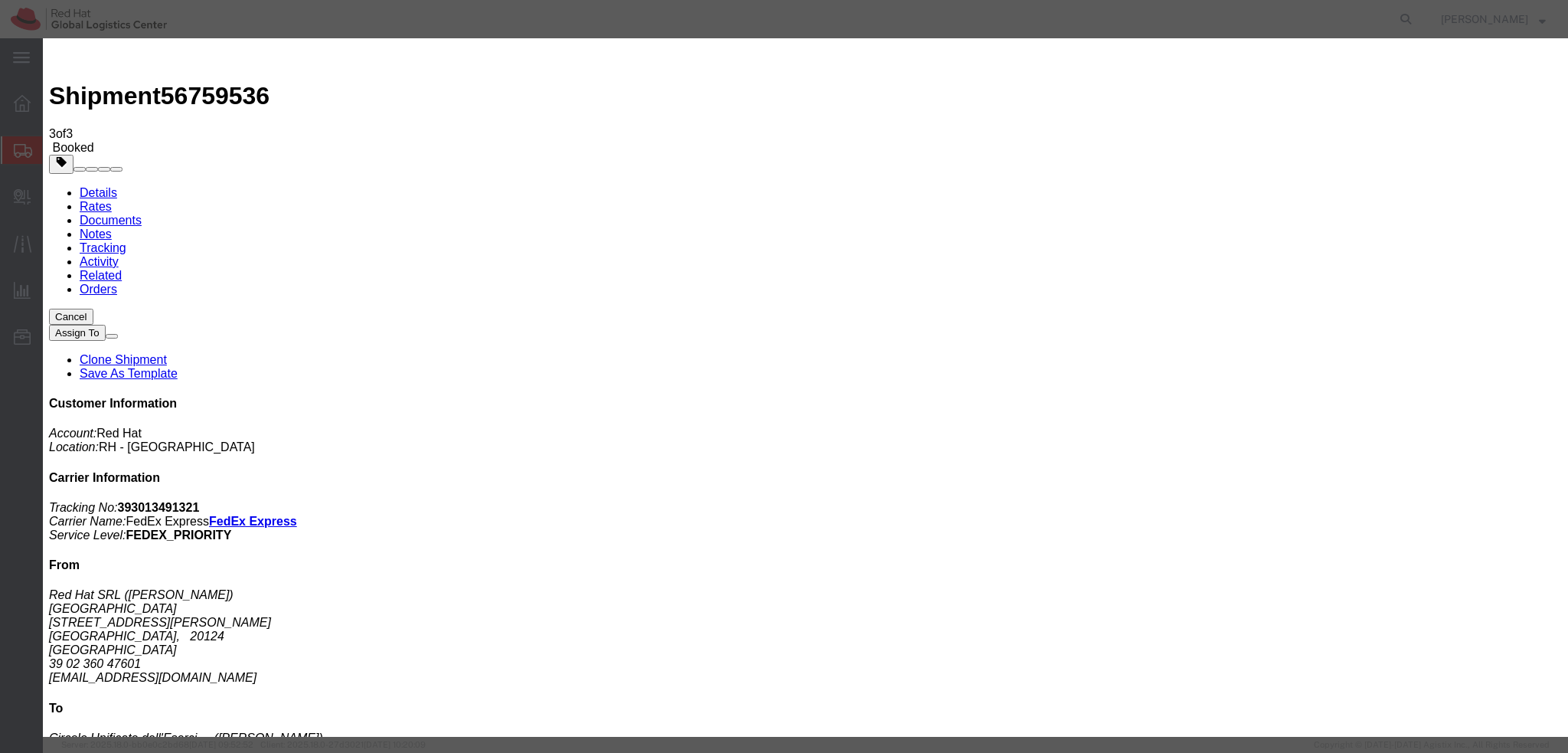
paste input "[EMAIL_ADDRESS][DOMAIN_NAME]"
type input "[EMAIL_ADDRESS][DOMAIN_NAME]"
paste input "[EMAIL_ADDRESS][DOMAIN_NAME]"
type input "[EMAIL_ADDRESS][DOMAIN_NAME]"
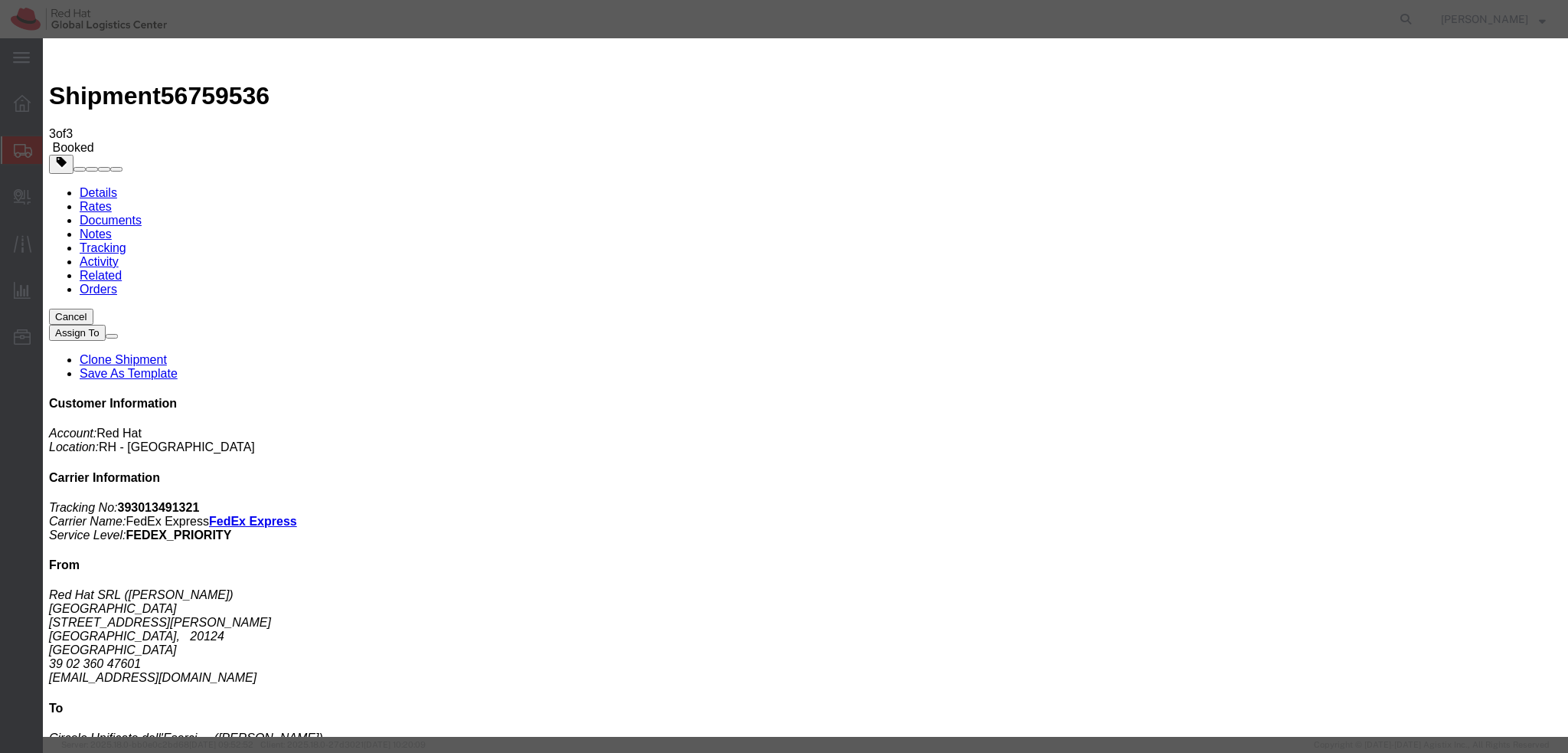
paste textarea "Hi , please find the label for your shipment to [GEOGRAPHIC_DATA] attached to t…"
paste textarea "Please bring your package to the reception for the courier collection."
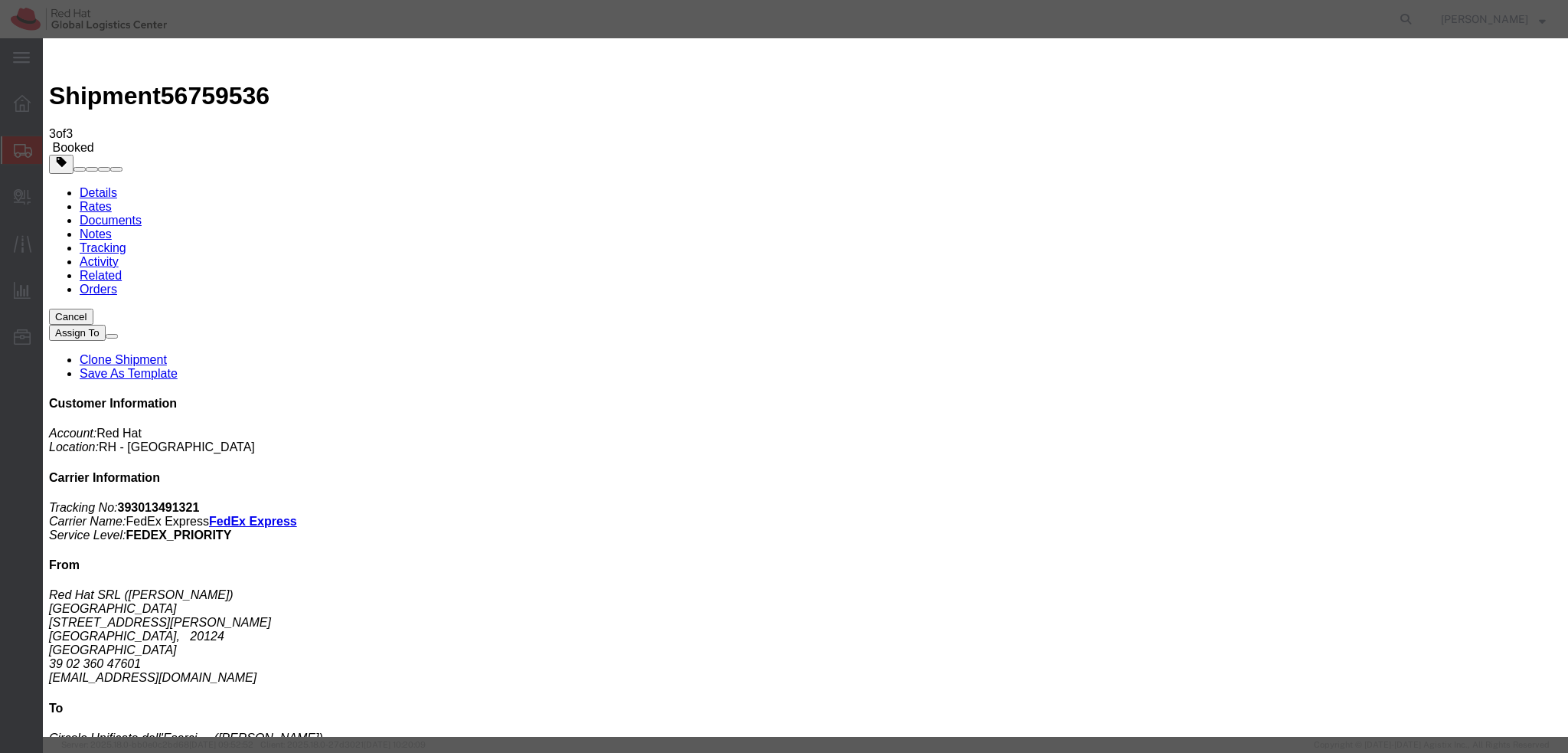
type textarea "Hi [PERSON_NAME], please find the label for your shipment to [GEOGRAPHIC_DATA] …"
